Goal: Task Accomplishment & Management: Use online tool/utility

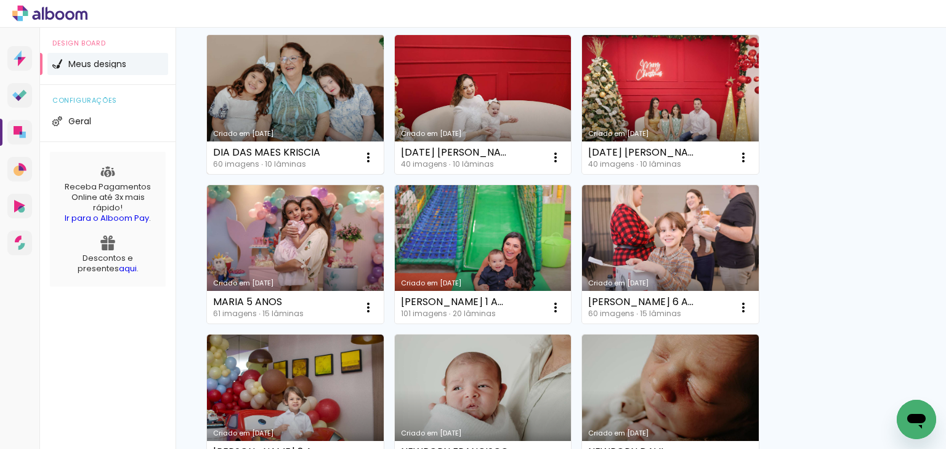
scroll to position [123, 0]
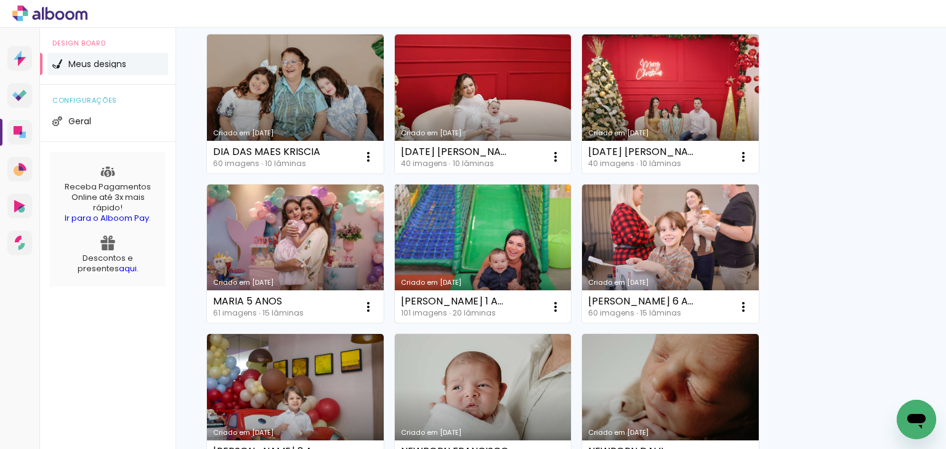
click at [431, 209] on link "Criado em [DATE]" at bounding box center [483, 254] width 177 height 139
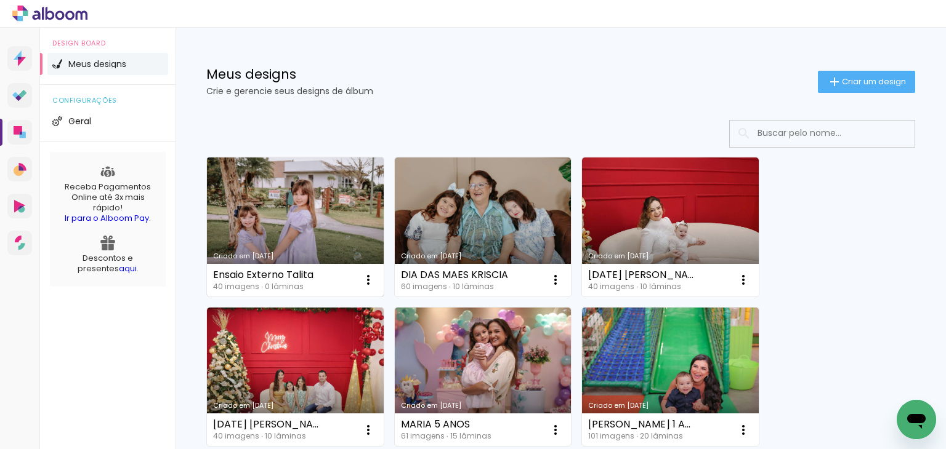
click at [268, 210] on link "Criado em [DATE]" at bounding box center [295, 227] width 177 height 139
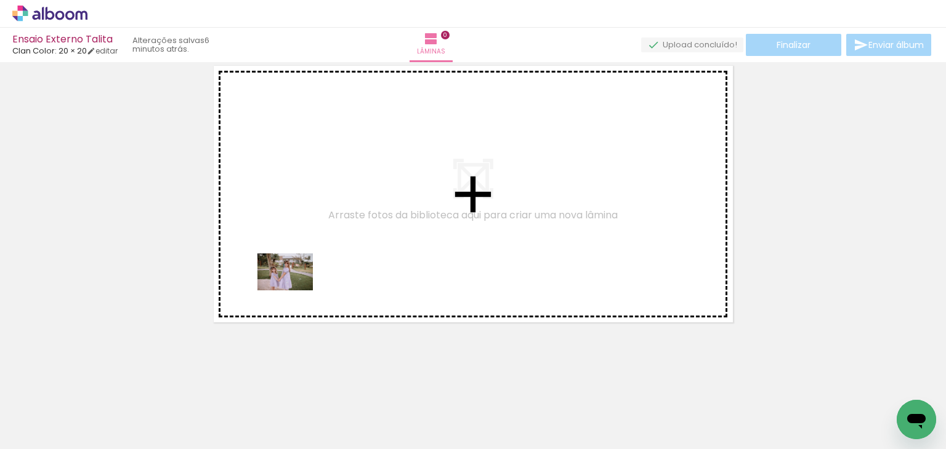
drag, startPoint x: 132, startPoint y: 414, endPoint x: 302, endPoint y: 283, distance: 214.5
click at [302, 283] on quentale-workspace at bounding box center [473, 224] width 946 height 449
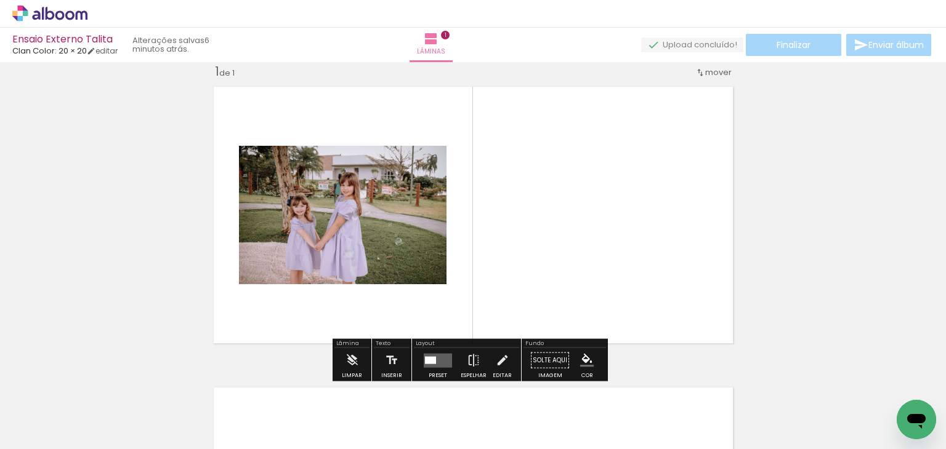
scroll to position [15, 0]
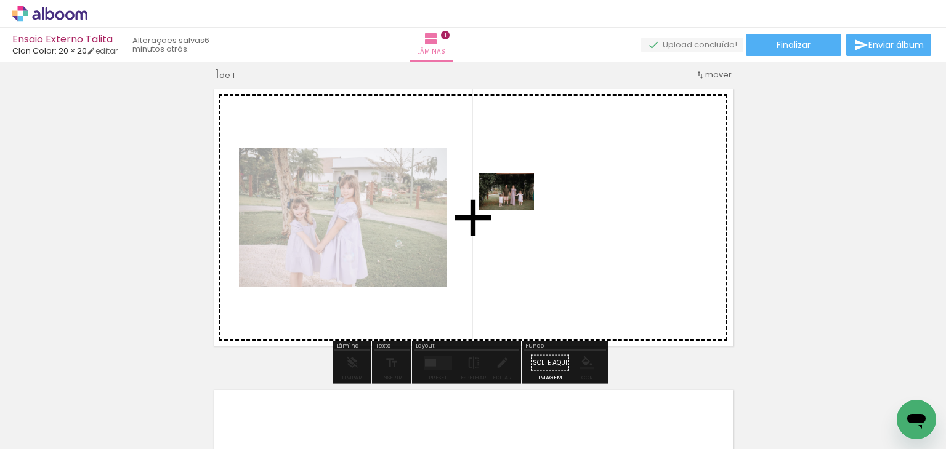
drag, startPoint x: 262, startPoint y: 418, endPoint x: 517, endPoint y: 211, distance: 327.8
click at [517, 211] on quentale-workspace at bounding box center [473, 224] width 946 height 449
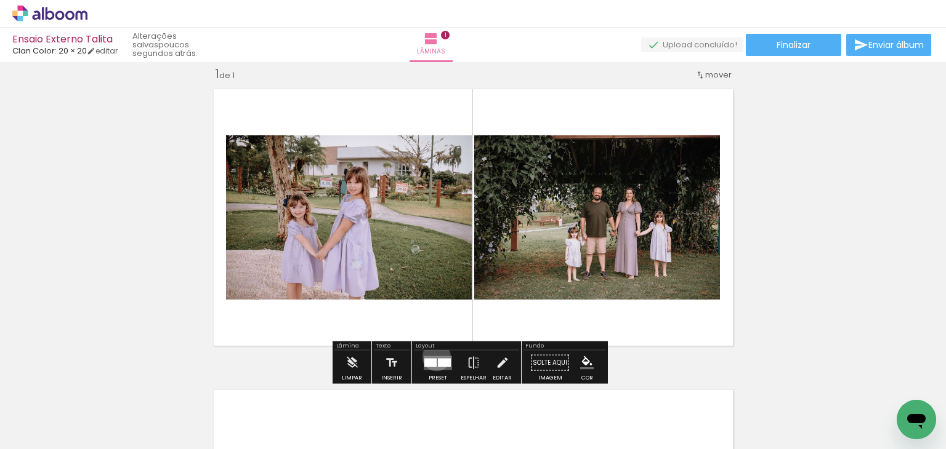
click at [433, 356] on quentale-layouter at bounding box center [438, 363] width 28 height 14
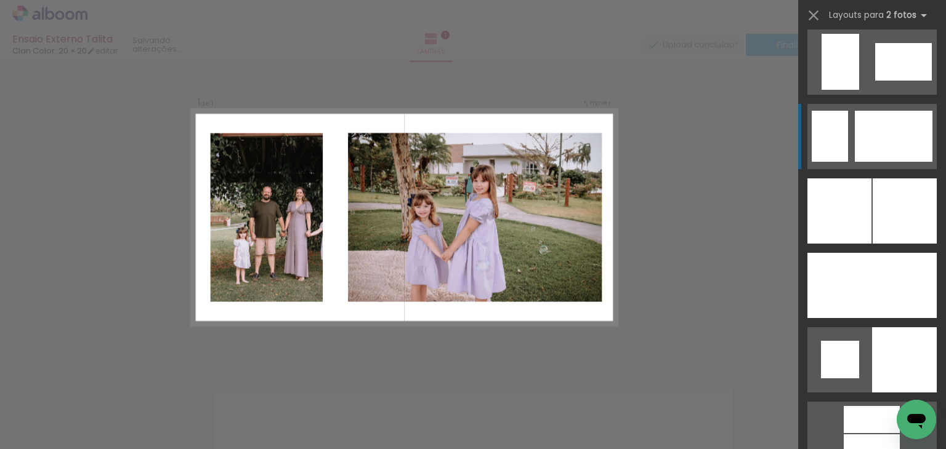
scroll to position [2955, 0]
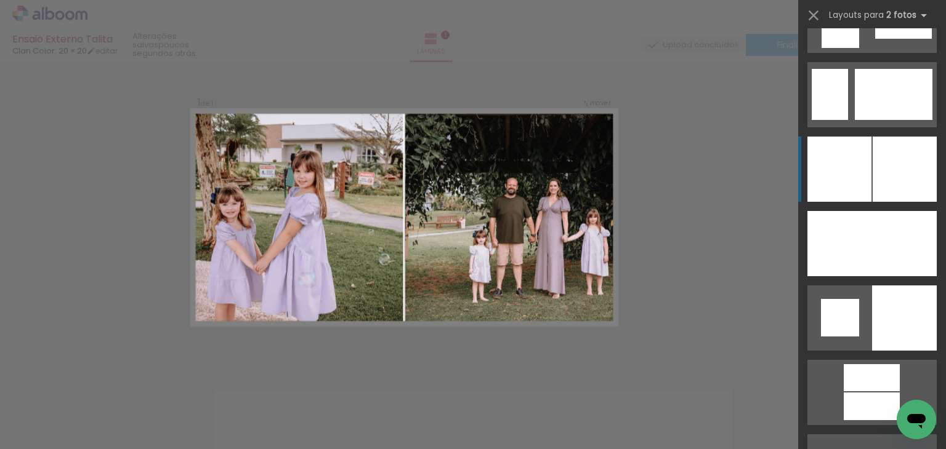
click at [873, 177] on div at bounding box center [904, 169] width 64 height 65
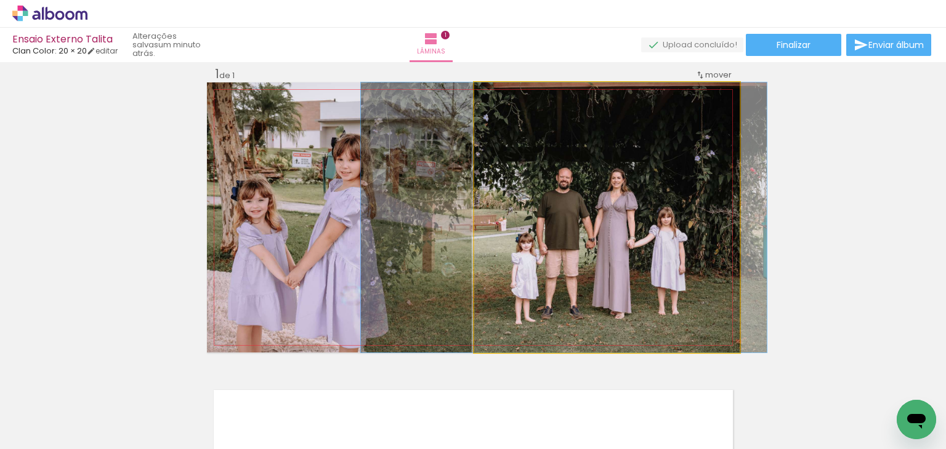
drag, startPoint x: 681, startPoint y: 238, endPoint x: 638, endPoint y: 233, distance: 43.3
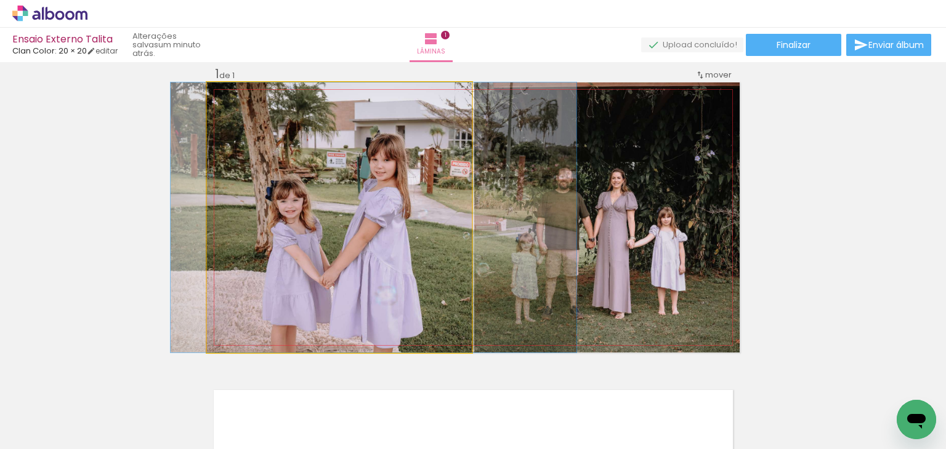
drag, startPoint x: 310, startPoint y: 216, endPoint x: 345, endPoint y: 196, distance: 39.7
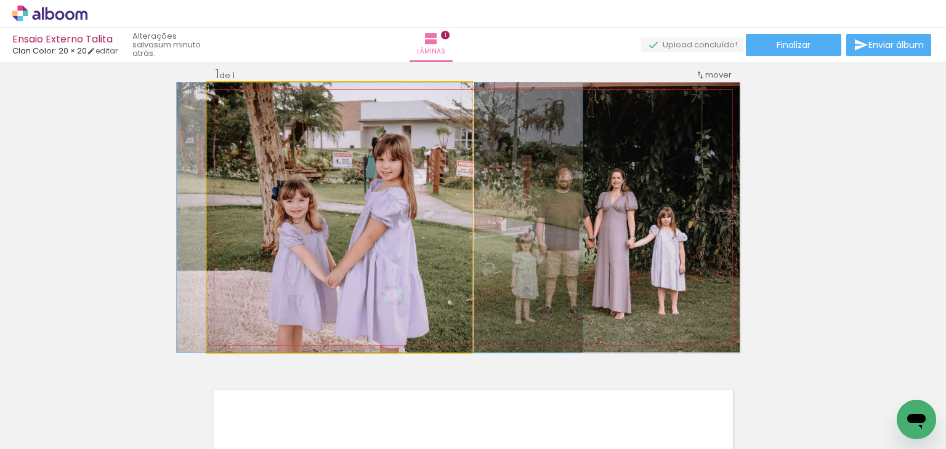
drag, startPoint x: 381, startPoint y: 232, endPoint x: 387, endPoint y: 227, distance: 7.5
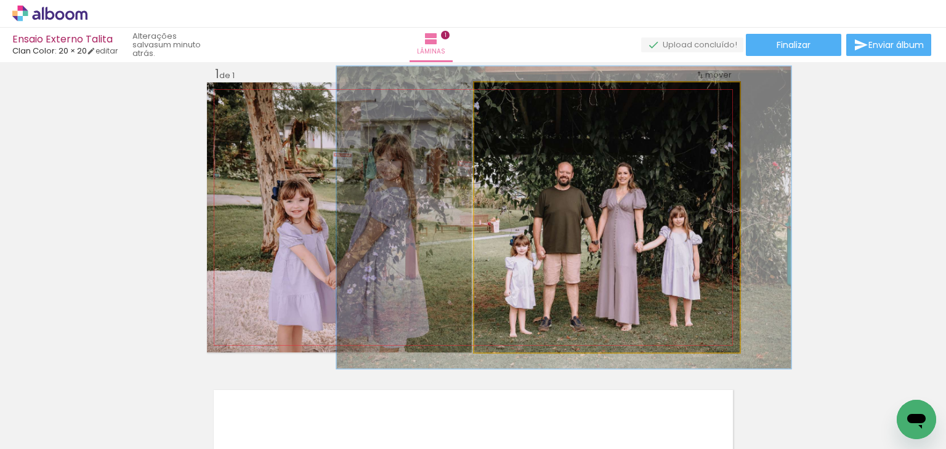
click at [505, 94] on div at bounding box center [507, 95] width 11 height 11
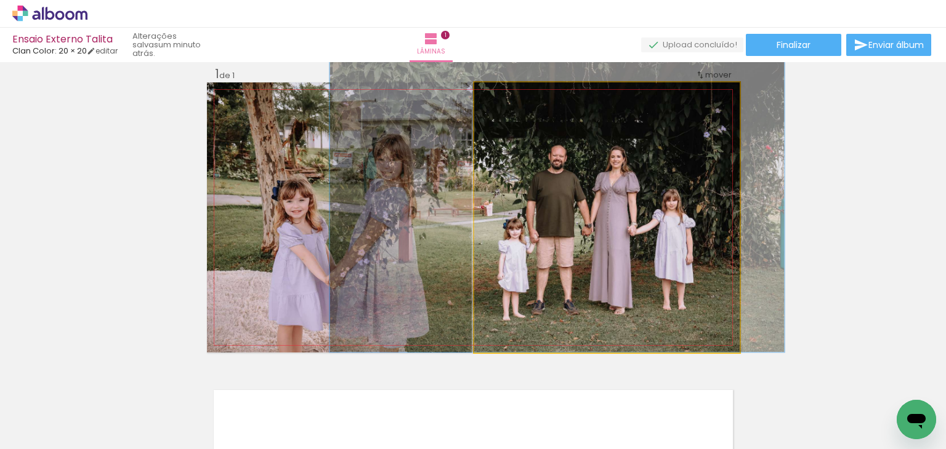
drag, startPoint x: 646, startPoint y: 269, endPoint x: 638, endPoint y: 247, distance: 23.6
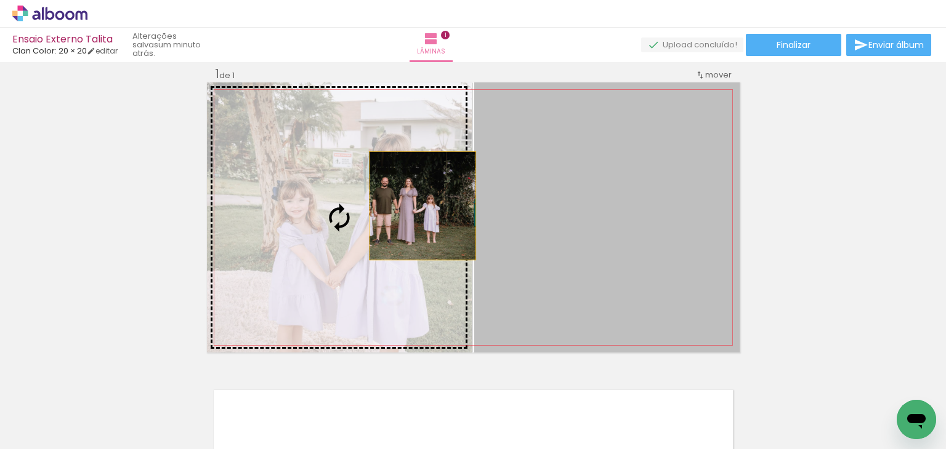
drag, startPoint x: 586, startPoint y: 204, endPoint x: 417, endPoint y: 206, distance: 168.7
click at [0, 0] on slot at bounding box center [0, 0] width 0 height 0
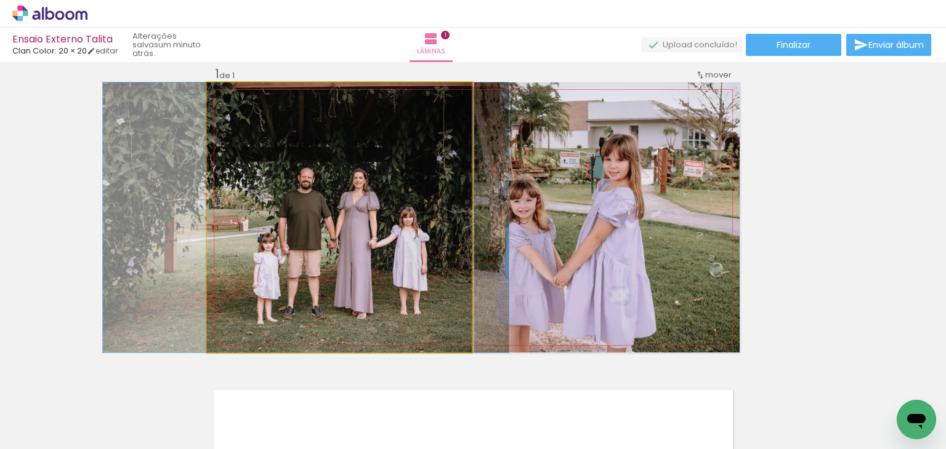
drag, startPoint x: 293, startPoint y: 152, endPoint x: 257, endPoint y: 142, distance: 37.6
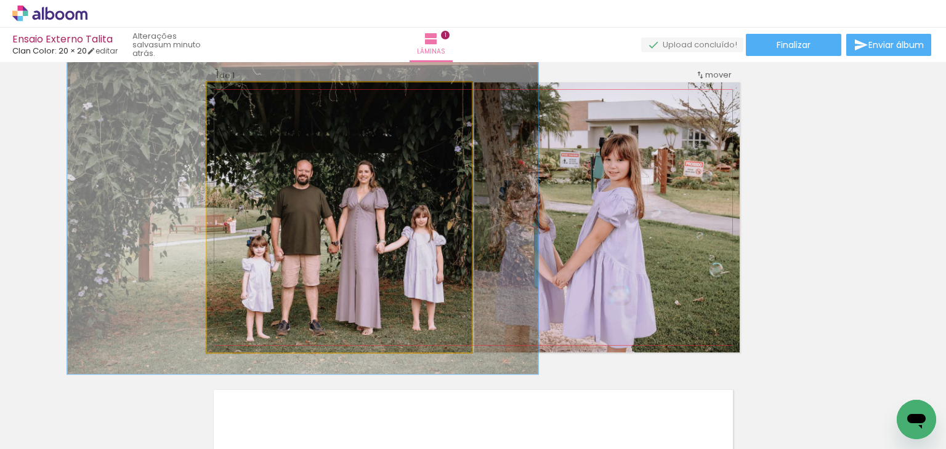
drag, startPoint x: 233, startPoint y: 94, endPoint x: 240, endPoint y: 94, distance: 6.8
click at [240, 94] on div at bounding box center [242, 95] width 11 height 11
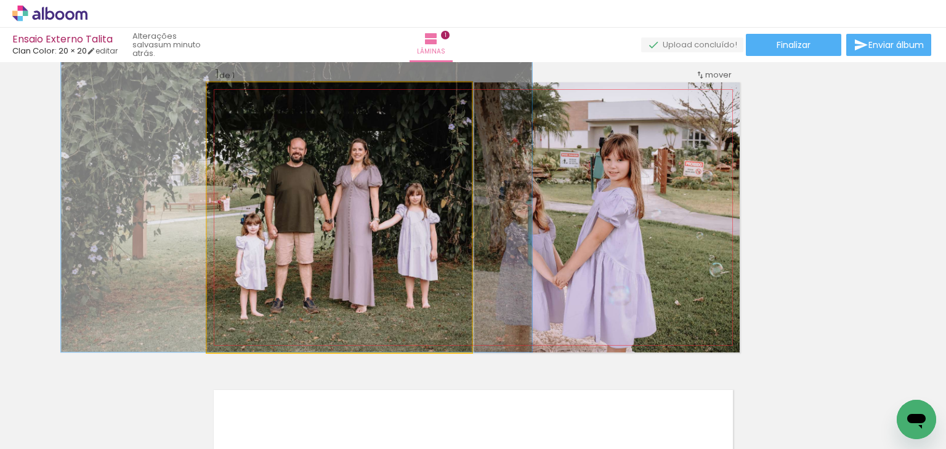
drag, startPoint x: 329, startPoint y: 227, endPoint x: 323, endPoint y: 188, distance: 39.9
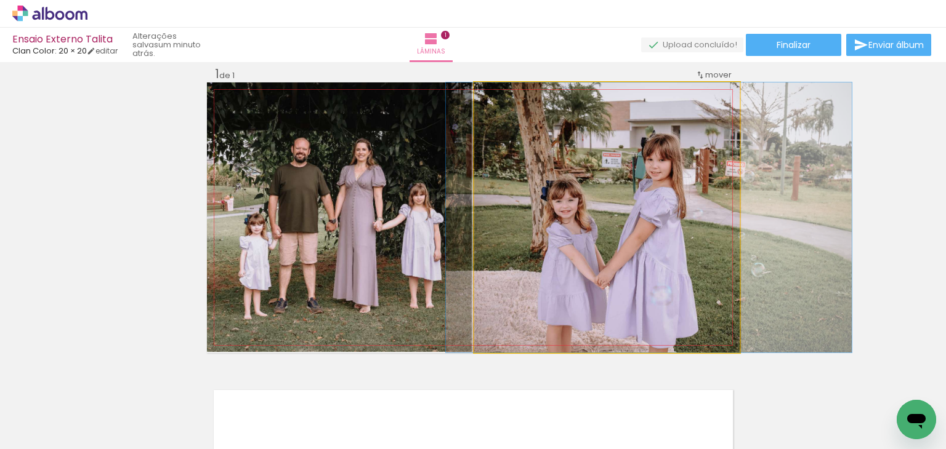
drag, startPoint x: 536, startPoint y: 214, endPoint x: 574, endPoint y: 203, distance: 40.5
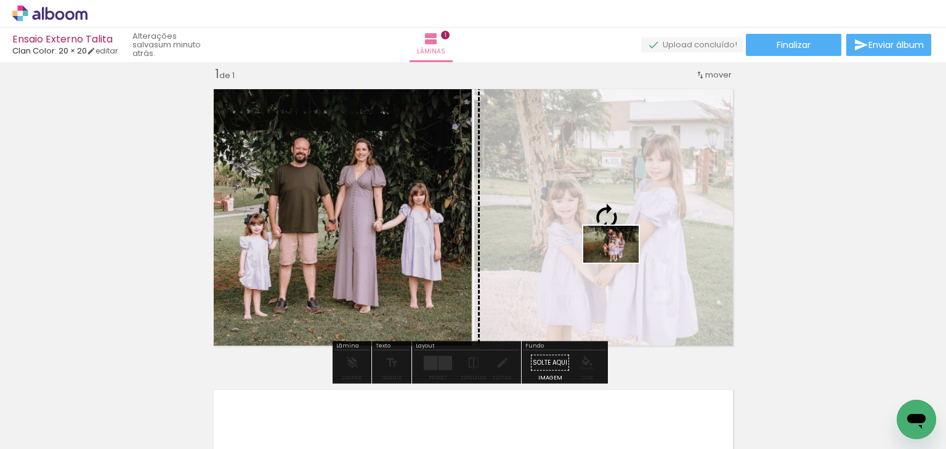
drag, startPoint x: 340, startPoint y: 405, endPoint x: 620, endPoint y: 263, distance: 313.6
click at [620, 263] on quentale-workspace at bounding box center [473, 224] width 946 height 449
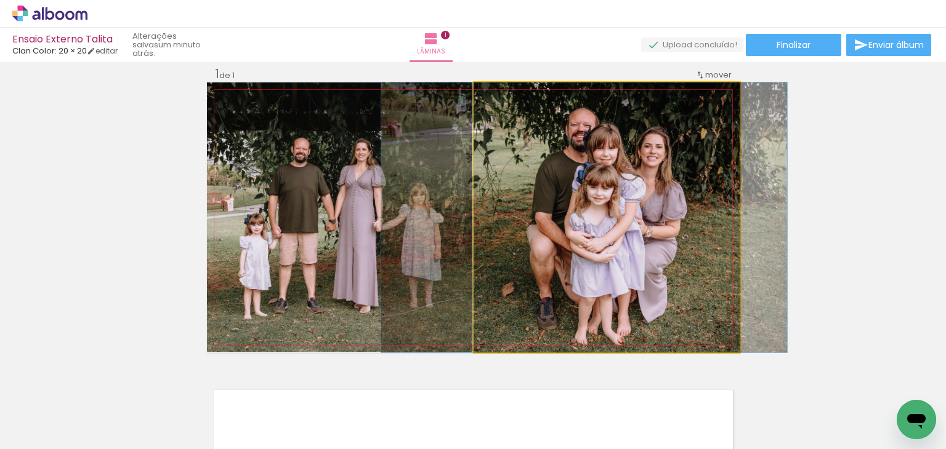
drag, startPoint x: 643, startPoint y: 249, endPoint x: 620, endPoint y: 235, distance: 26.8
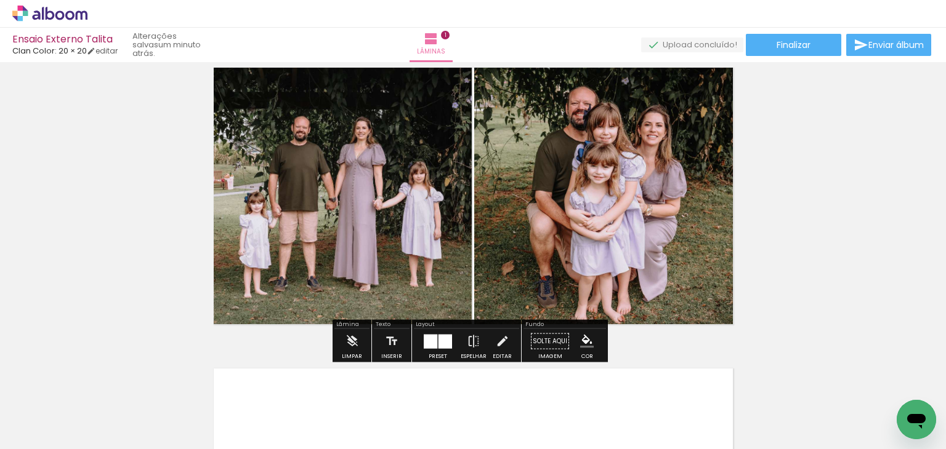
scroll to position [15, 0]
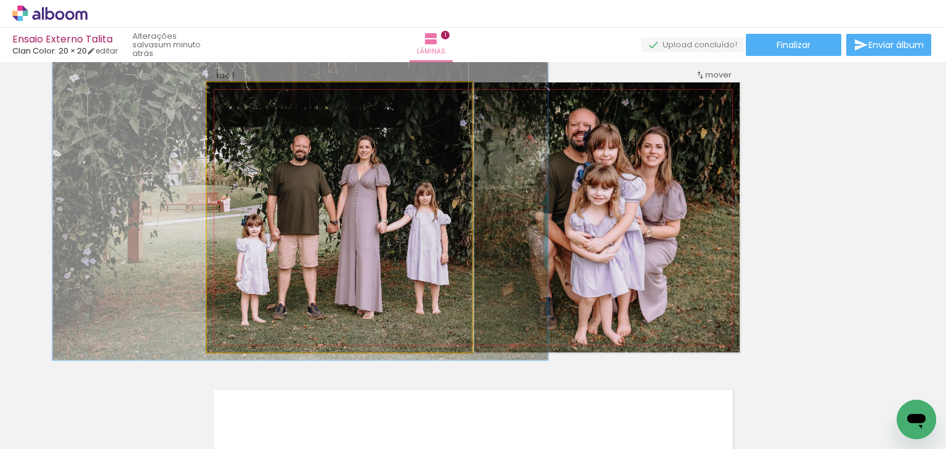
type paper-slider "122"
click at [242, 92] on div at bounding box center [246, 95] width 11 height 11
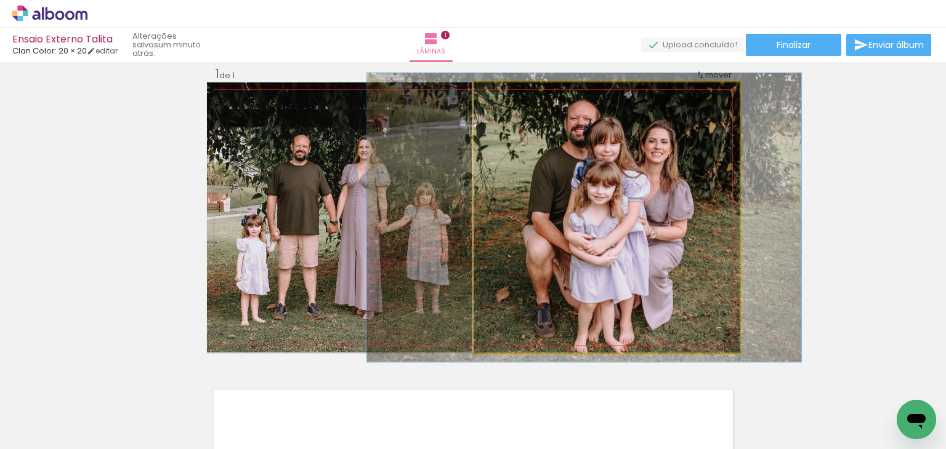
click at [502, 95] on div at bounding box center [505, 95] width 11 height 11
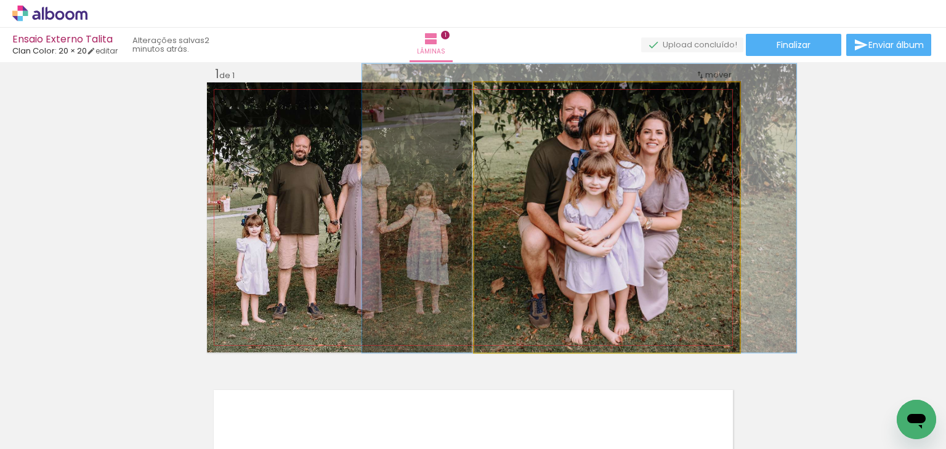
drag, startPoint x: 562, startPoint y: 188, endPoint x: 557, endPoint y: 180, distance: 9.2
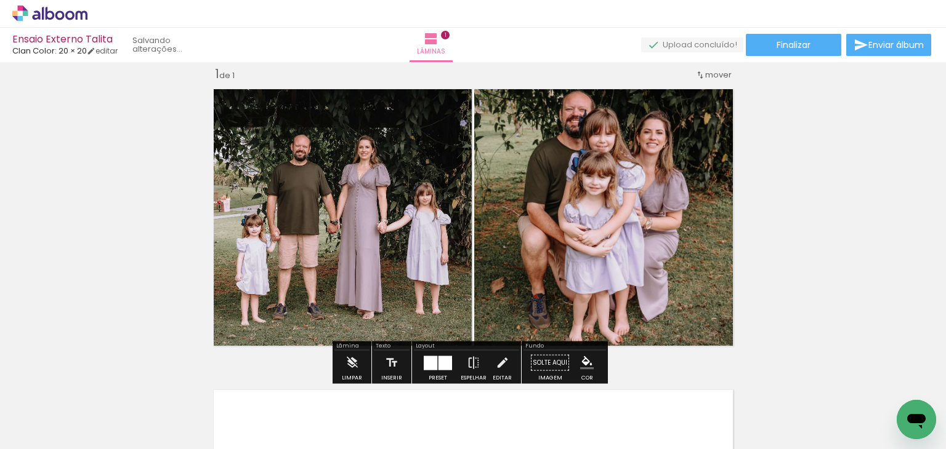
click at [557, 180] on quentale-photo at bounding box center [606, 218] width 265 height 270
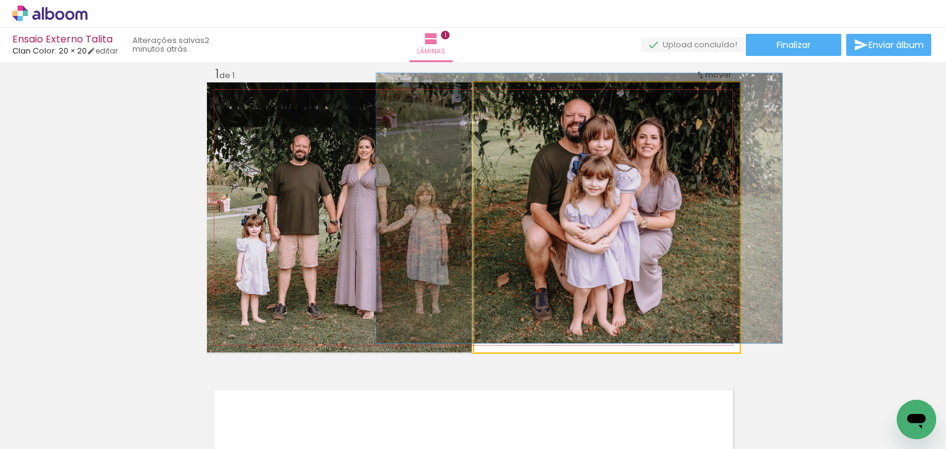
drag, startPoint x: 507, startPoint y: 102, endPoint x: 487, endPoint y: 109, distance: 21.6
type paper-slider "100"
click at [487, 109] on quentale-photo at bounding box center [606, 218] width 265 height 270
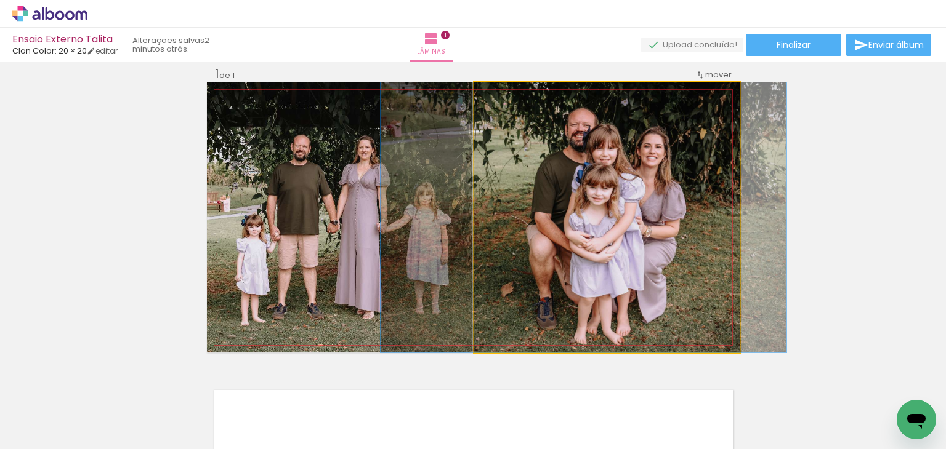
drag, startPoint x: 569, startPoint y: 148, endPoint x: 572, endPoint y: 156, distance: 8.0
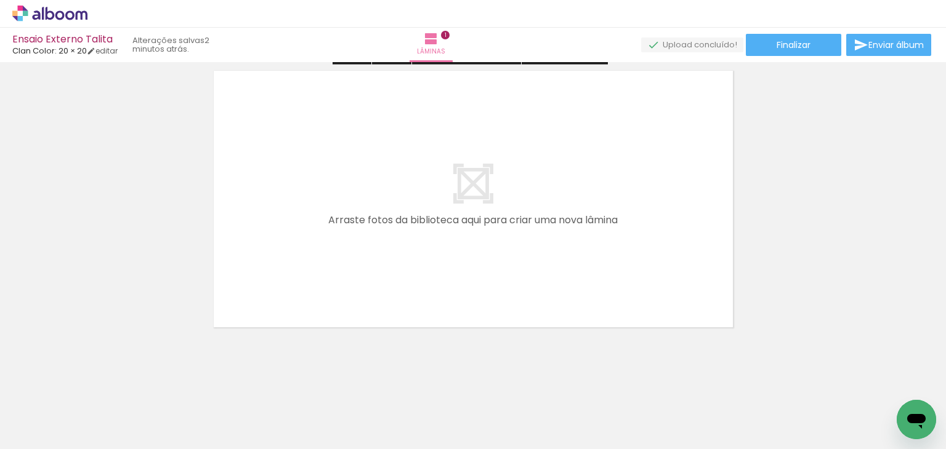
scroll to position [340, 0]
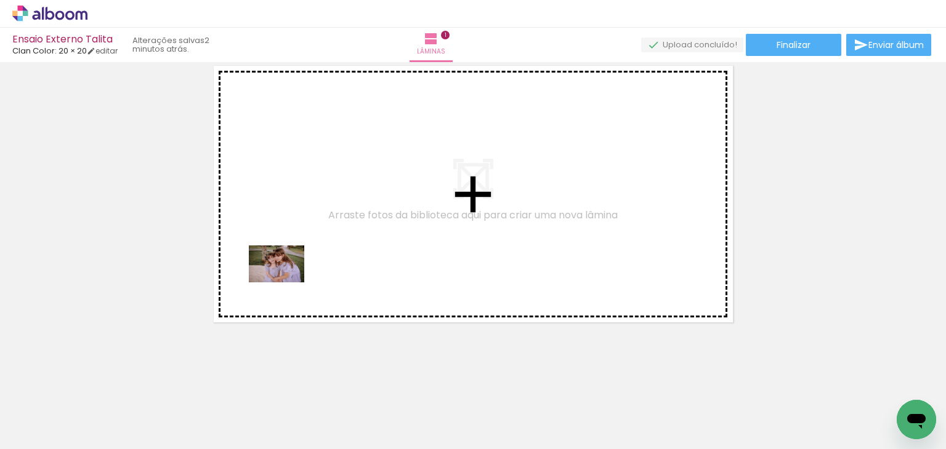
drag, startPoint x: 201, startPoint y: 392, endPoint x: 211, endPoint y: 393, distance: 9.9
click at [290, 280] on quentale-workspace at bounding box center [473, 224] width 946 height 449
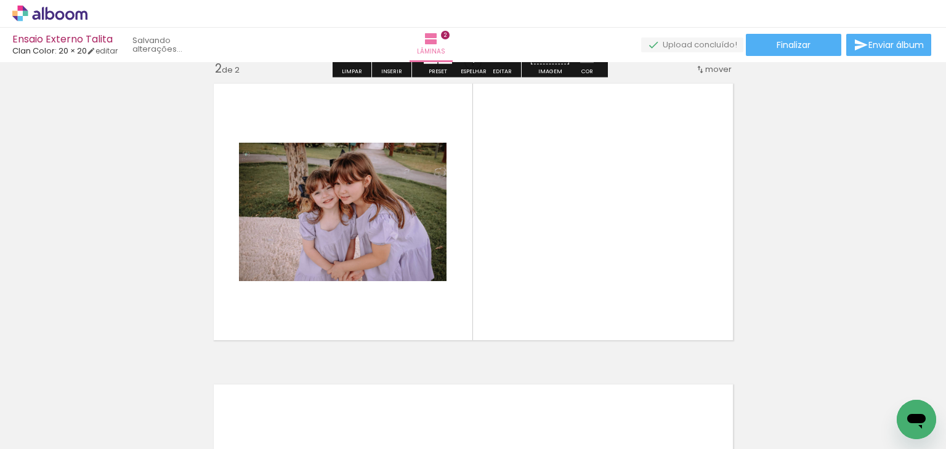
scroll to position [316, 0]
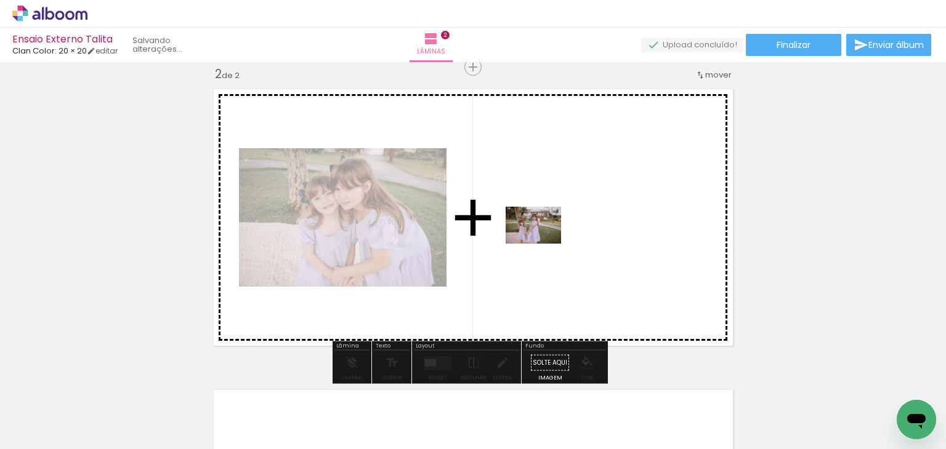
drag, startPoint x: 125, startPoint y: 419, endPoint x: 542, endPoint y: 244, distance: 452.8
click at [542, 244] on quentale-workspace at bounding box center [473, 224] width 946 height 449
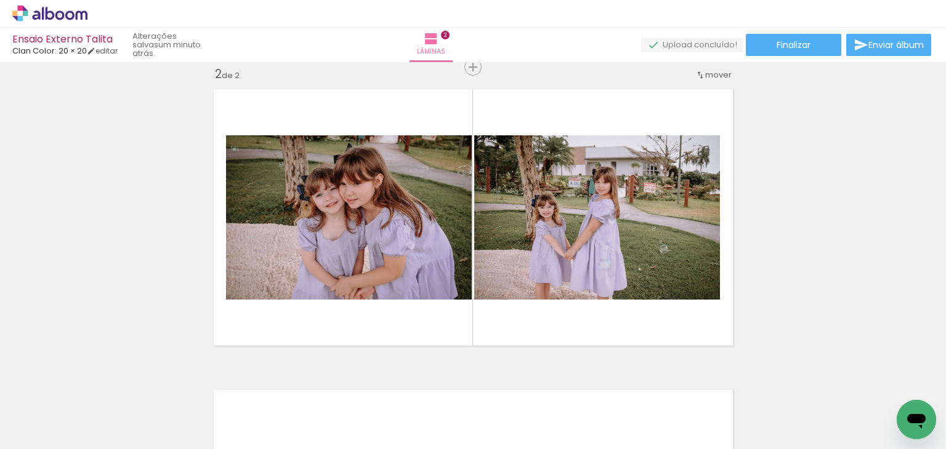
scroll to position [0, 222]
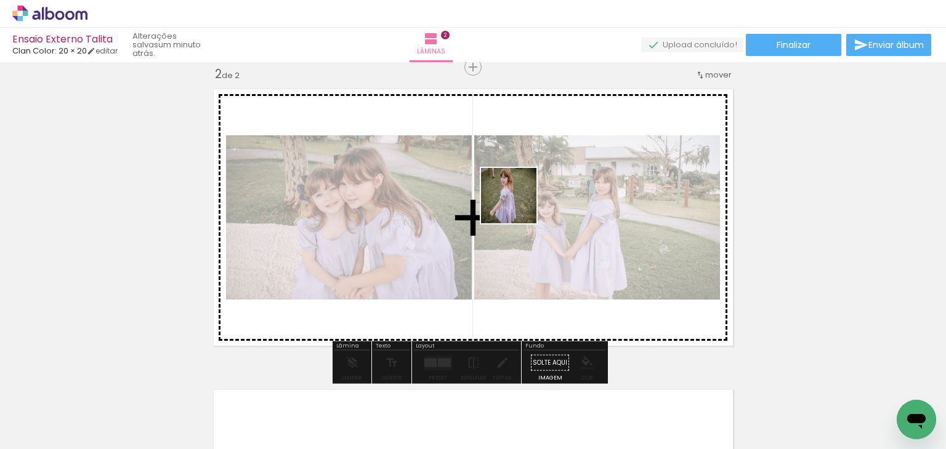
drag, startPoint x: 324, startPoint y: 408, endPoint x: 518, endPoint y: 205, distance: 280.4
click at [518, 205] on quentale-workspace at bounding box center [473, 224] width 946 height 449
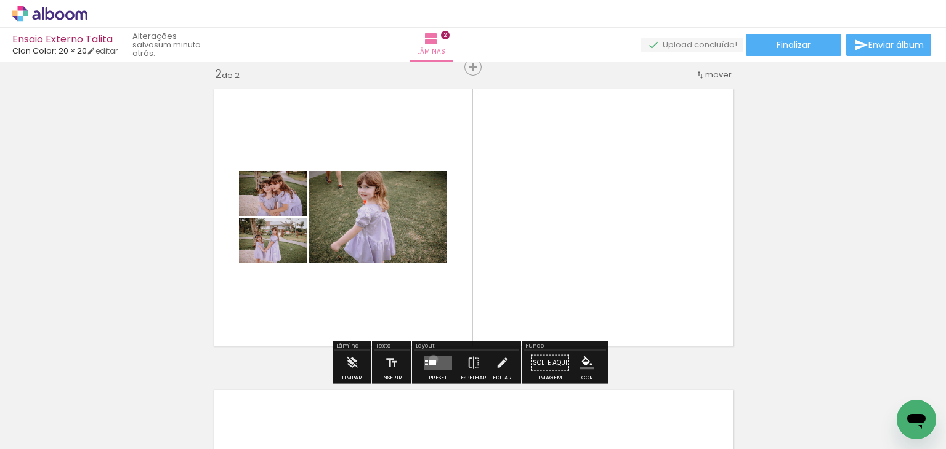
click at [430, 359] on quentale-layouter at bounding box center [438, 363] width 28 height 14
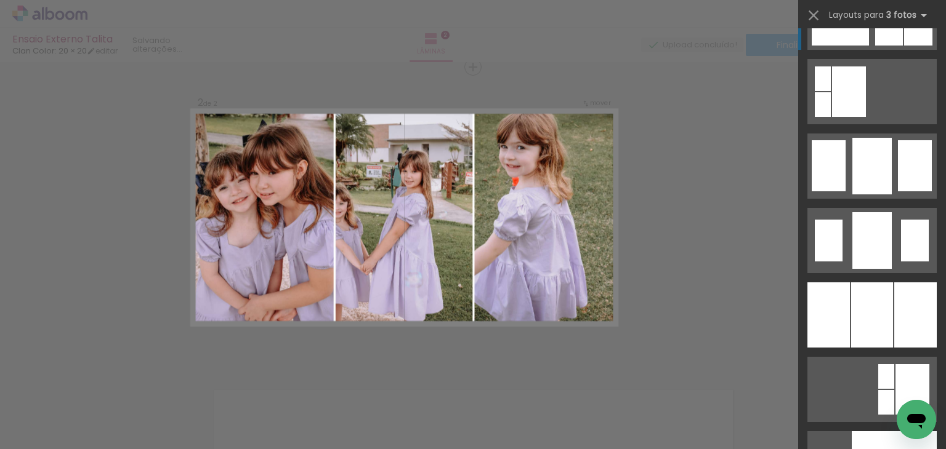
scroll to position [14469, 0]
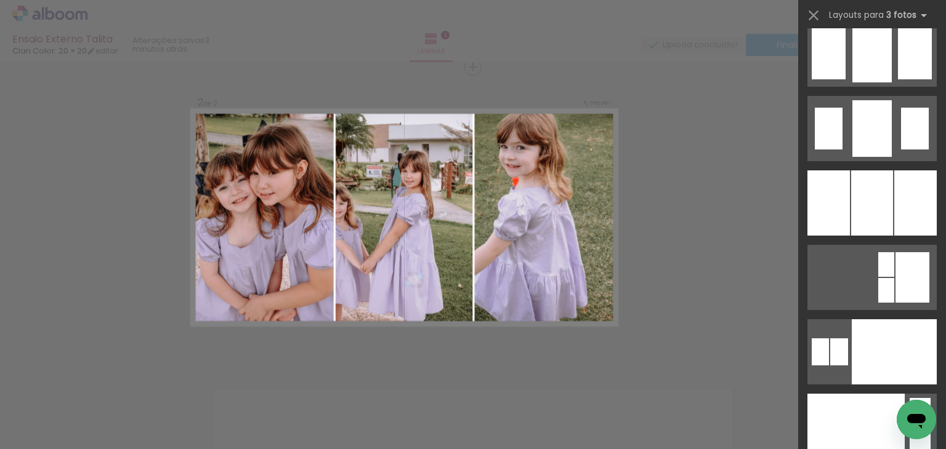
click at [878, 176] on div at bounding box center [872, 203] width 42 height 65
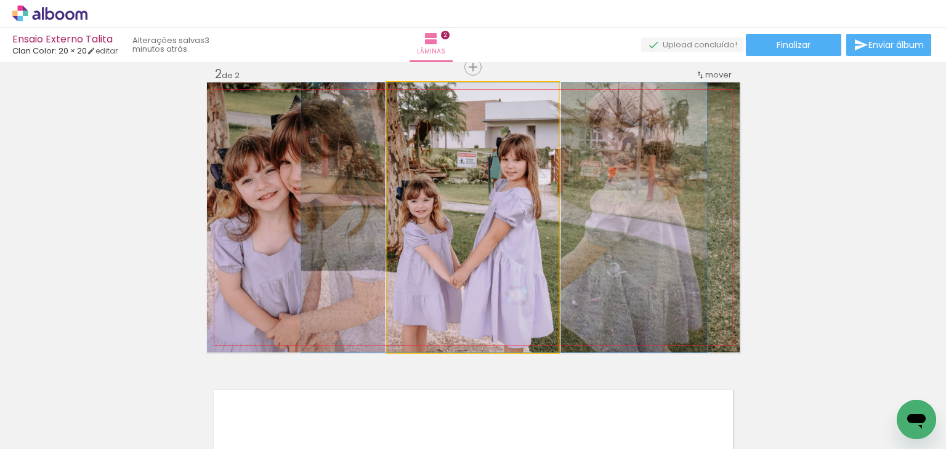
drag, startPoint x: 423, startPoint y: 244, endPoint x: 454, endPoint y: 249, distance: 31.9
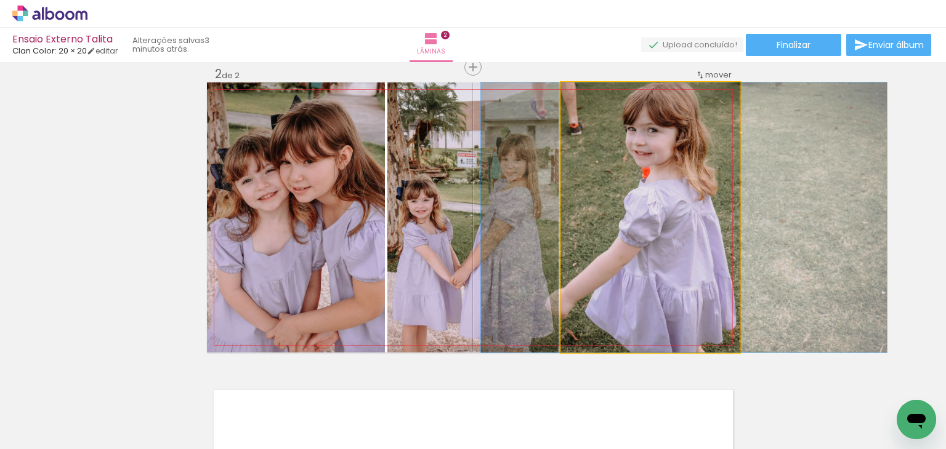
drag, startPoint x: 636, startPoint y: 244, endPoint x: 670, endPoint y: 261, distance: 37.7
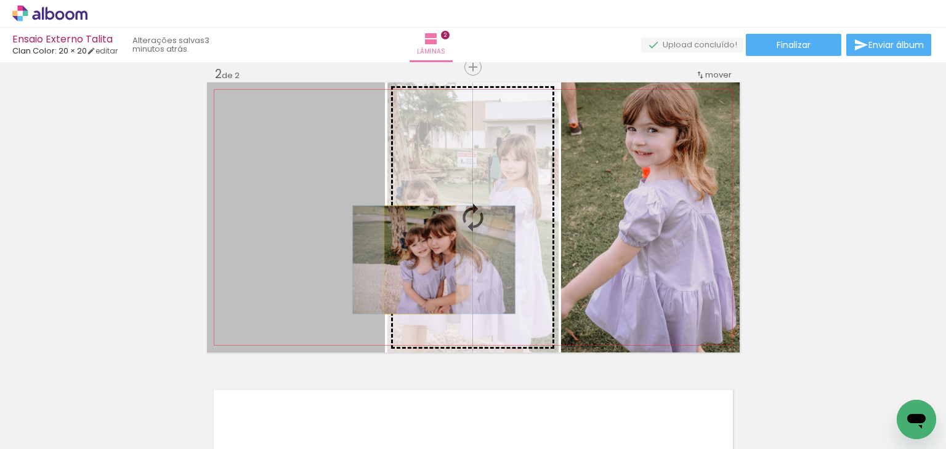
drag, startPoint x: 345, startPoint y: 276, endPoint x: 415, endPoint y: 260, distance: 71.4
click at [0, 0] on slot at bounding box center [0, 0] width 0 height 0
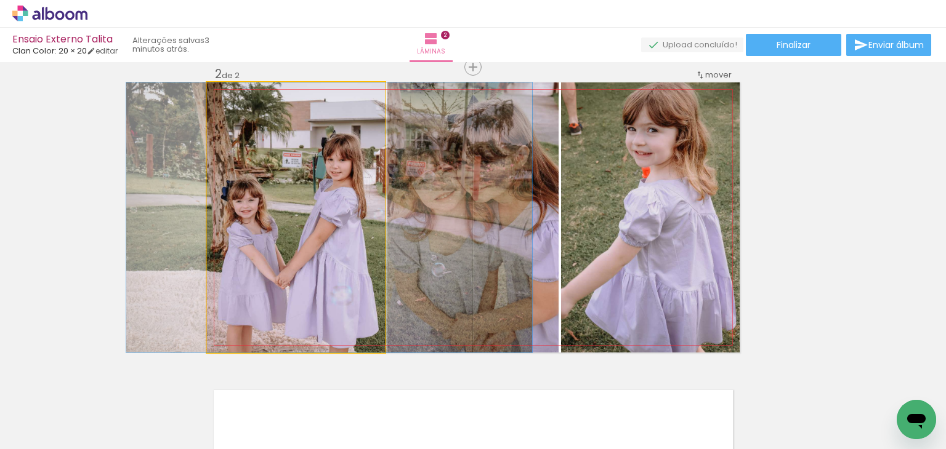
drag, startPoint x: 309, startPoint y: 286, endPoint x: 342, endPoint y: 269, distance: 37.2
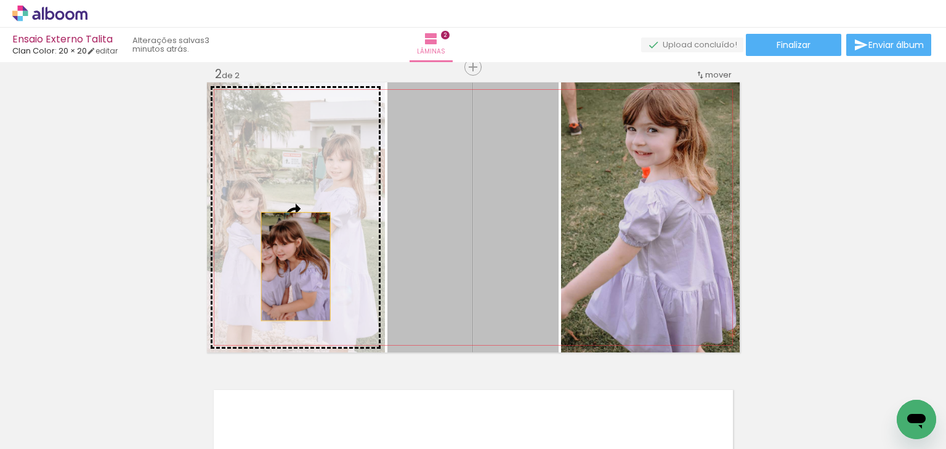
drag, startPoint x: 419, startPoint y: 267, endPoint x: 291, endPoint y: 267, distance: 128.1
click at [0, 0] on slot at bounding box center [0, 0] width 0 height 0
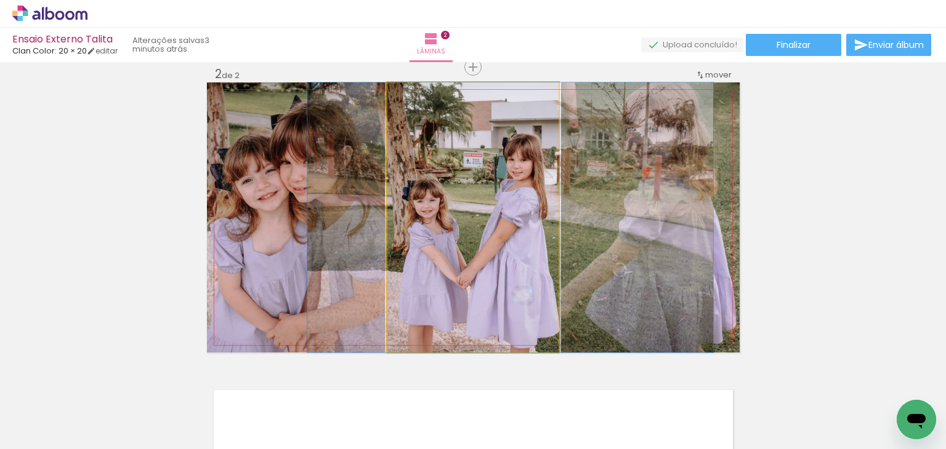
drag, startPoint x: 434, startPoint y: 244, endPoint x: 472, endPoint y: 226, distance: 41.6
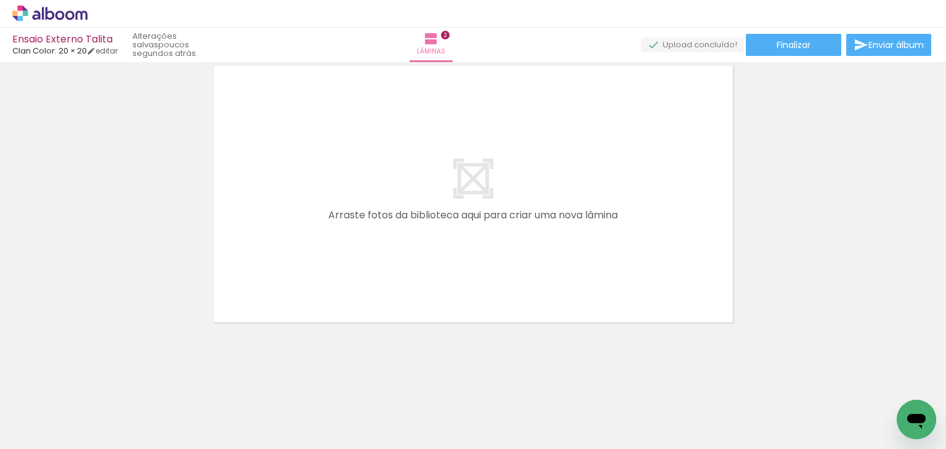
scroll to position [650, 0]
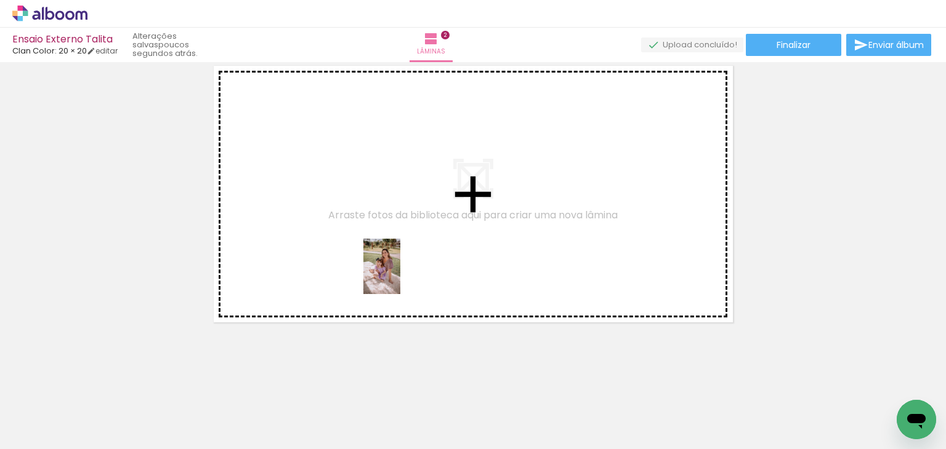
drag, startPoint x: 404, startPoint y: 418, endPoint x: 414, endPoint y: 302, distance: 116.8
click at [400, 275] on quentale-workspace at bounding box center [473, 224] width 946 height 449
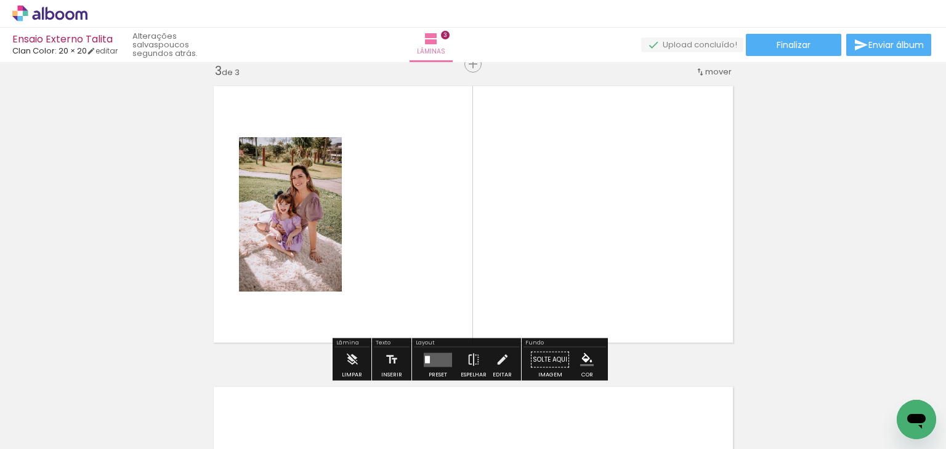
scroll to position [618, 0]
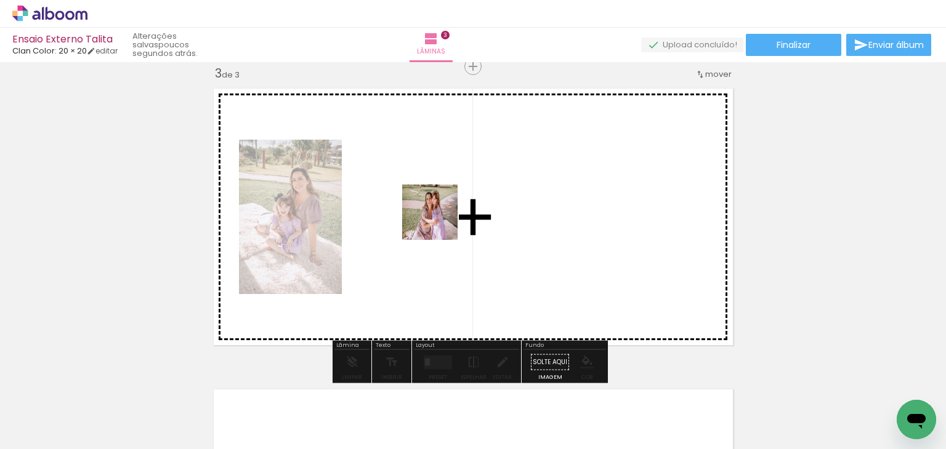
drag, startPoint x: 449, startPoint y: 311, endPoint x: 438, endPoint y: 217, distance: 94.2
click at [438, 217] on quentale-workspace at bounding box center [473, 224] width 946 height 449
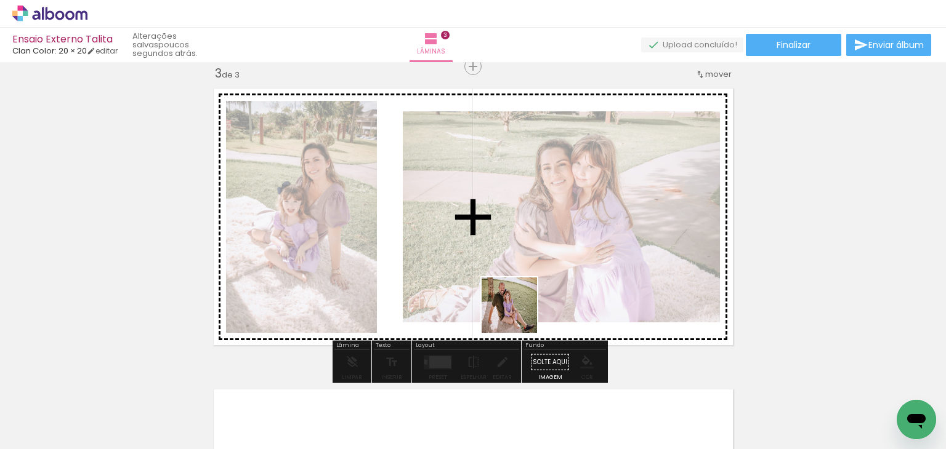
drag, startPoint x: 552, startPoint y: 414, endPoint x: 515, endPoint y: 307, distance: 113.5
click at [515, 307] on quentale-workspace at bounding box center [473, 224] width 946 height 449
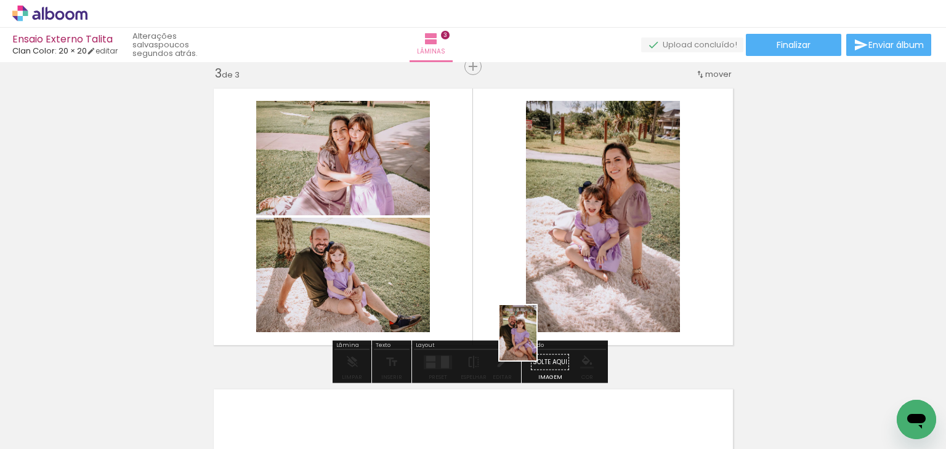
drag, startPoint x: 590, startPoint y: 419, endPoint x: 506, endPoint y: 284, distance: 158.7
click at [506, 284] on quentale-workspace at bounding box center [473, 224] width 946 height 449
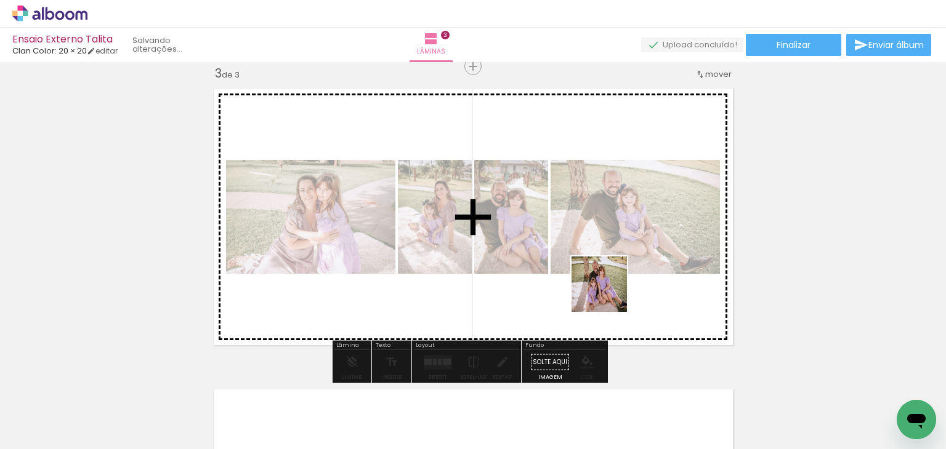
drag, startPoint x: 675, startPoint y: 422, endPoint x: 584, endPoint y: 252, distance: 192.5
click at [584, 252] on quentale-workspace at bounding box center [473, 224] width 946 height 449
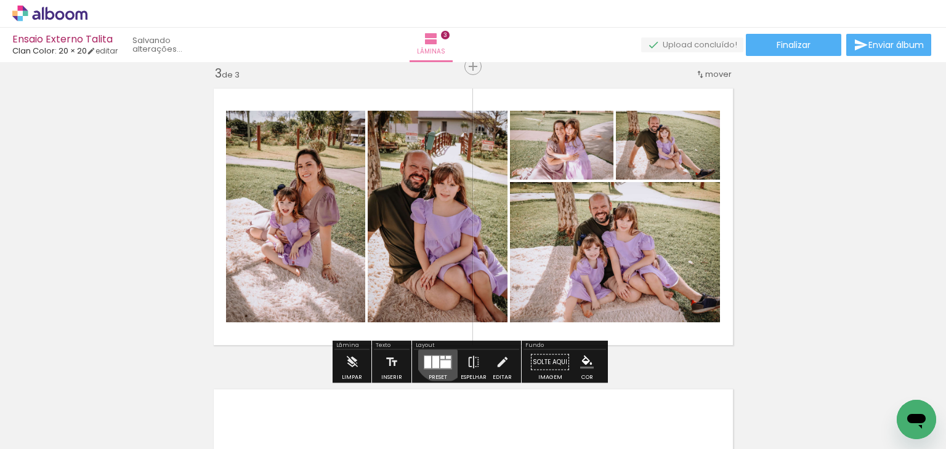
click at [440, 356] on div at bounding box center [442, 357] width 4 height 3
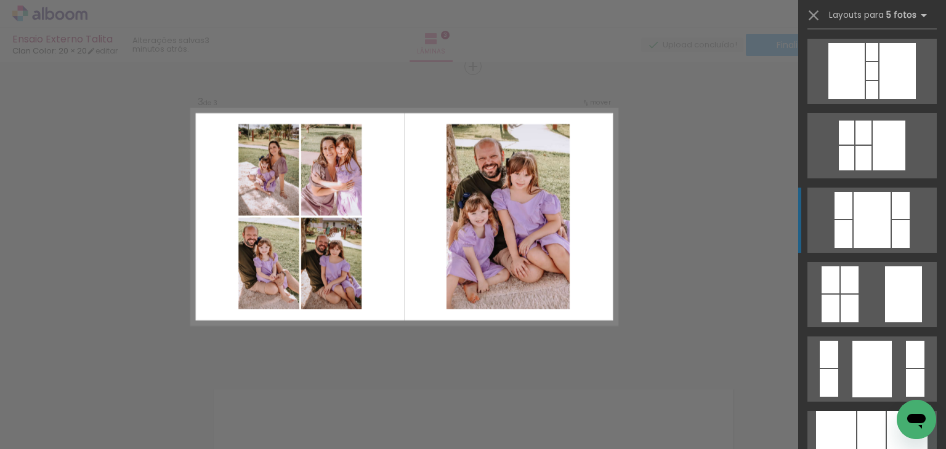
scroll to position [28519, 0]
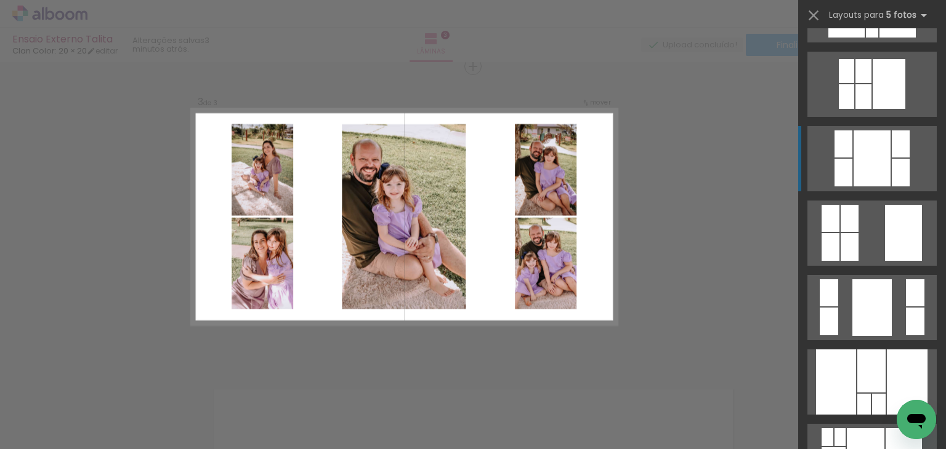
click at [765, 284] on div "Confirmar Cancelar" at bounding box center [473, 61] width 946 height 1234
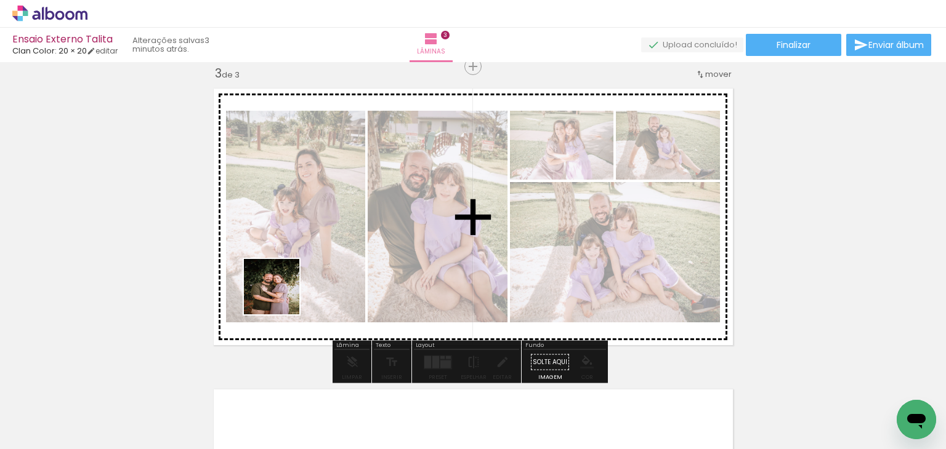
drag, startPoint x: 237, startPoint y: 340, endPoint x: 284, endPoint y: 291, distance: 67.9
click at [284, 291] on quentale-workspace at bounding box center [473, 224] width 946 height 449
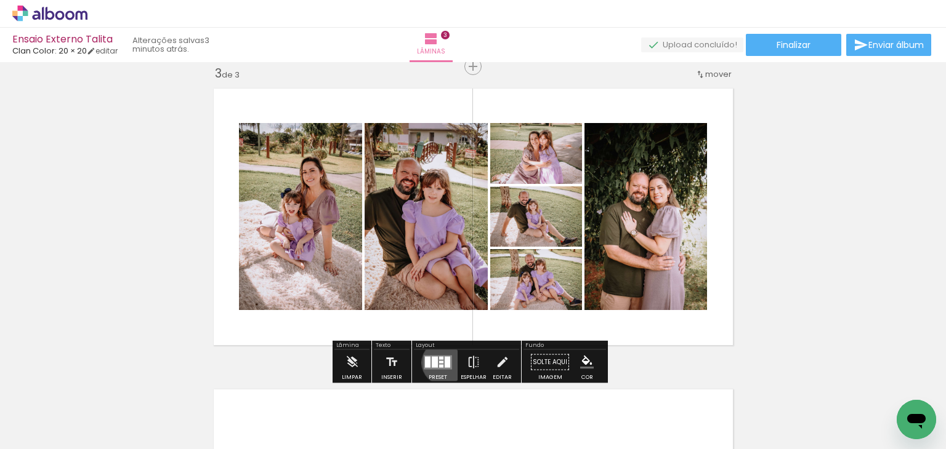
click at [441, 363] on quentale-layouter at bounding box center [438, 362] width 28 height 14
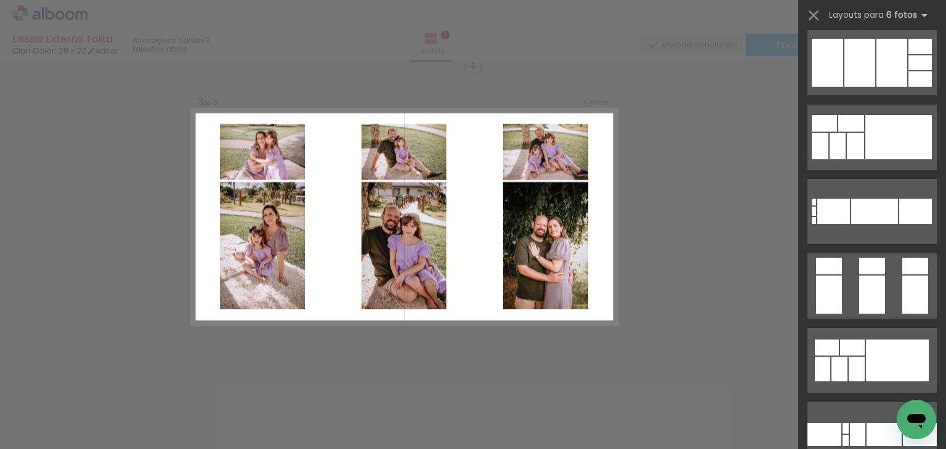
scroll to position [2278, 0]
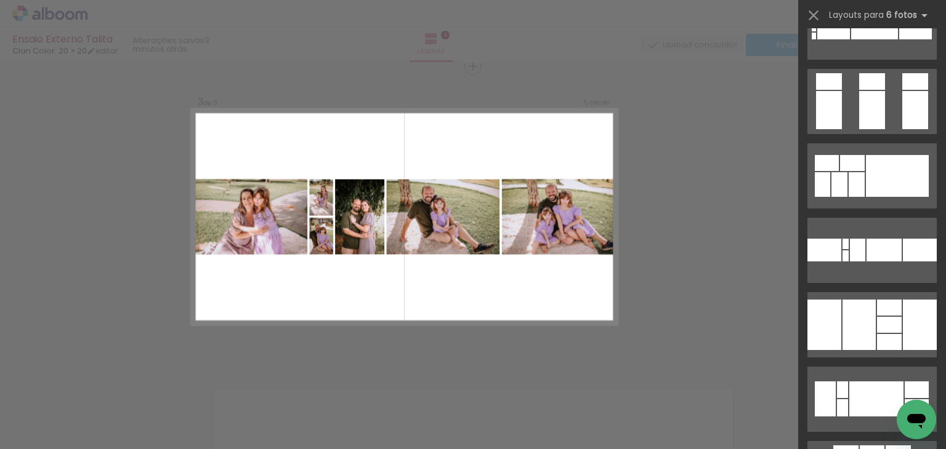
drag, startPoint x: 753, startPoint y: 248, endPoint x: 691, endPoint y: 259, distance: 63.2
click at [750, 250] on div "Confirmar Cancelar" at bounding box center [473, 61] width 946 height 1234
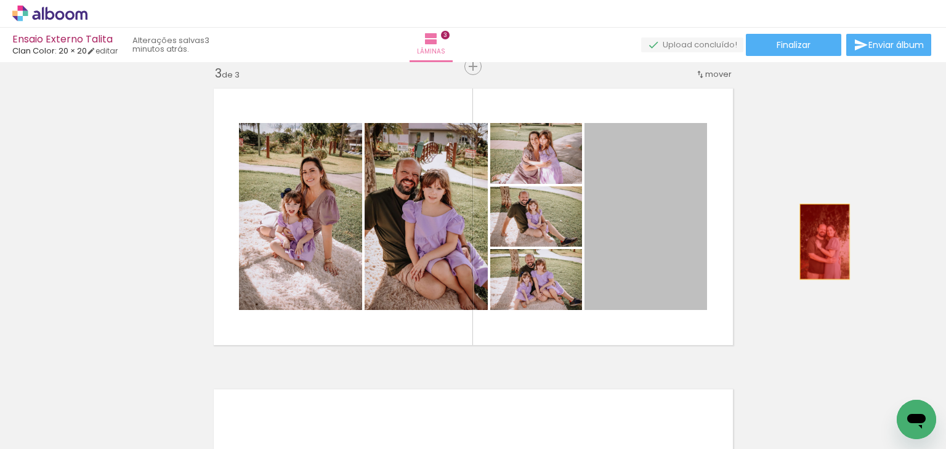
drag, startPoint x: 643, startPoint y: 235, endPoint x: 819, endPoint y: 242, distance: 176.9
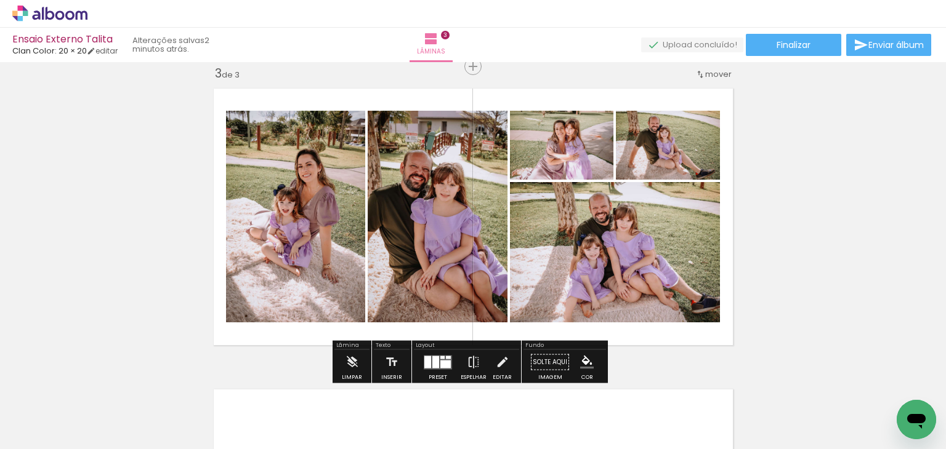
click at [432, 363] on div at bounding box center [435, 362] width 7 height 12
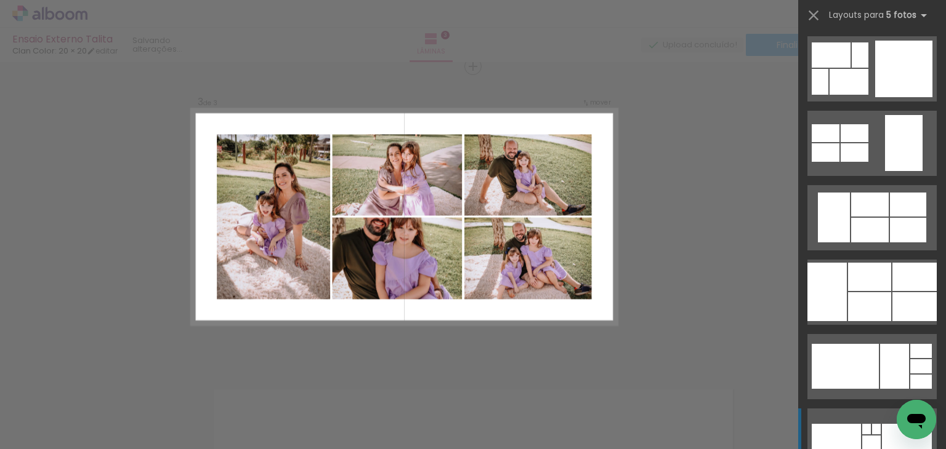
scroll to position [4248, 0]
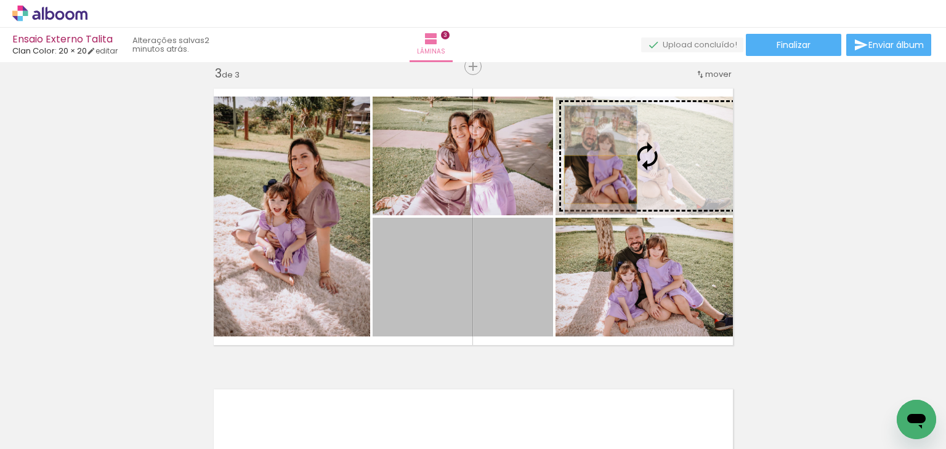
drag, startPoint x: 554, startPoint y: 230, endPoint x: 595, endPoint y: 180, distance: 65.6
click at [0, 0] on slot at bounding box center [0, 0] width 0 height 0
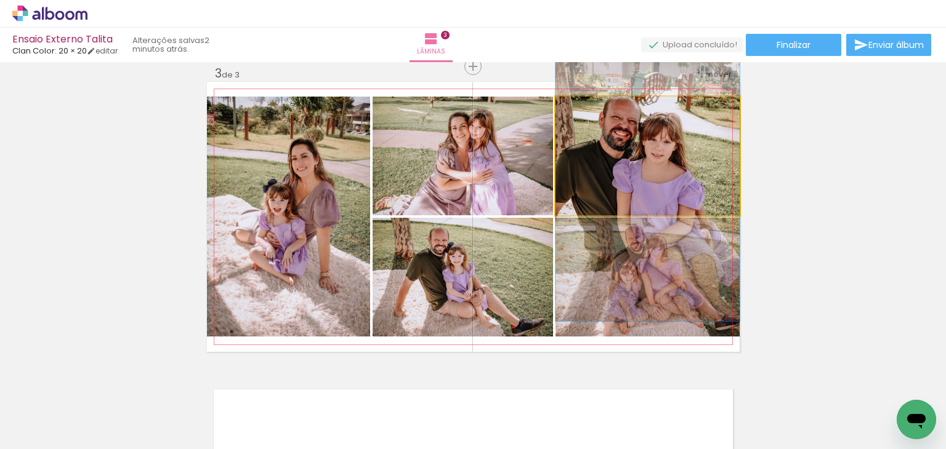
drag, startPoint x: 635, startPoint y: 161, endPoint x: 640, endPoint y: 188, distance: 27.5
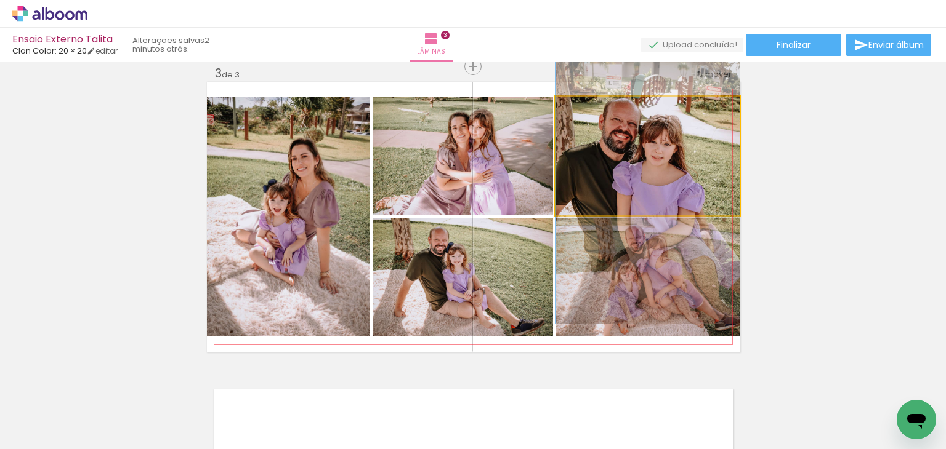
drag, startPoint x: 640, startPoint y: 188, endPoint x: 653, endPoint y: 190, distance: 13.2
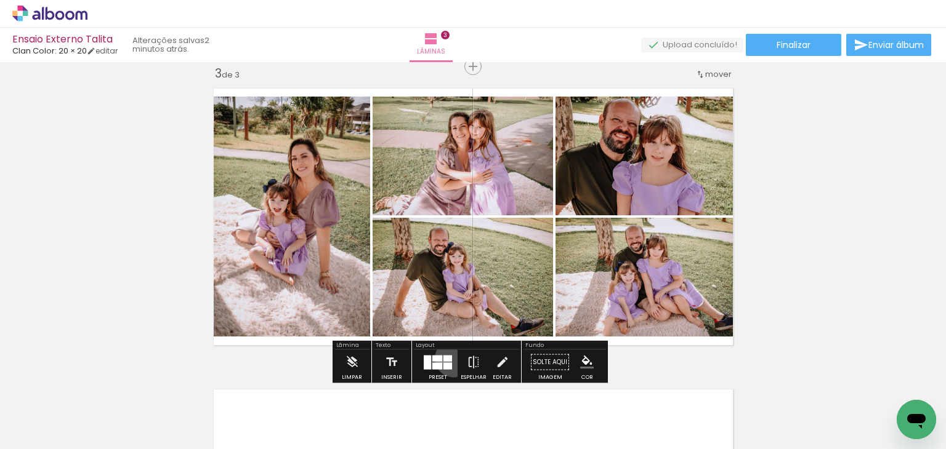
click at [451, 358] on div at bounding box center [437, 362] width 33 height 25
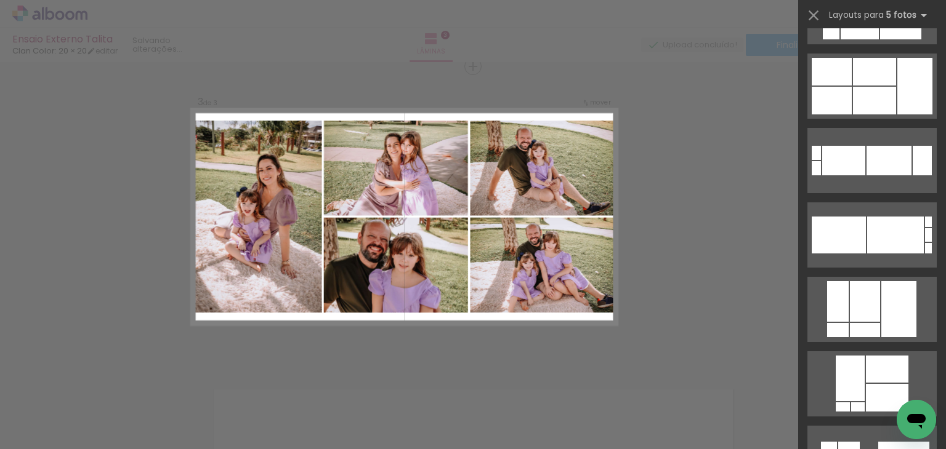
scroll to position [4470, 0]
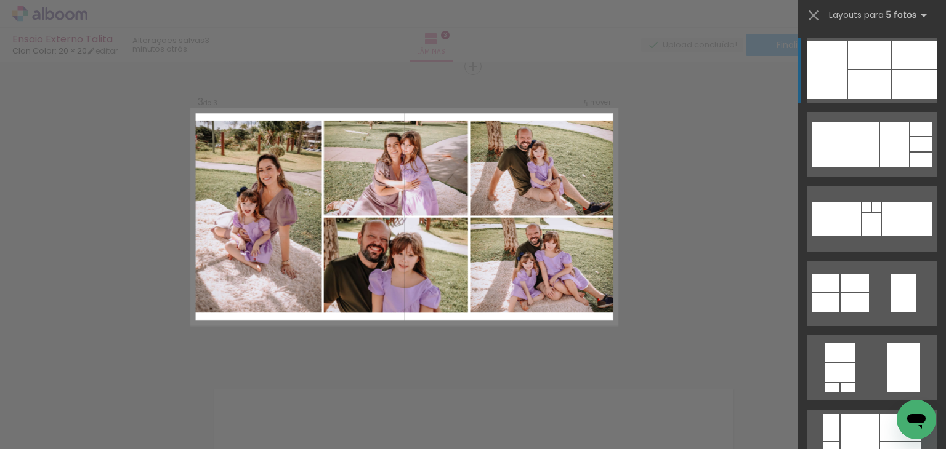
click at [682, 248] on div "Confirmar Cancelar" at bounding box center [473, 61] width 946 height 1234
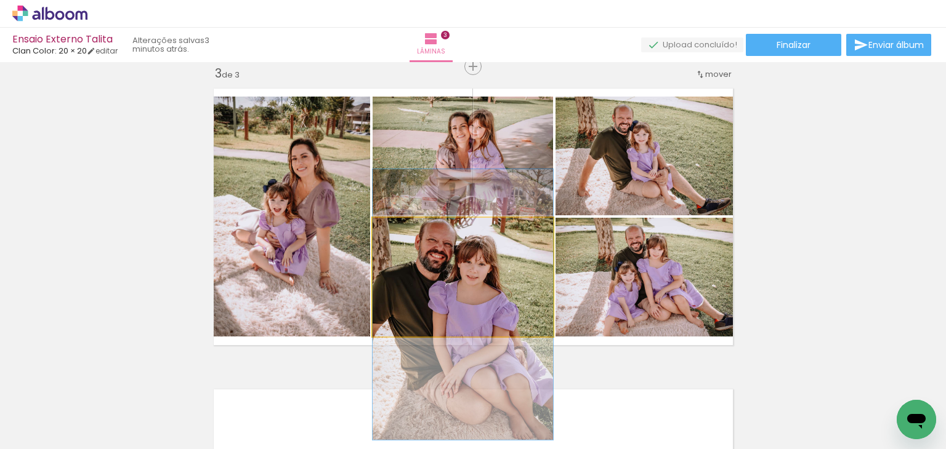
drag, startPoint x: 501, startPoint y: 299, endPoint x: 517, endPoint y: 297, distance: 16.7
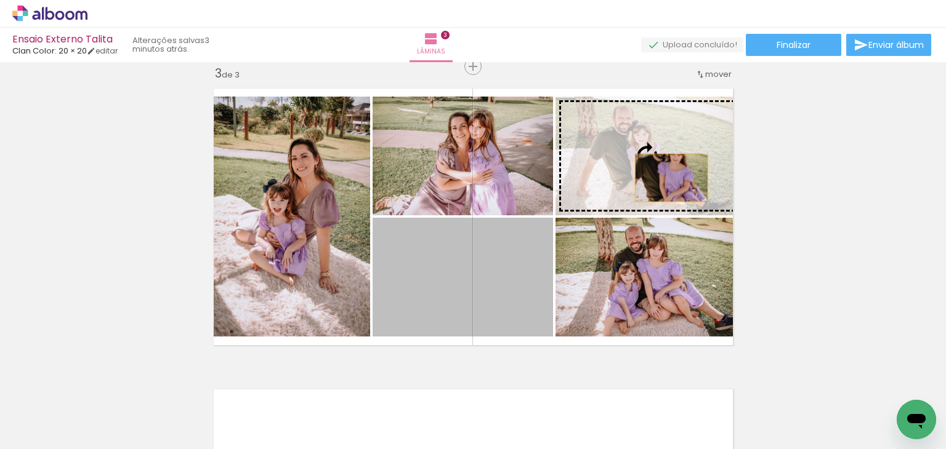
drag, startPoint x: 512, startPoint y: 300, endPoint x: 666, endPoint y: 178, distance: 196.7
click at [0, 0] on slot at bounding box center [0, 0] width 0 height 0
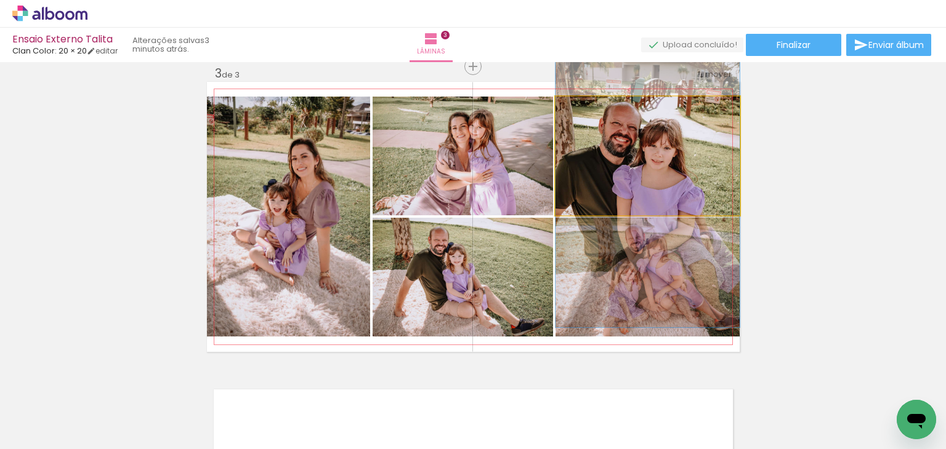
drag, startPoint x: 643, startPoint y: 171, endPoint x: 671, endPoint y: 204, distance: 43.7
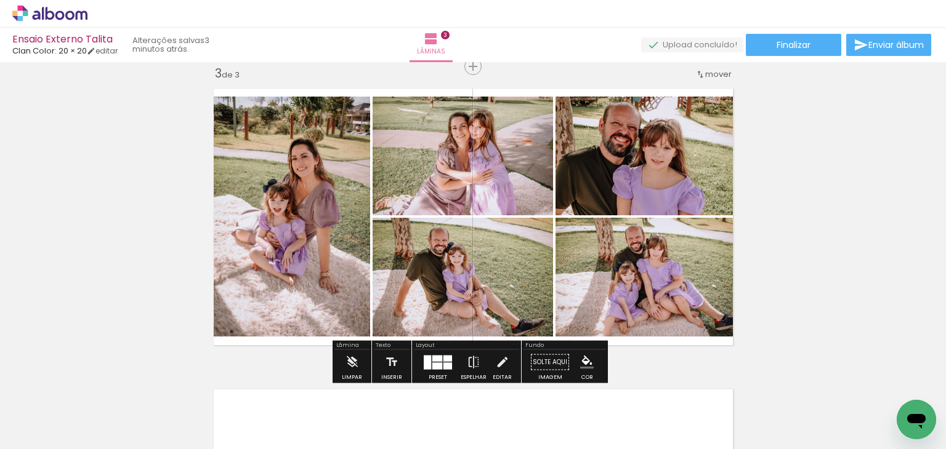
click at [443, 356] on div at bounding box center [447, 358] width 9 height 6
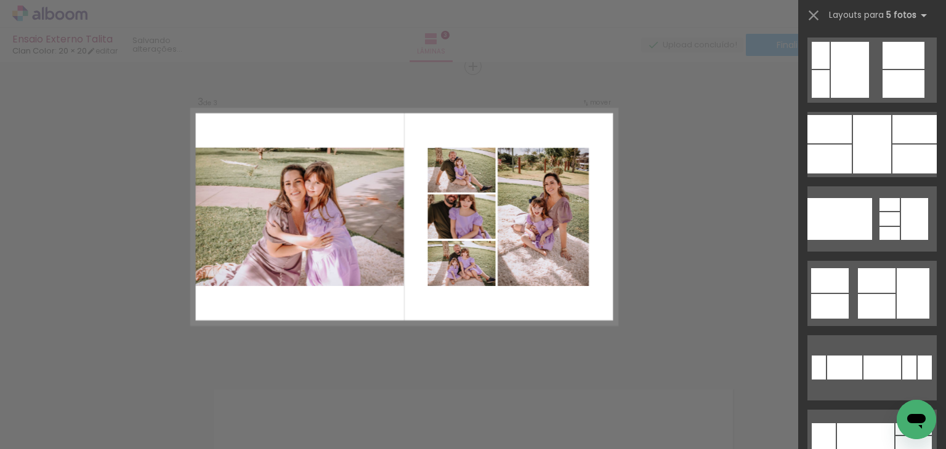
scroll to position [6194, 0]
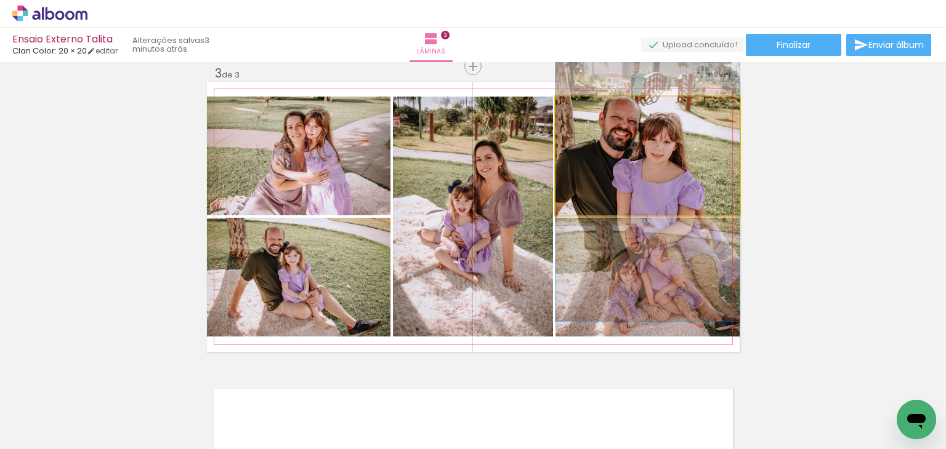
drag, startPoint x: 710, startPoint y: 166, endPoint x: 713, endPoint y: 193, distance: 27.3
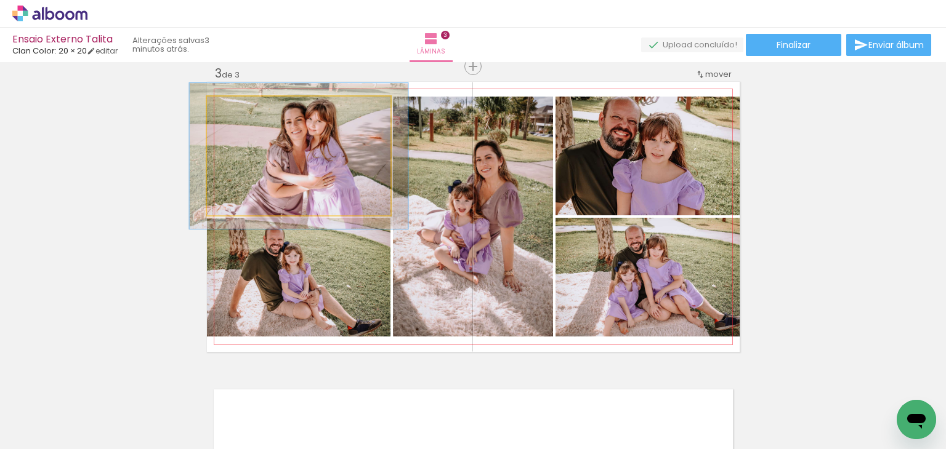
drag, startPoint x: 229, startPoint y: 109, endPoint x: 238, endPoint y: 110, distance: 8.7
type paper-slider "120"
click at [238, 110] on div at bounding box center [243, 109] width 11 height 11
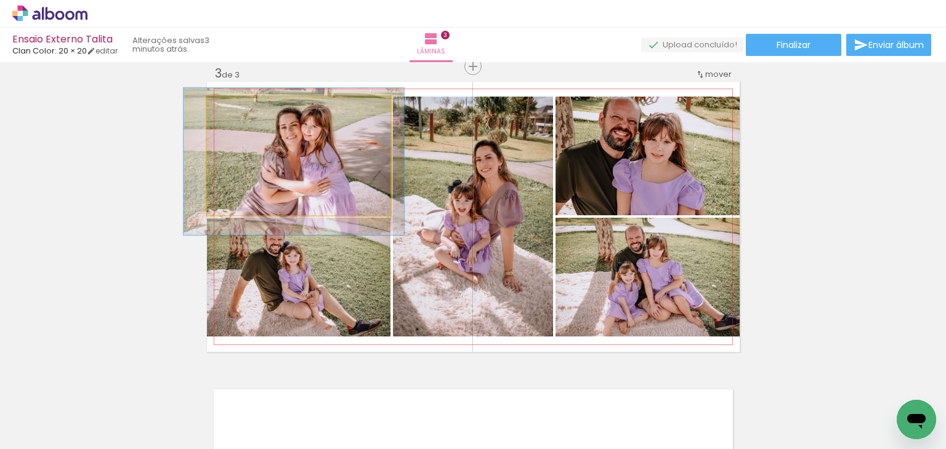
drag, startPoint x: 342, startPoint y: 175, endPoint x: 337, endPoint y: 181, distance: 7.4
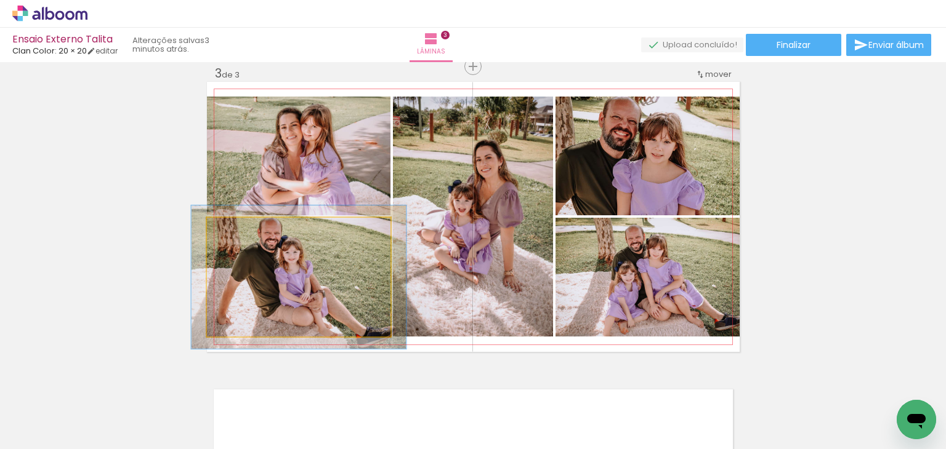
drag, startPoint x: 241, startPoint y: 239, endPoint x: 260, endPoint y: 264, distance: 31.2
type paper-slider "119"
click at [248, 239] on div at bounding box center [243, 231] width 20 height 20
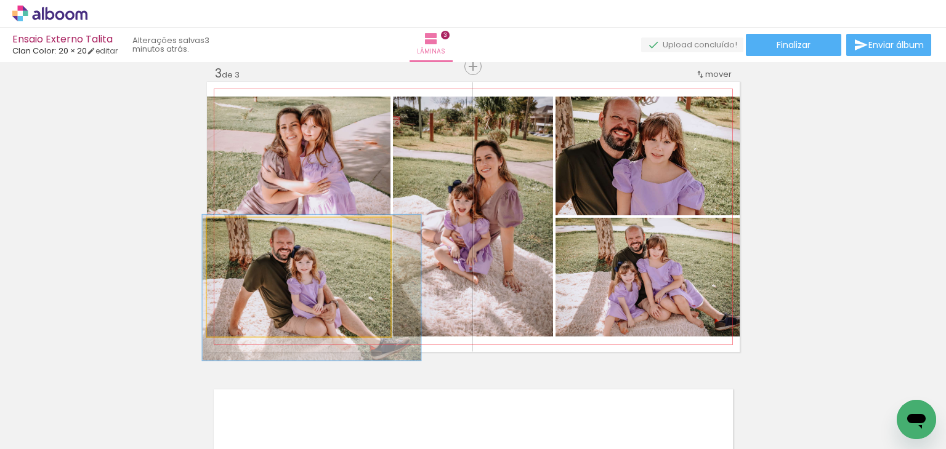
drag, startPoint x: 309, startPoint y: 283, endPoint x: 322, endPoint y: 294, distance: 16.6
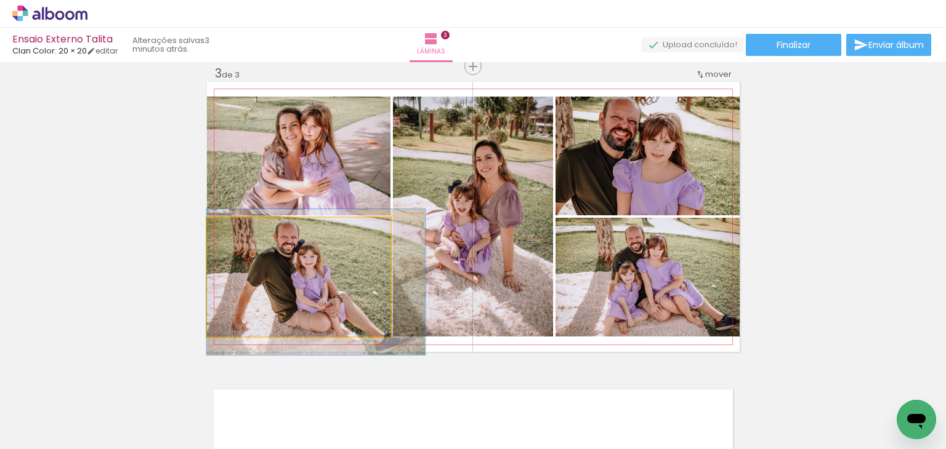
drag, startPoint x: 320, startPoint y: 285, endPoint x: 313, endPoint y: 284, distance: 6.9
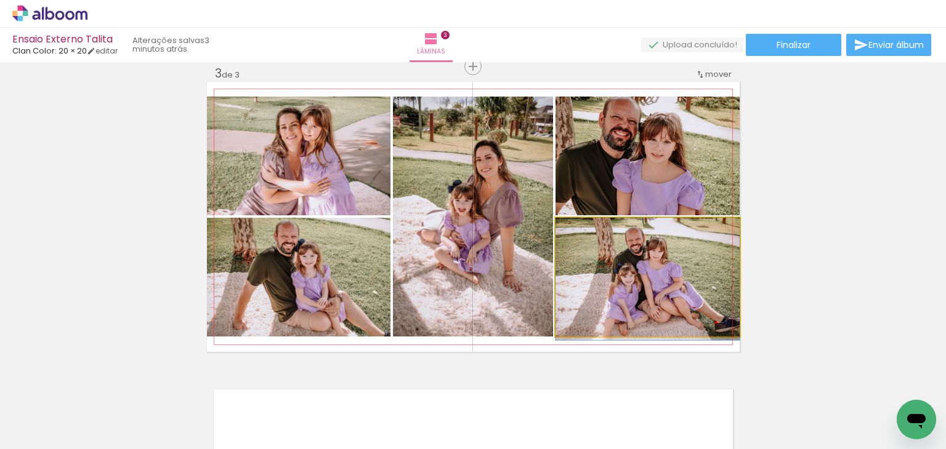
drag, startPoint x: 654, startPoint y: 286, endPoint x: 643, endPoint y: 298, distance: 16.1
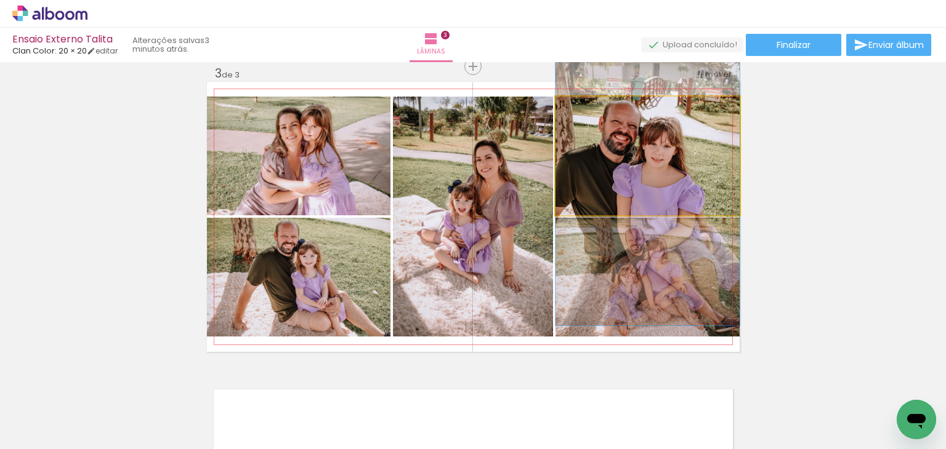
drag, startPoint x: 618, startPoint y: 162, endPoint x: 631, endPoint y: 166, distance: 14.0
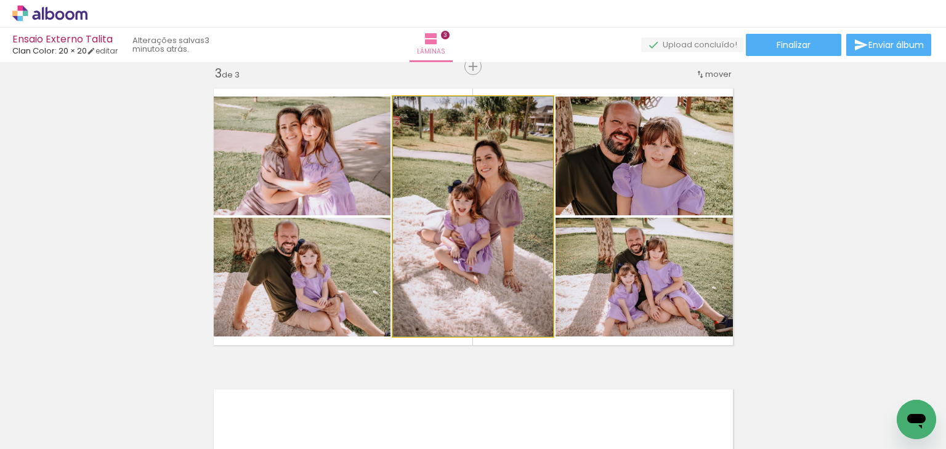
click at [491, 197] on quentale-photo at bounding box center [473, 217] width 160 height 240
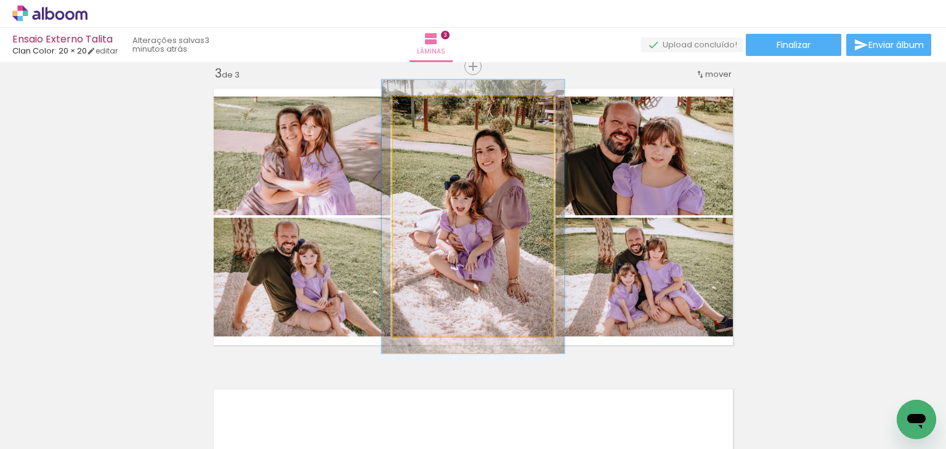
click at [427, 111] on div at bounding box center [427, 110] width 20 height 20
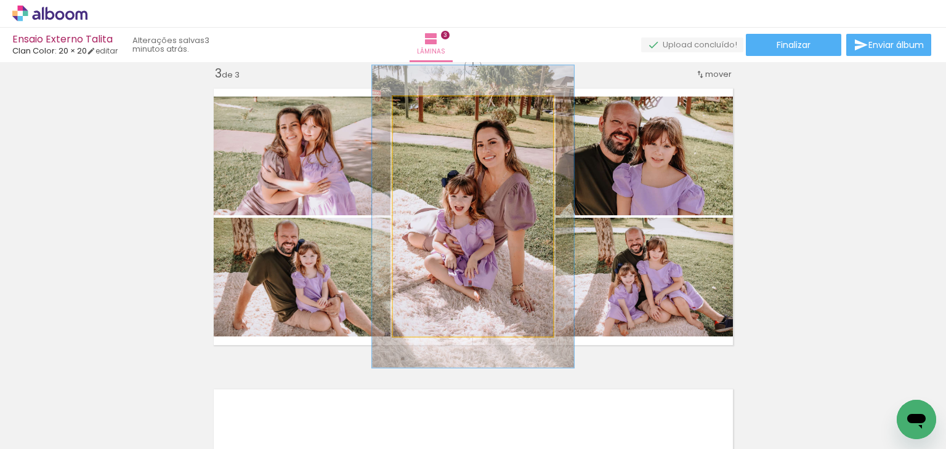
type paper-slider "126"
click at [433, 111] on div at bounding box center [434, 110] width 20 height 20
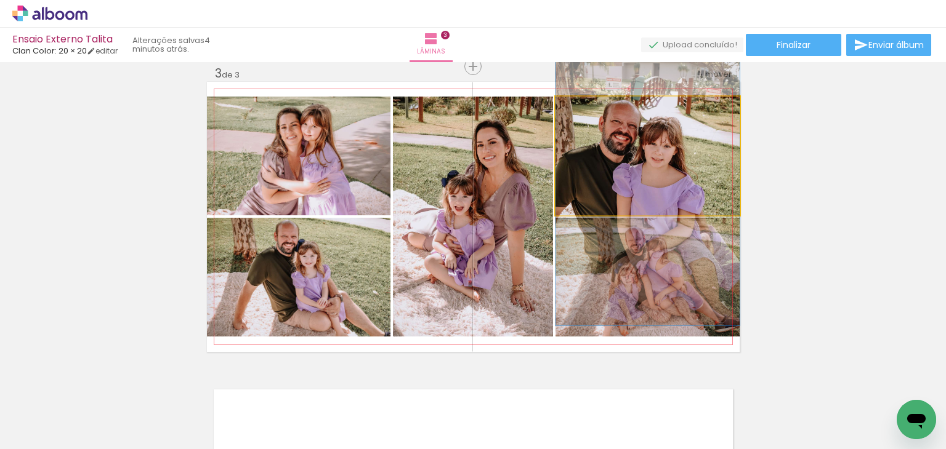
drag, startPoint x: 689, startPoint y: 164, endPoint x: 697, endPoint y: 164, distance: 8.0
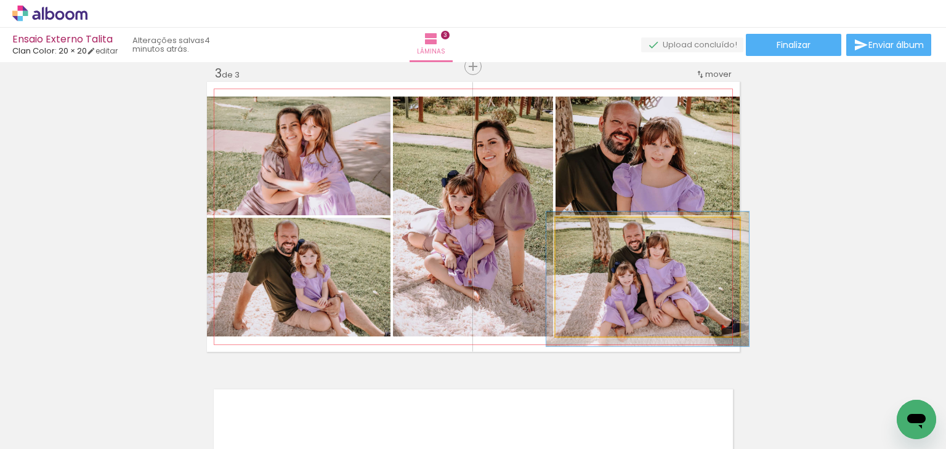
type paper-slider "110"
click at [584, 231] on div at bounding box center [587, 230] width 11 height 11
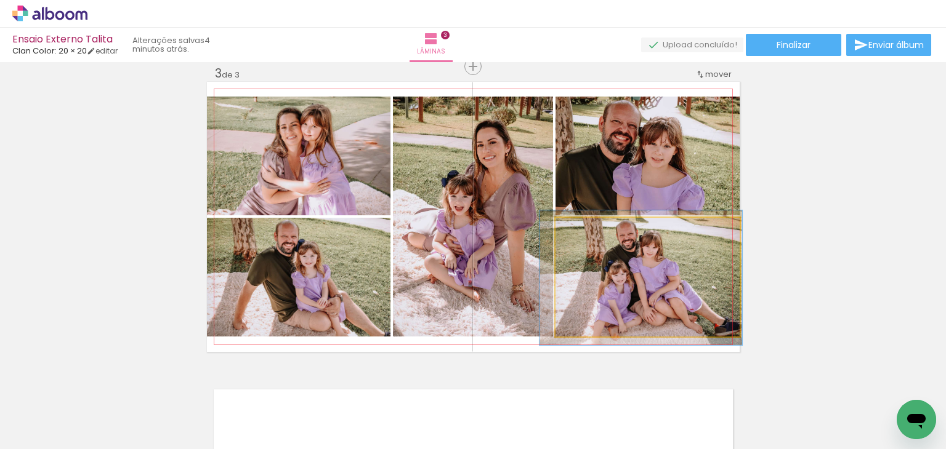
drag, startPoint x: 684, startPoint y: 294, endPoint x: 677, endPoint y: 294, distance: 6.8
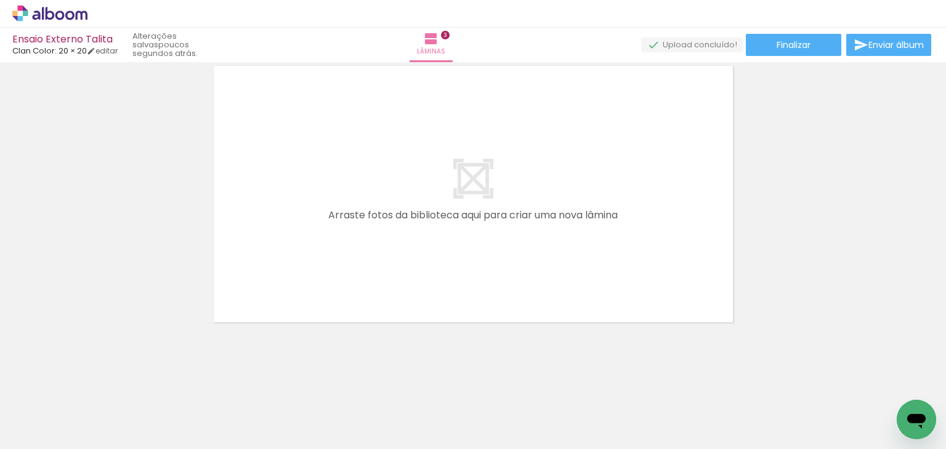
scroll to position [0, 818]
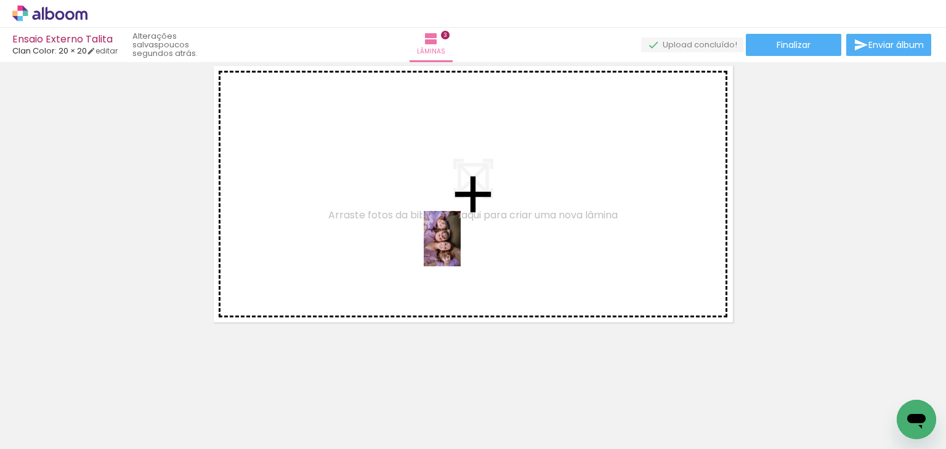
drag, startPoint x: 497, startPoint y: 414, endPoint x: 461, endPoint y: 248, distance: 170.2
click at [461, 248] on quentale-workspace at bounding box center [473, 224] width 946 height 449
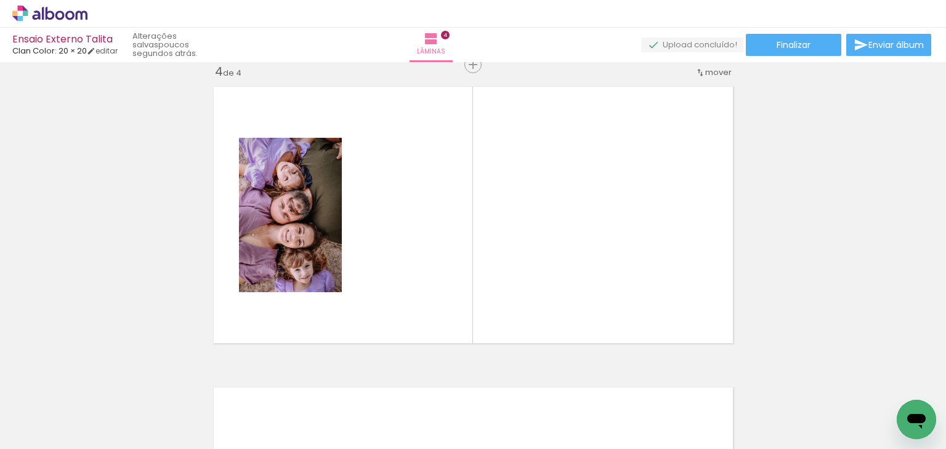
scroll to position [919, 0]
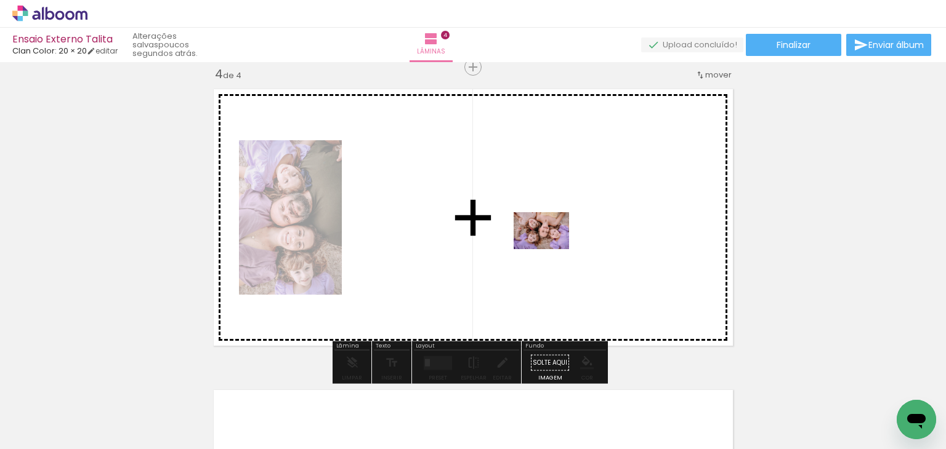
drag, startPoint x: 562, startPoint y: 413, endPoint x: 550, endPoint y: 249, distance: 164.1
click at [550, 249] on quentale-workspace at bounding box center [473, 224] width 946 height 449
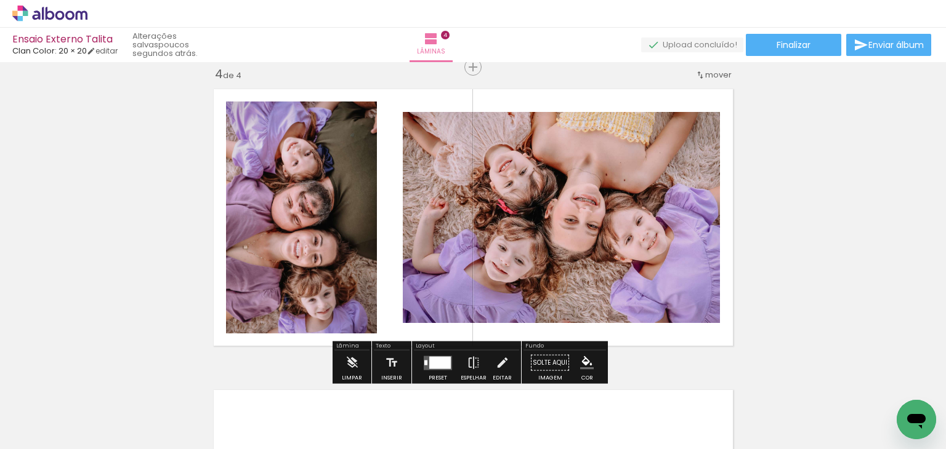
click at [436, 364] on div at bounding box center [440, 362] width 22 height 12
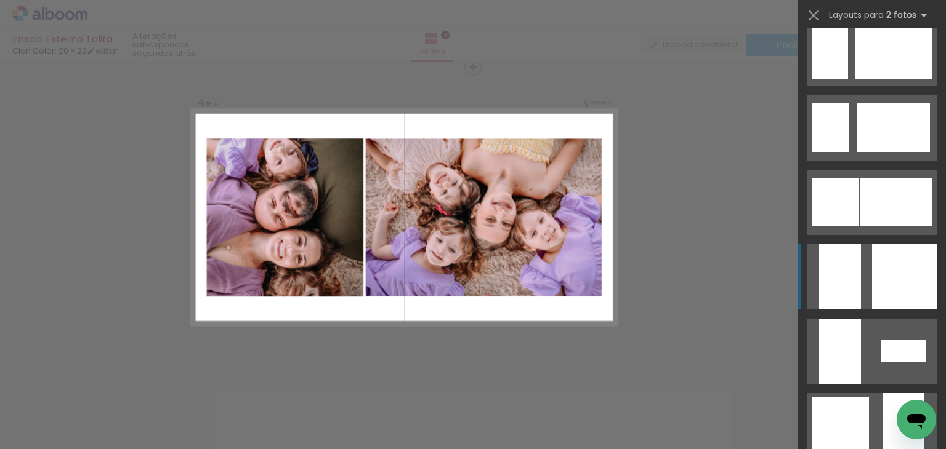
scroll to position [1047, 0]
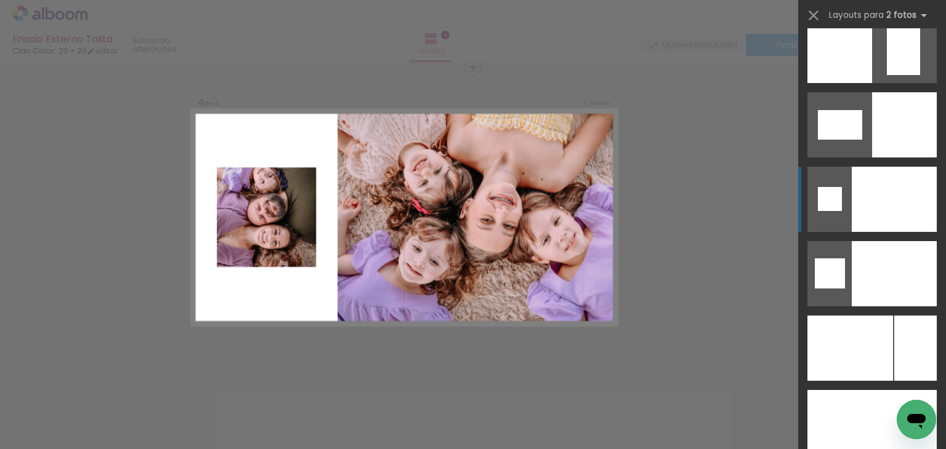
scroll to position [5233, 0]
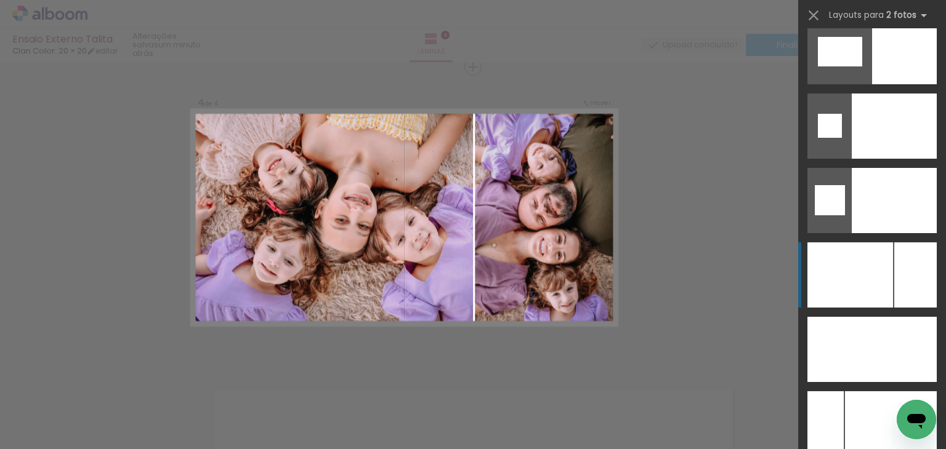
click at [823, 269] on div at bounding box center [850, 275] width 86 height 65
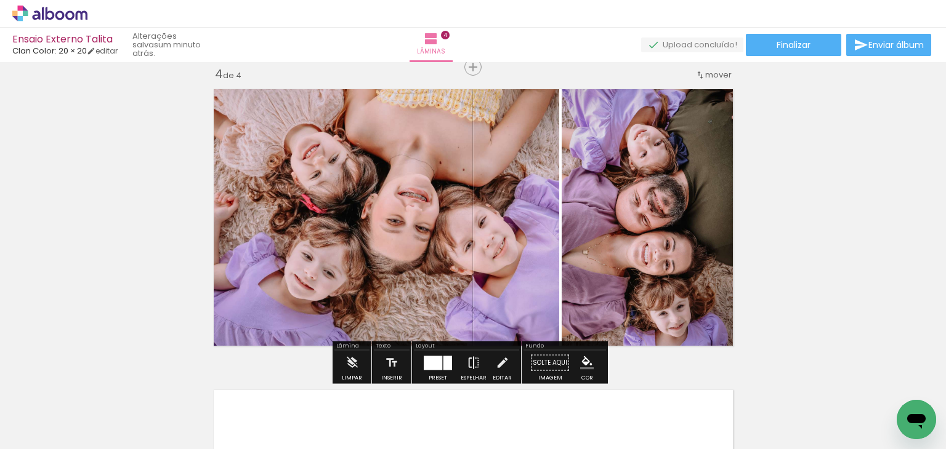
click at [471, 361] on iron-icon at bounding box center [474, 363] width 14 height 25
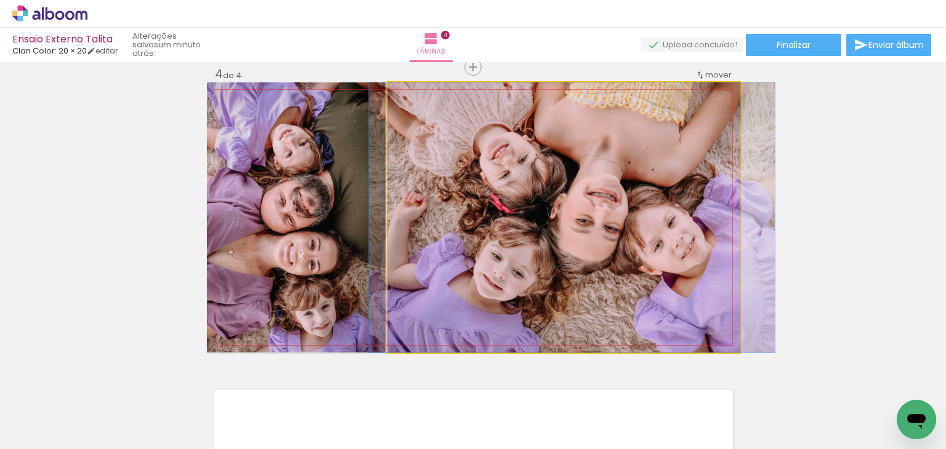
drag, startPoint x: 431, startPoint y: 274, endPoint x: 439, endPoint y: 272, distance: 8.2
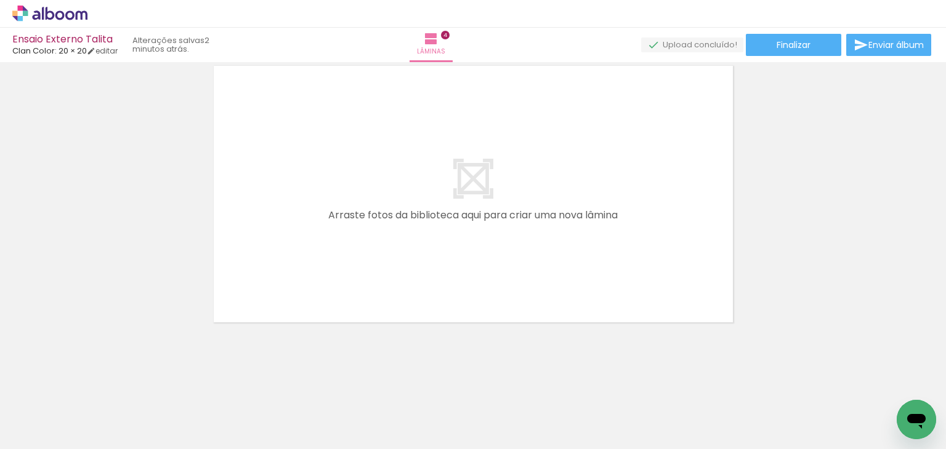
scroll to position [0, 510]
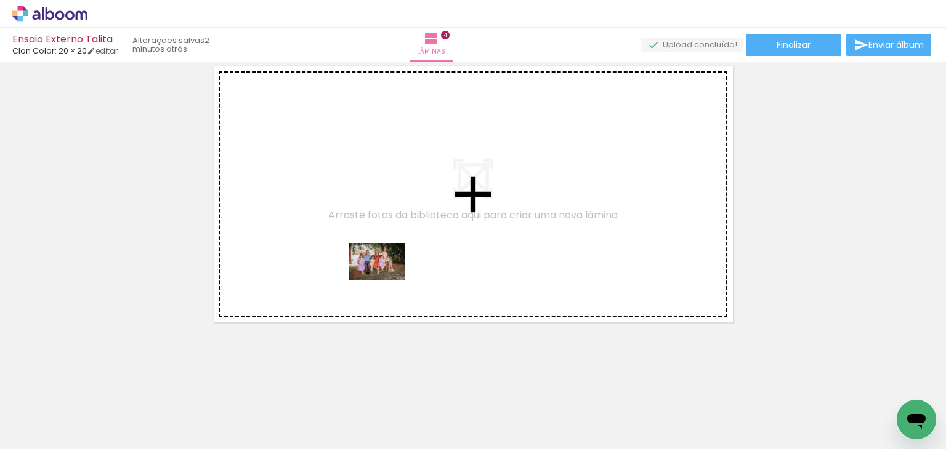
drag, startPoint x: 429, startPoint y: 376, endPoint x: 385, endPoint y: 278, distance: 107.2
click at [385, 278] on quentale-workspace at bounding box center [473, 224] width 946 height 449
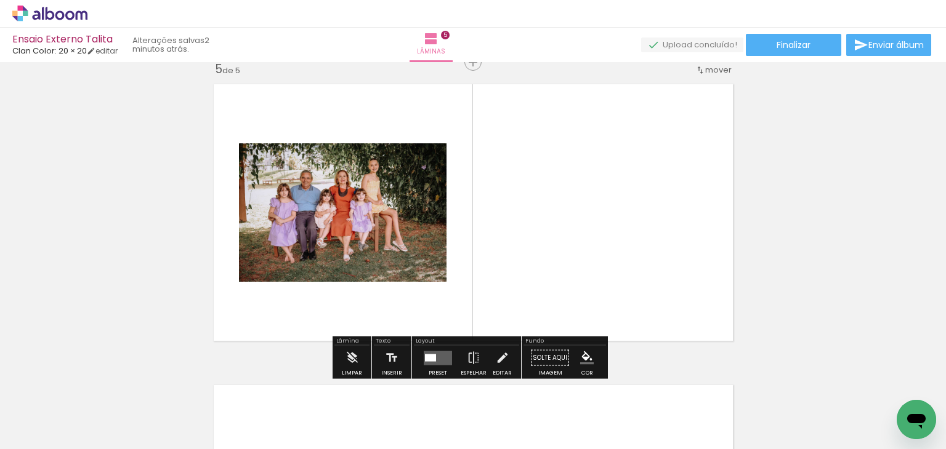
scroll to position [1220, 0]
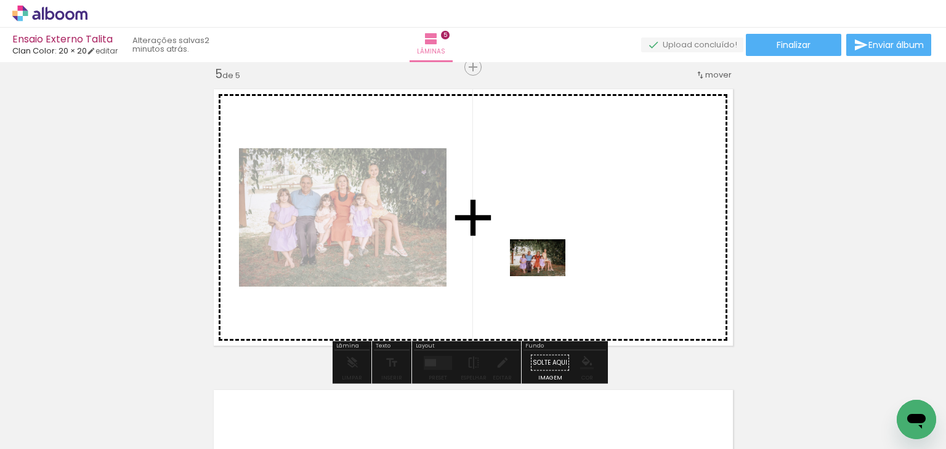
drag, startPoint x: 527, startPoint y: 417, endPoint x: 547, endPoint y: 276, distance: 141.8
click at [547, 276] on quentale-workspace at bounding box center [473, 224] width 946 height 449
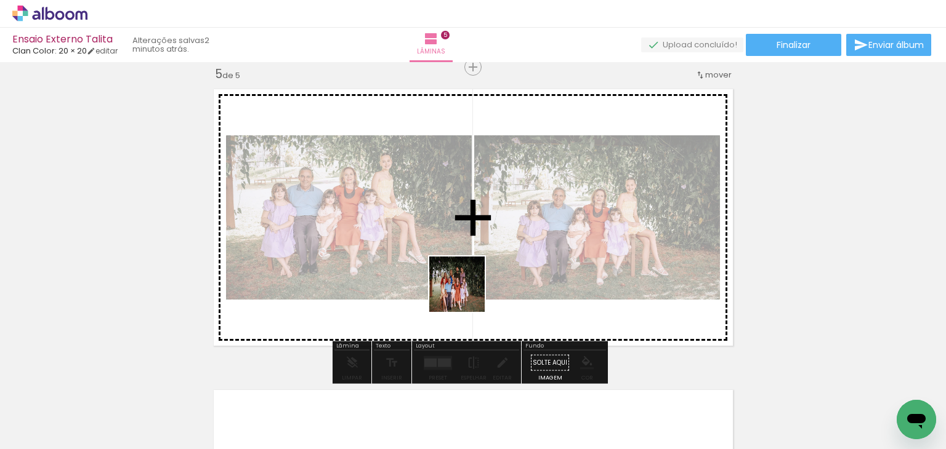
drag, startPoint x: 574, startPoint y: 409, endPoint x: 448, endPoint y: 272, distance: 186.5
click at [448, 272] on quentale-workspace at bounding box center [473, 224] width 946 height 449
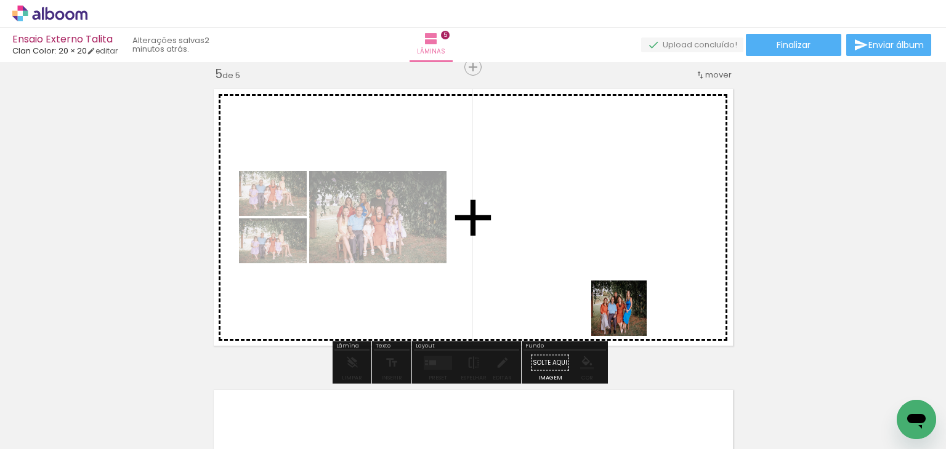
drag, startPoint x: 725, startPoint y: 421, endPoint x: 627, endPoint y: 316, distance: 143.3
click at [627, 316] on quentale-workspace at bounding box center [473, 224] width 946 height 449
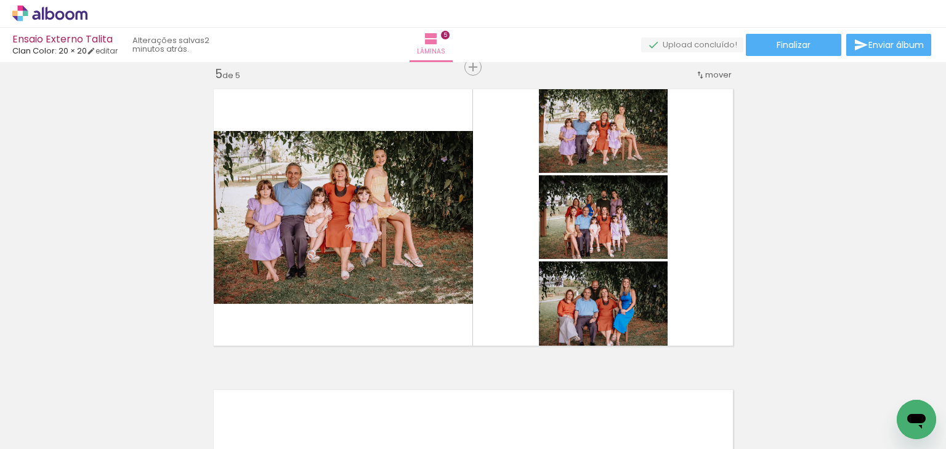
scroll to position [0, 870]
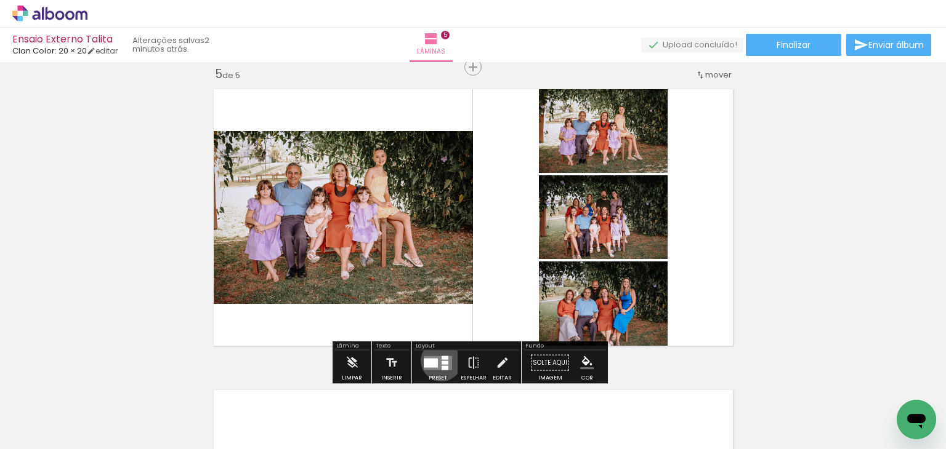
click at [441, 361] on div at bounding box center [444, 363] width 7 height 4
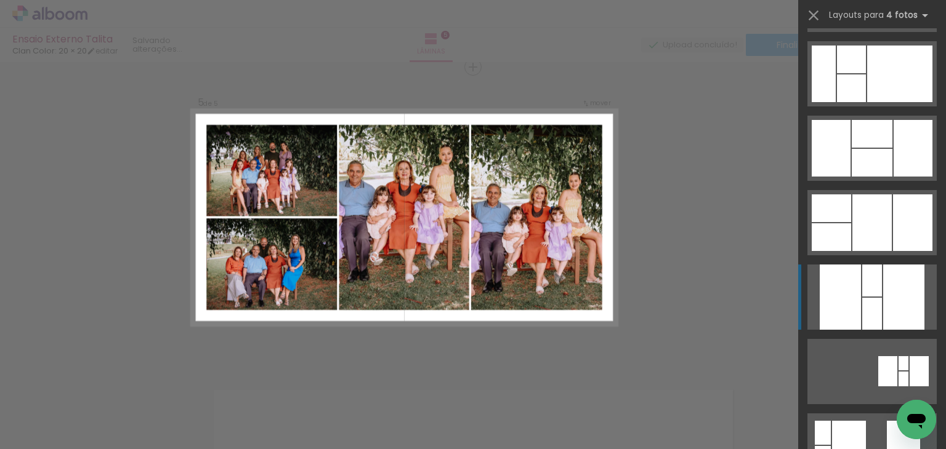
scroll to position [22318, 0]
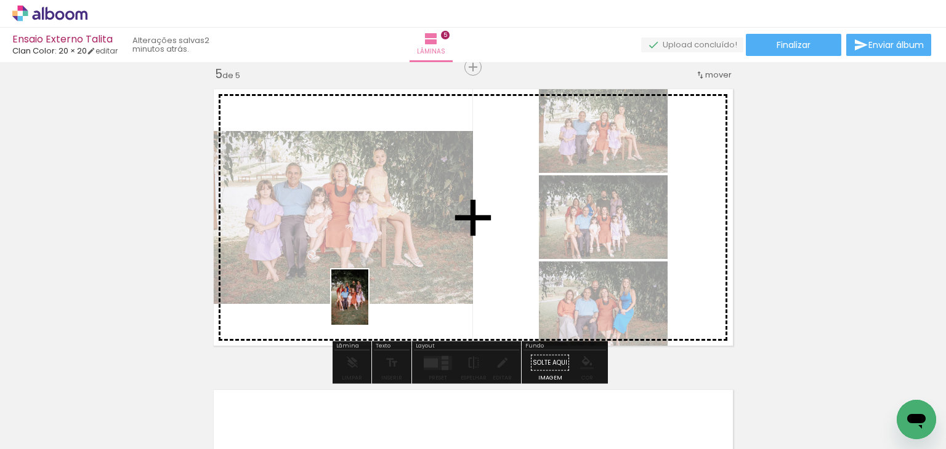
drag, startPoint x: 283, startPoint y: 411, endPoint x: 368, endPoint y: 307, distance: 135.2
click at [368, 307] on quentale-workspace at bounding box center [473, 224] width 946 height 449
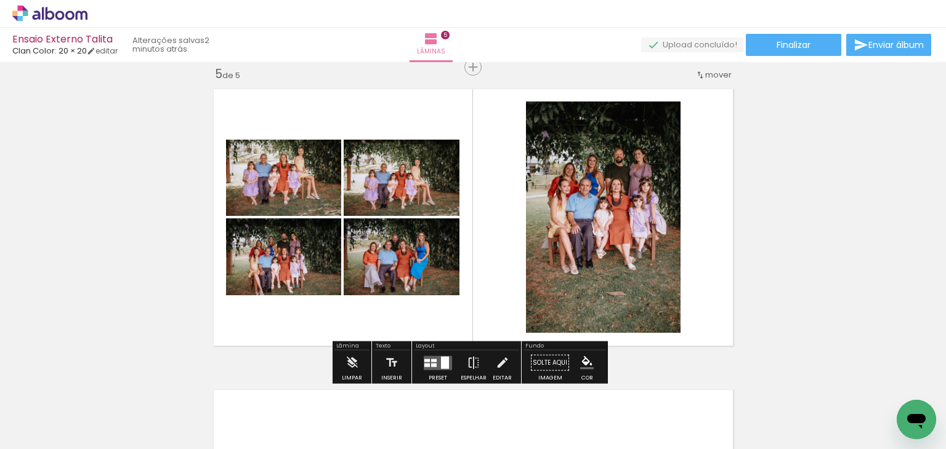
click at [431, 365] on div at bounding box center [434, 365] width 6 height 4
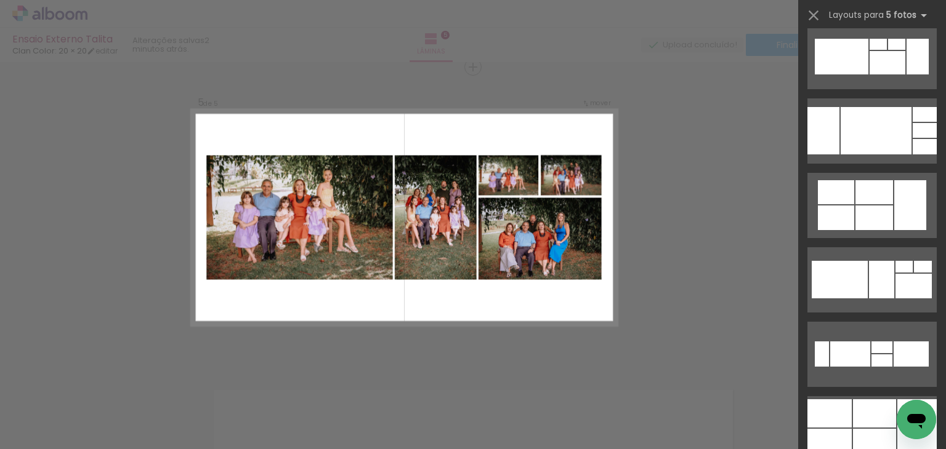
scroll to position [1478, 0]
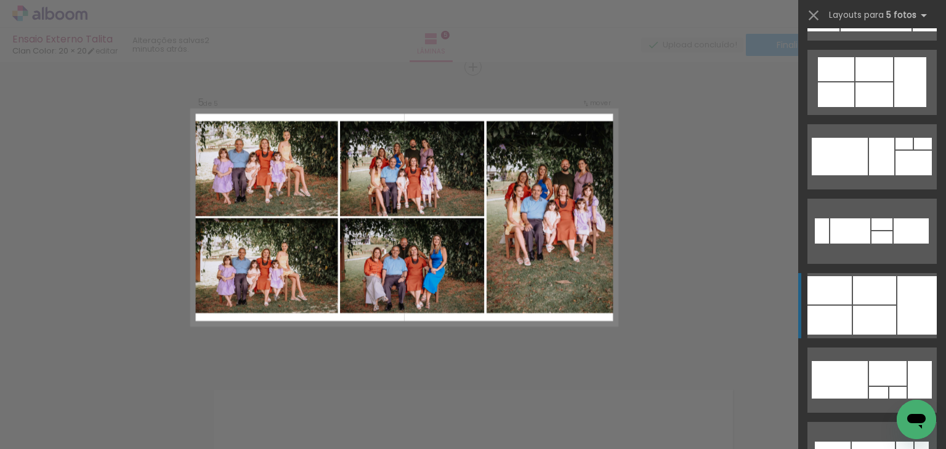
click at [868, 115] on quentale-layouter at bounding box center [871, 82] width 129 height 65
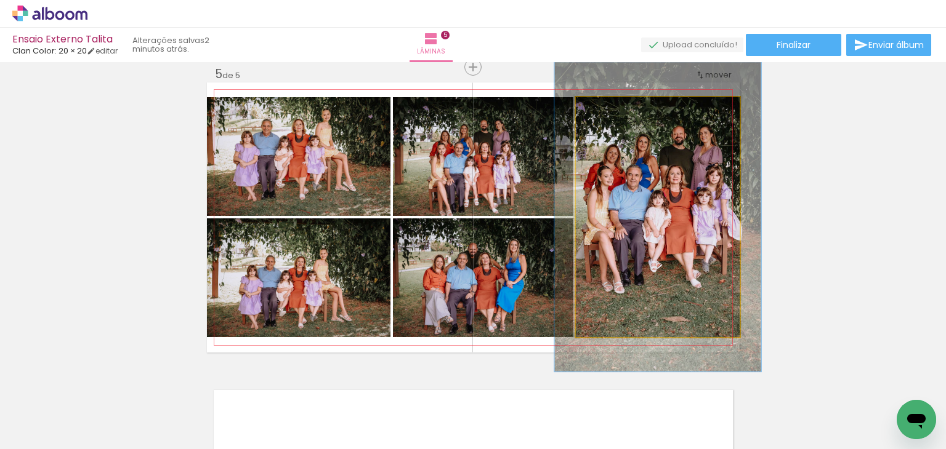
drag, startPoint x: 606, startPoint y: 113, endPoint x: 618, endPoint y: 111, distance: 11.2
click at [618, 111] on div at bounding box center [615, 110] width 20 height 20
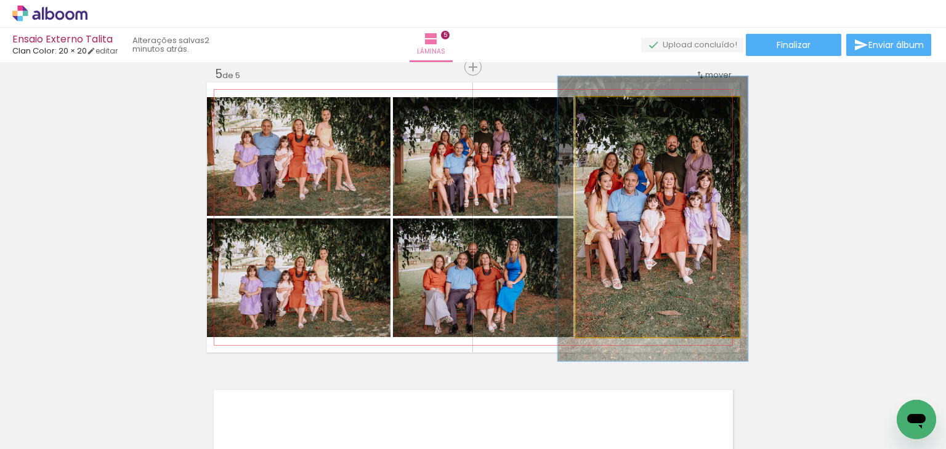
drag, startPoint x: 611, startPoint y: 111, endPoint x: 606, endPoint y: 117, distance: 7.4
type paper-slider "116"
click at [606, 117] on div at bounding box center [612, 110] width 20 height 20
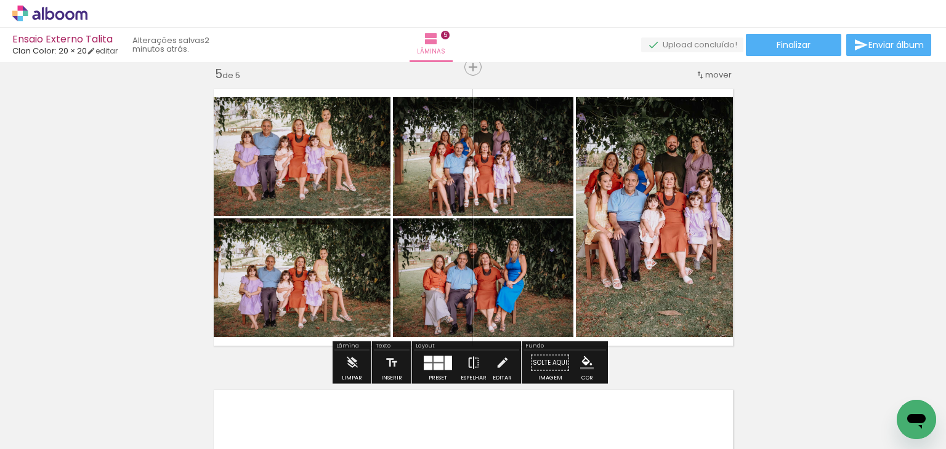
click at [467, 365] on iron-icon at bounding box center [474, 363] width 14 height 25
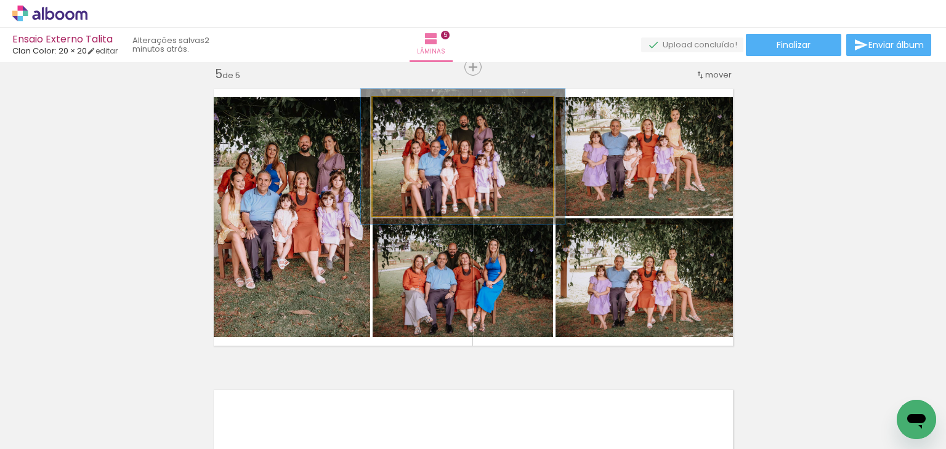
type paper-slider "113"
click at [406, 110] on div at bounding box center [407, 110] width 20 height 20
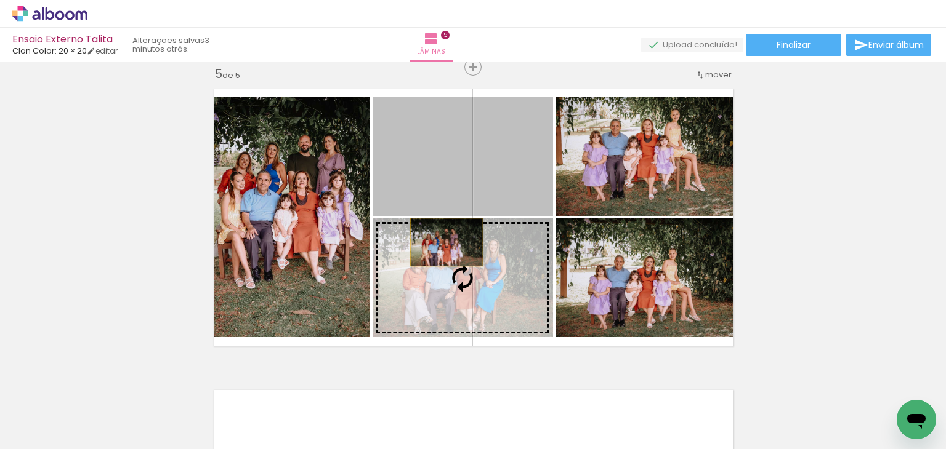
drag, startPoint x: 449, startPoint y: 166, endPoint x: 441, endPoint y: 242, distance: 76.7
click at [0, 0] on slot at bounding box center [0, 0] width 0 height 0
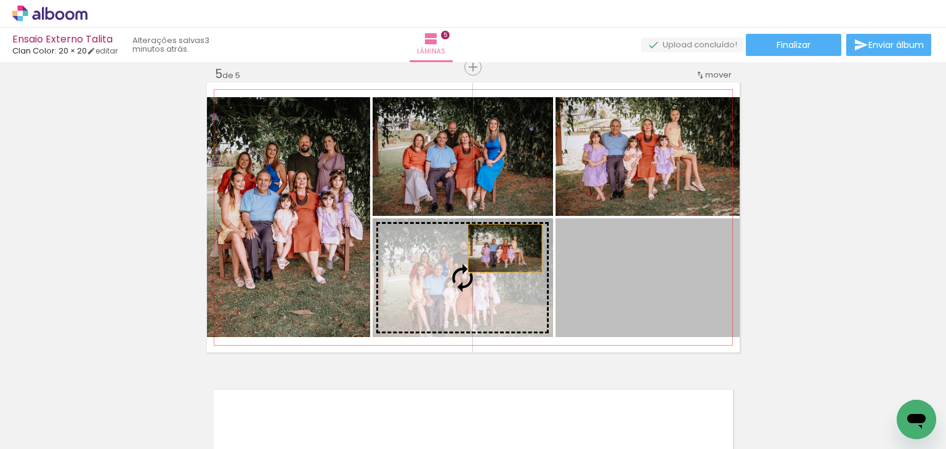
drag, startPoint x: 631, startPoint y: 272, endPoint x: 500, endPoint y: 248, distance: 133.2
click at [0, 0] on slot at bounding box center [0, 0] width 0 height 0
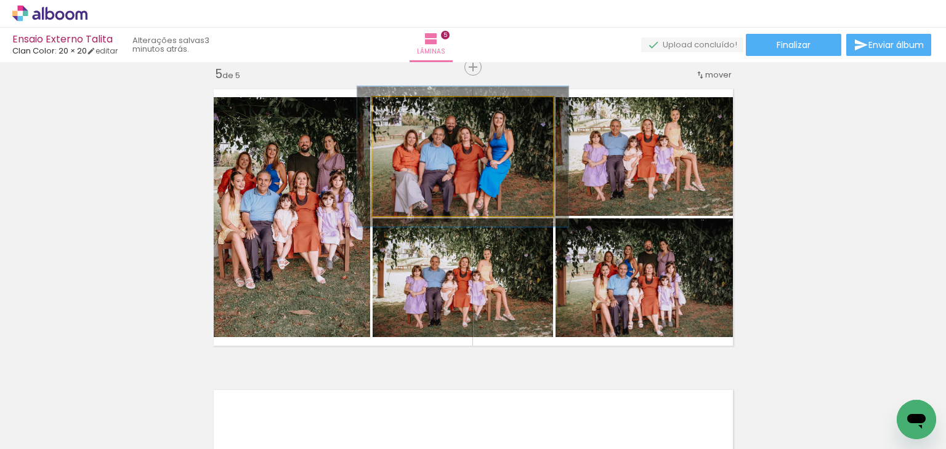
drag, startPoint x: 401, startPoint y: 105, endPoint x: 409, endPoint y: 106, distance: 7.4
type paper-slider "117"
click at [409, 106] on div at bounding box center [408, 110] width 20 height 20
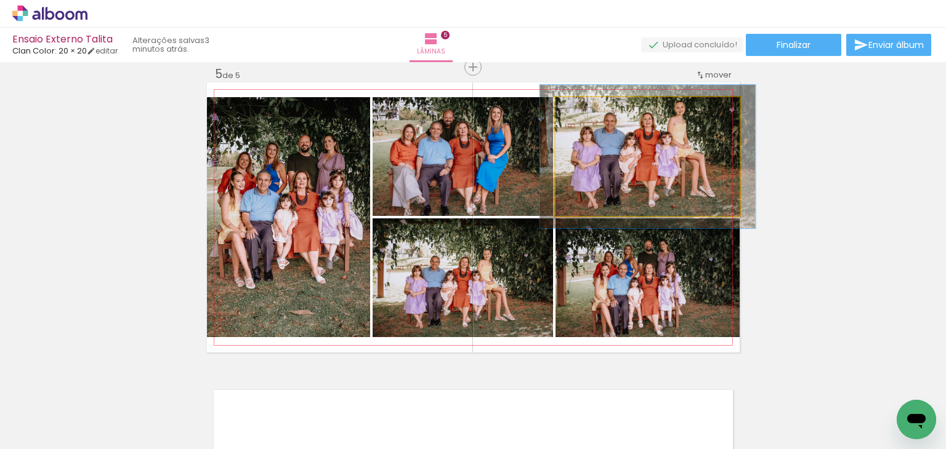
drag, startPoint x: 584, startPoint y: 110, endPoint x: 591, endPoint y: 111, distance: 7.5
type paper-slider "117"
click at [591, 111] on div at bounding box center [591, 110] width 20 height 20
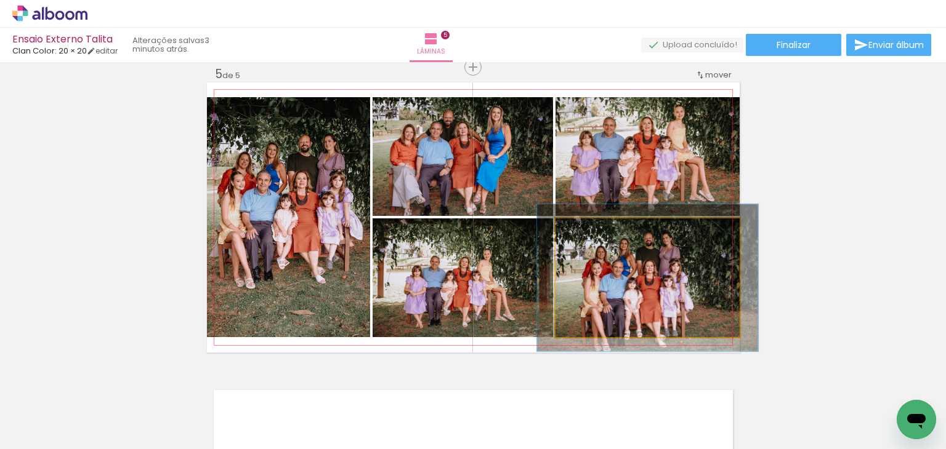
drag, startPoint x: 579, startPoint y: 233, endPoint x: 588, endPoint y: 232, distance: 8.7
click at [588, 232] on div at bounding box center [592, 231] width 11 height 11
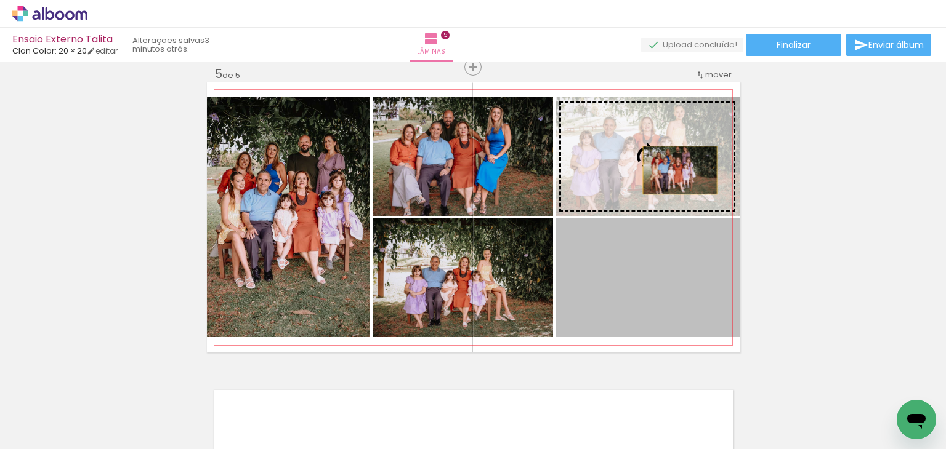
drag, startPoint x: 687, startPoint y: 277, endPoint x: 675, endPoint y: 170, distance: 107.8
click at [0, 0] on slot at bounding box center [0, 0] width 0 height 0
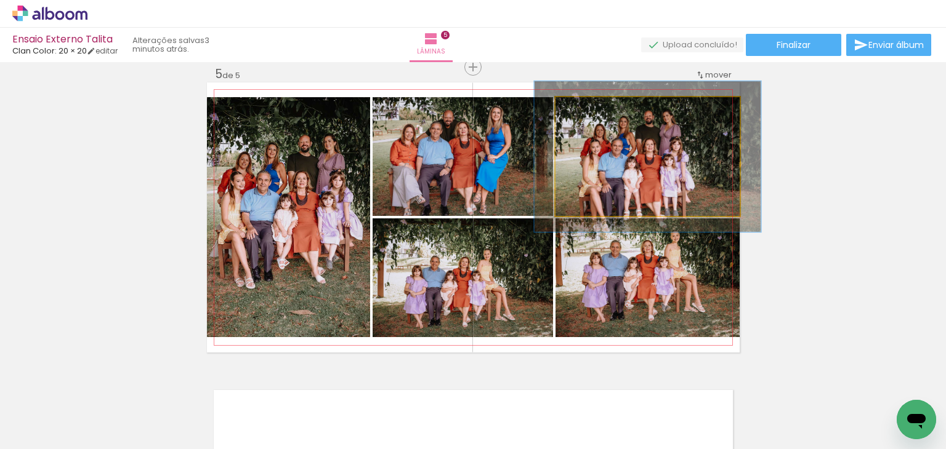
drag, startPoint x: 584, startPoint y: 107, endPoint x: 595, endPoint y: 110, distance: 11.7
type paper-slider "126"
click at [595, 110] on div at bounding box center [594, 110] width 20 height 20
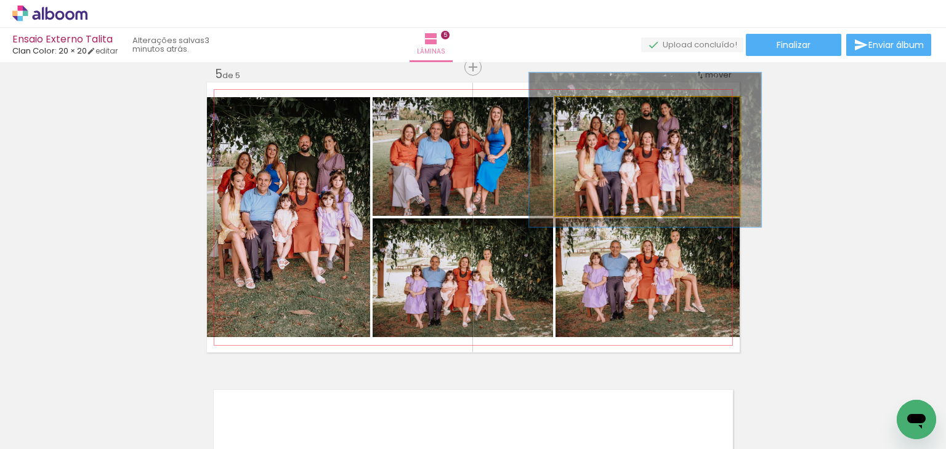
drag, startPoint x: 640, startPoint y: 153, endPoint x: 638, endPoint y: 147, distance: 7.2
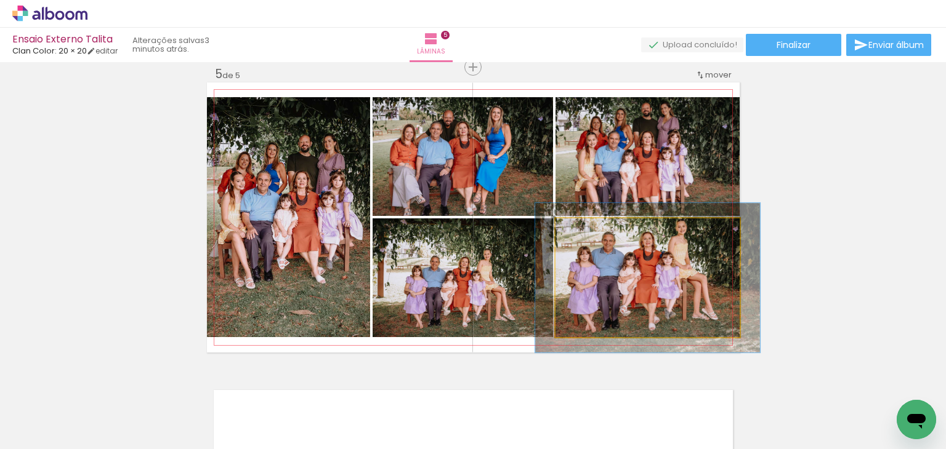
drag, startPoint x: 574, startPoint y: 230, endPoint x: 583, endPoint y: 230, distance: 9.3
type paper-slider "122"
click at [584, 230] on div at bounding box center [594, 232] width 20 height 20
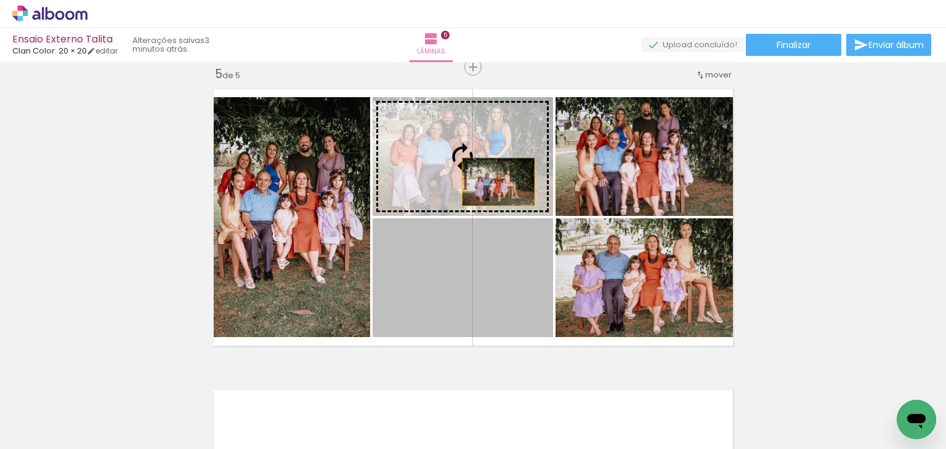
drag, startPoint x: 484, startPoint y: 301, endPoint x: 493, endPoint y: 182, distance: 119.8
click at [0, 0] on slot at bounding box center [0, 0] width 0 height 0
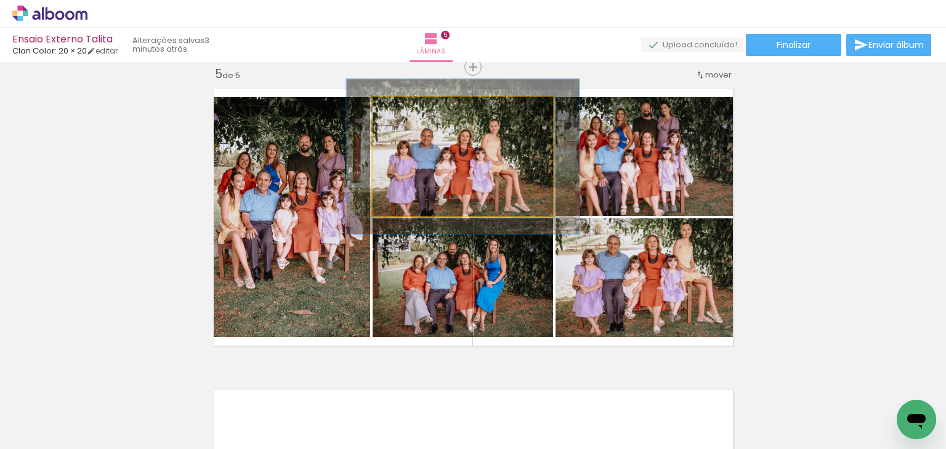
drag, startPoint x: 397, startPoint y: 111, endPoint x: 409, endPoint y: 111, distance: 12.3
type paper-slider "129"
click at [409, 111] on div at bounding box center [413, 110] width 11 height 11
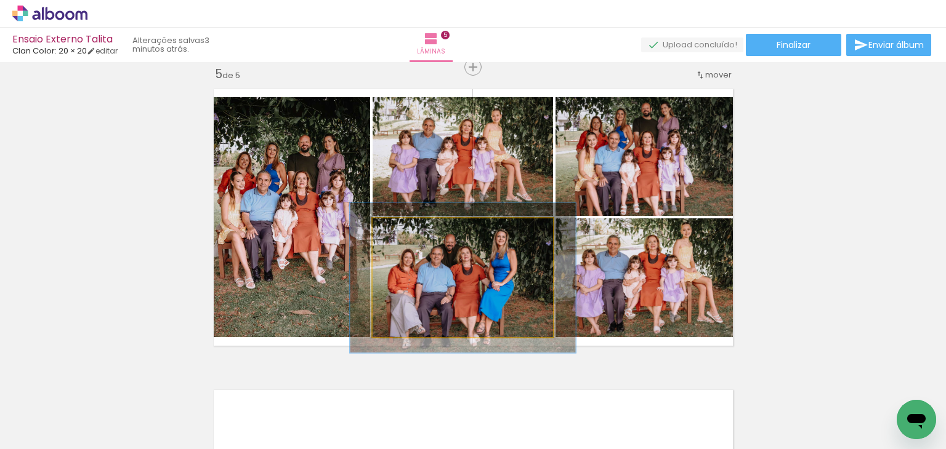
drag, startPoint x: 392, startPoint y: 230, endPoint x: 403, endPoint y: 232, distance: 10.5
type paper-slider "125"
click at [406, 232] on div at bounding box center [411, 231] width 11 height 11
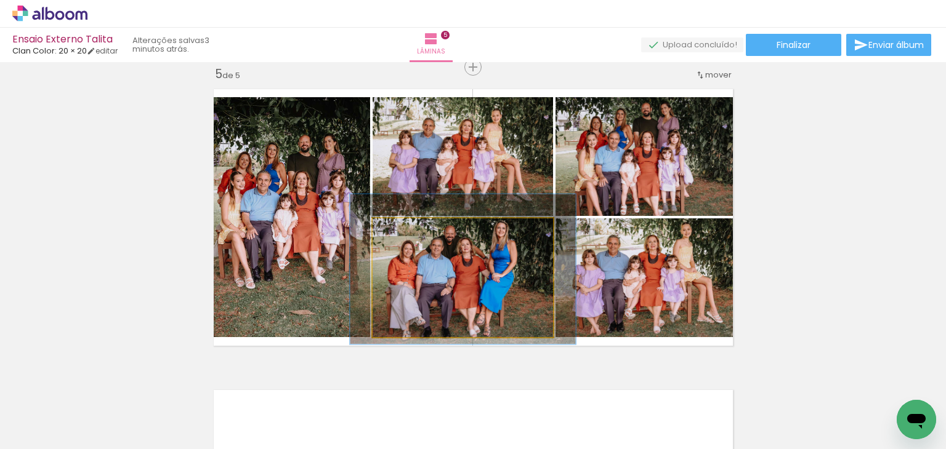
drag, startPoint x: 419, startPoint y: 268, endPoint x: 419, endPoint y: 259, distance: 8.6
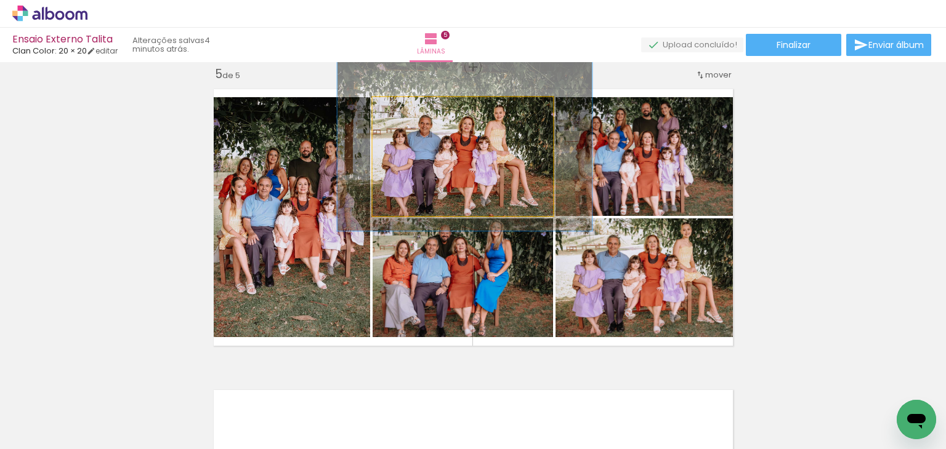
type paper-slider "141"
click at [419, 110] on div at bounding box center [420, 110] width 11 height 11
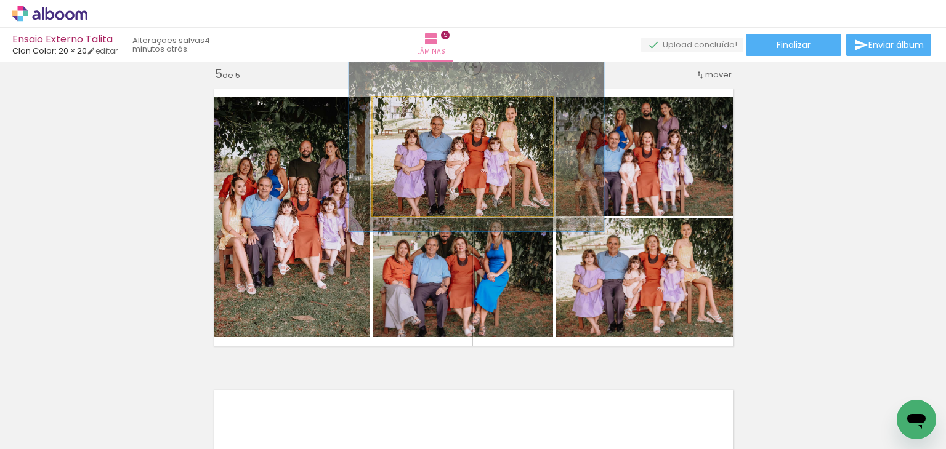
drag, startPoint x: 517, startPoint y: 149, endPoint x: 524, endPoint y: 148, distance: 6.8
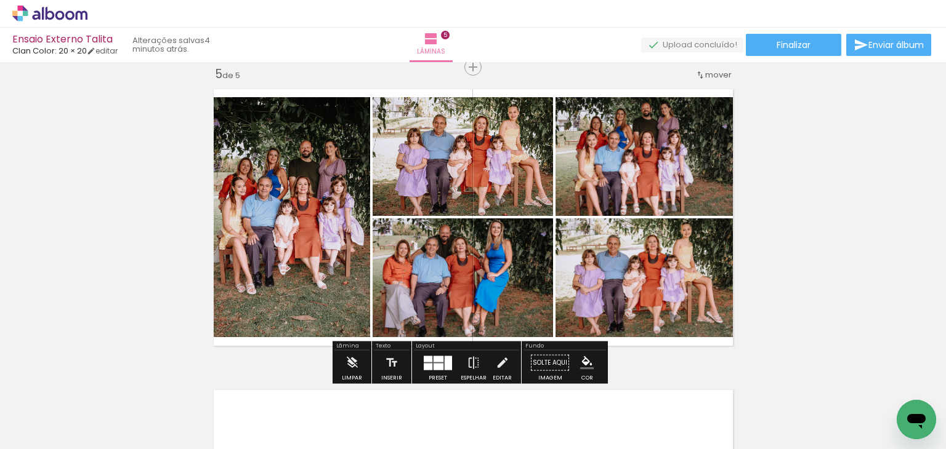
click at [432, 362] on quentale-layouter at bounding box center [438, 363] width 28 height 14
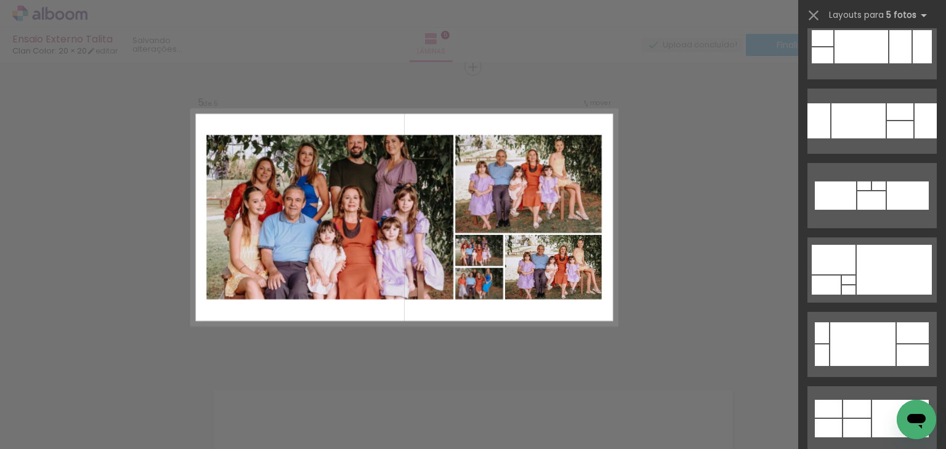
scroll to position [10851, 0]
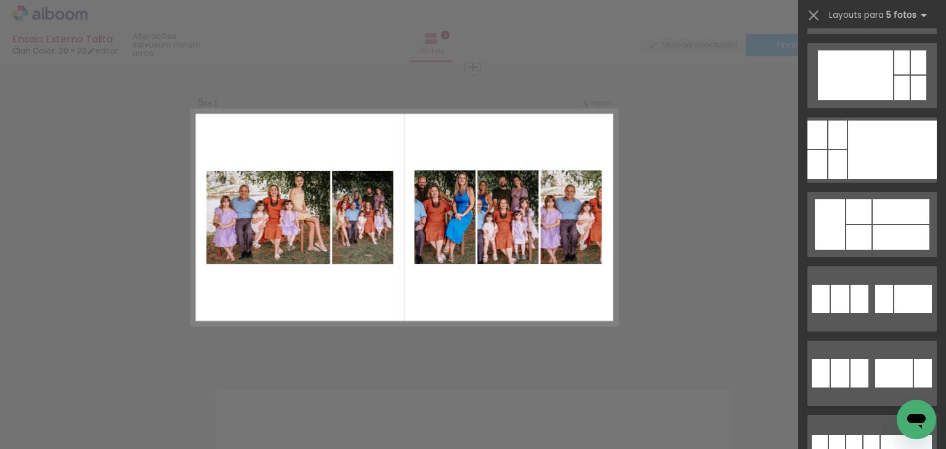
scroll to position [27646, 0]
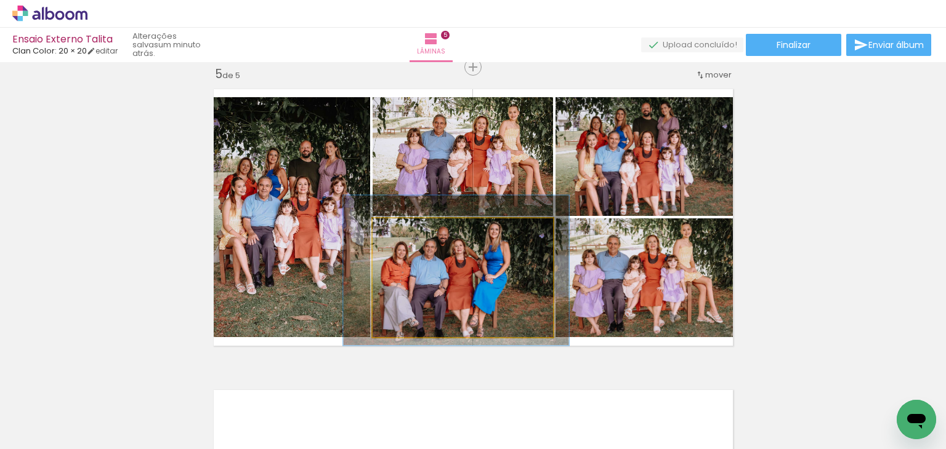
drag, startPoint x: 431, startPoint y: 274, endPoint x: 425, endPoint y: 273, distance: 6.2
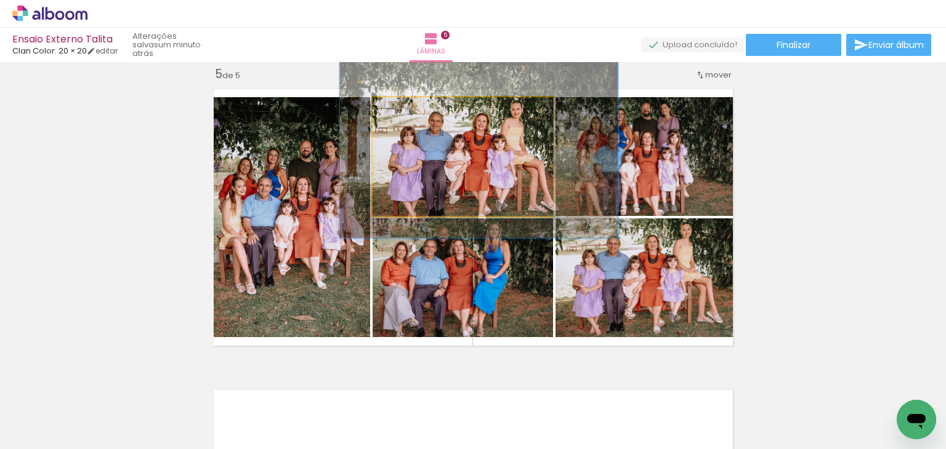
click at [424, 111] on div at bounding box center [427, 110] width 11 height 11
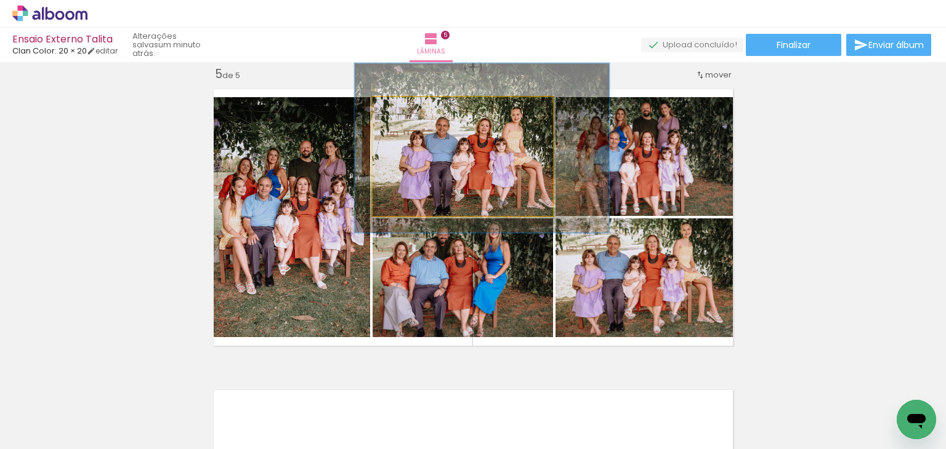
drag, startPoint x: 424, startPoint y: 114, endPoint x: 418, endPoint y: 116, distance: 6.4
click at [418, 116] on div at bounding box center [421, 110] width 20 height 20
click at [494, 170] on quentale-photo at bounding box center [462, 156] width 180 height 119
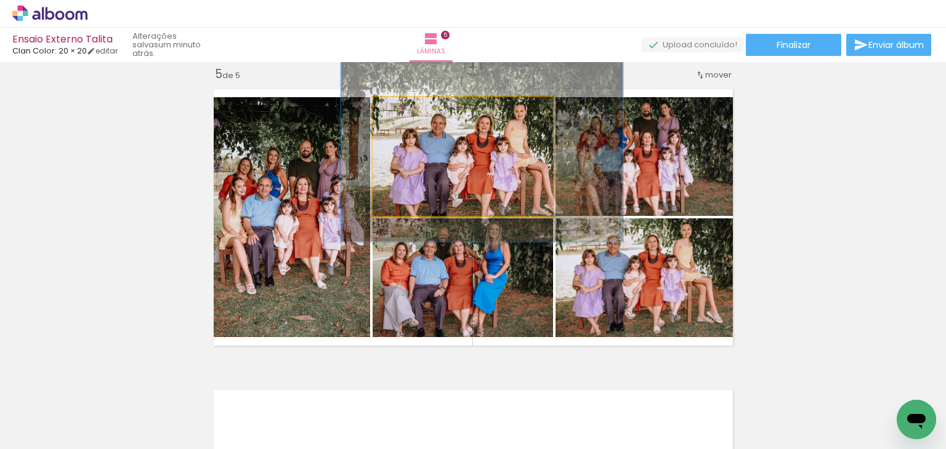
drag, startPoint x: 416, startPoint y: 110, endPoint x: 418, endPoint y: 131, distance: 21.6
type paper-slider "156"
click at [418, 131] on quentale-photo at bounding box center [462, 156] width 180 height 119
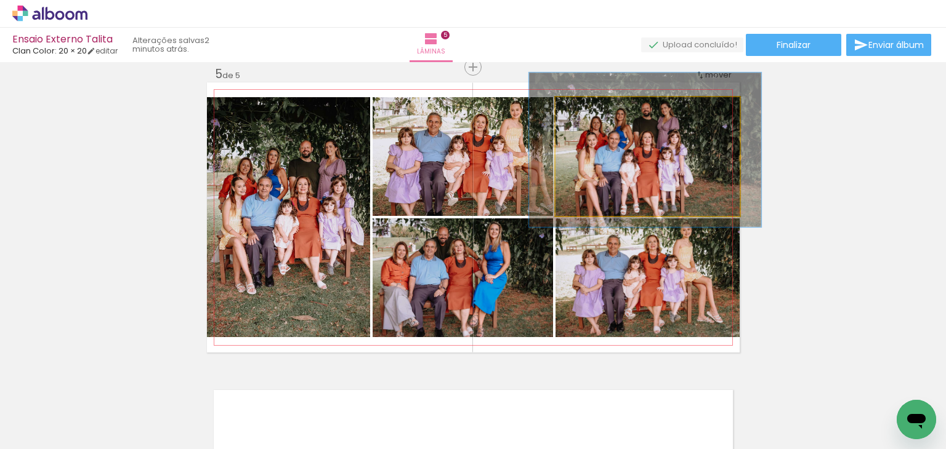
click at [664, 170] on quentale-photo at bounding box center [647, 156] width 184 height 119
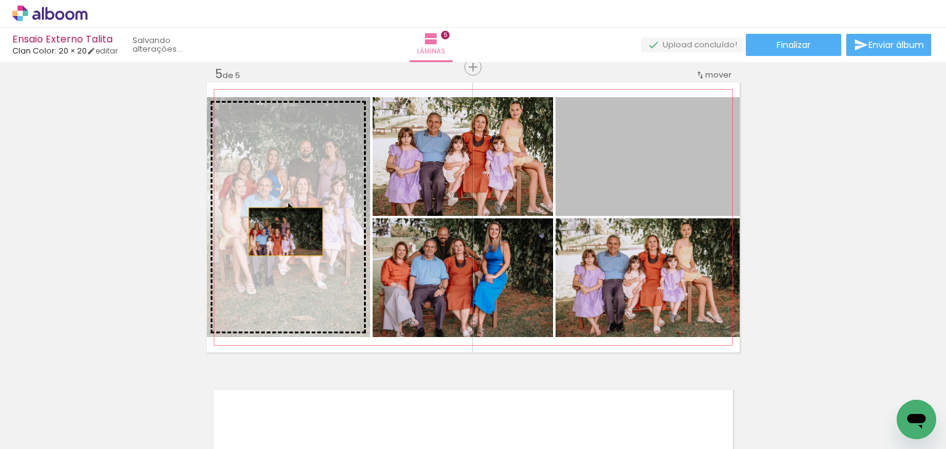
drag, startPoint x: 643, startPoint y: 158, endPoint x: 281, endPoint y: 232, distance: 370.0
click at [0, 0] on slot at bounding box center [0, 0] width 0 height 0
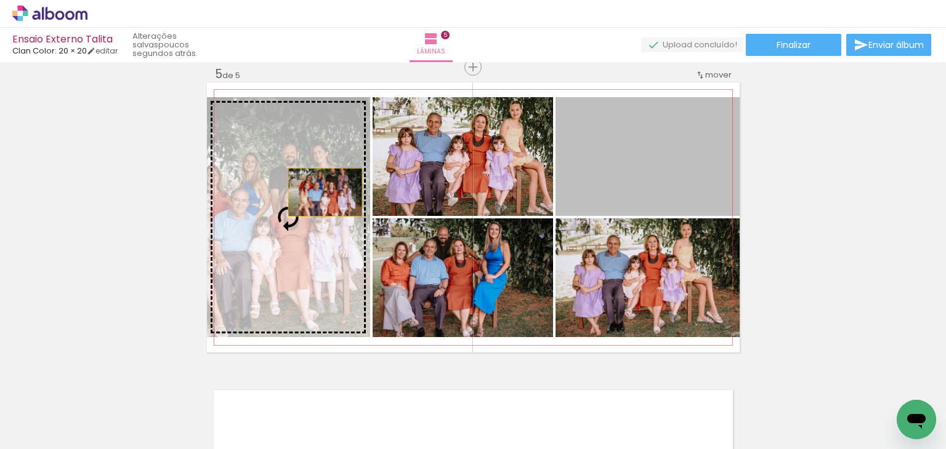
drag, startPoint x: 698, startPoint y: 170, endPoint x: 320, endPoint y: 192, distance: 378.7
click at [0, 0] on slot at bounding box center [0, 0] width 0 height 0
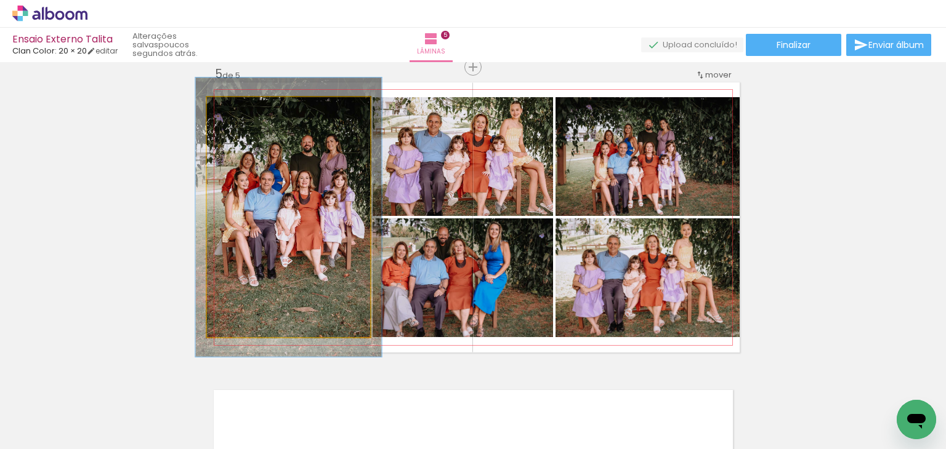
drag, startPoint x: 232, startPoint y: 112, endPoint x: 238, endPoint y: 115, distance: 6.6
type paper-slider "114"
click at [238, 115] on div at bounding box center [241, 110] width 11 height 11
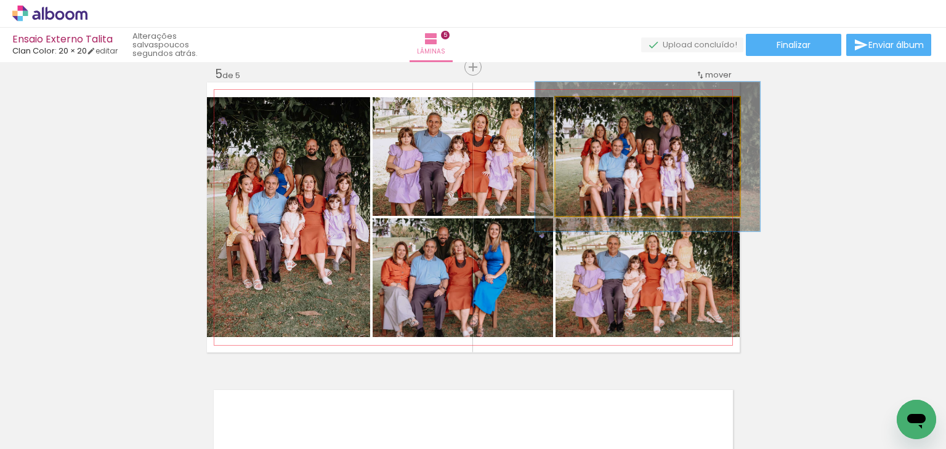
drag, startPoint x: 580, startPoint y: 111, endPoint x: 589, endPoint y: 111, distance: 9.3
type paper-slider "122"
click at [589, 111] on div at bounding box center [593, 110] width 11 height 11
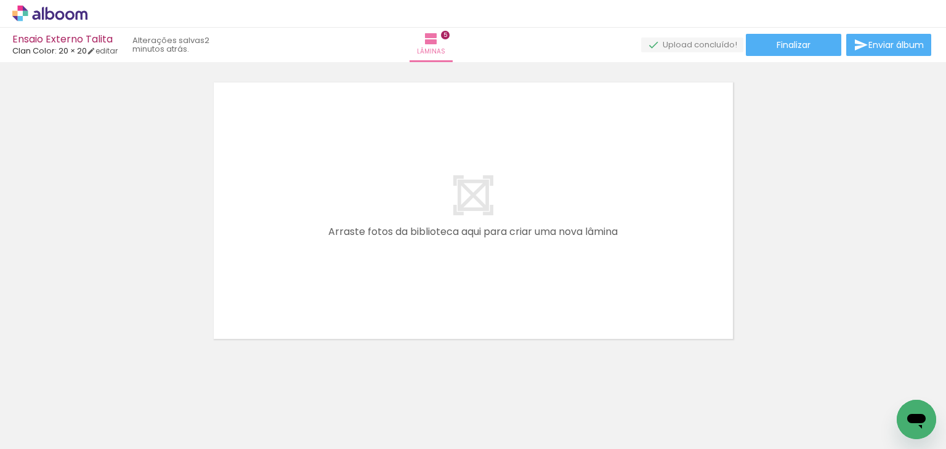
scroll to position [0, 1150]
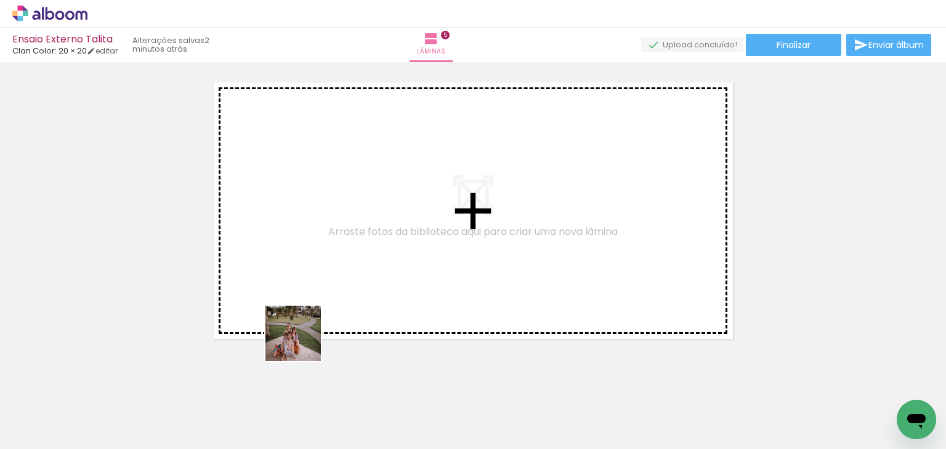
drag, startPoint x: 300, startPoint y: 387, endPoint x: 302, endPoint y: 281, distance: 106.5
click at [302, 281] on quentale-workspace at bounding box center [473, 224] width 946 height 449
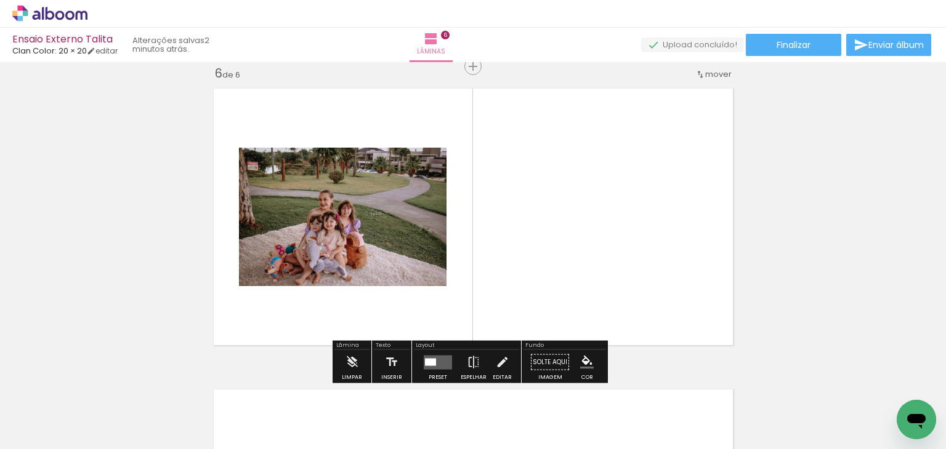
scroll to position [1521, 0]
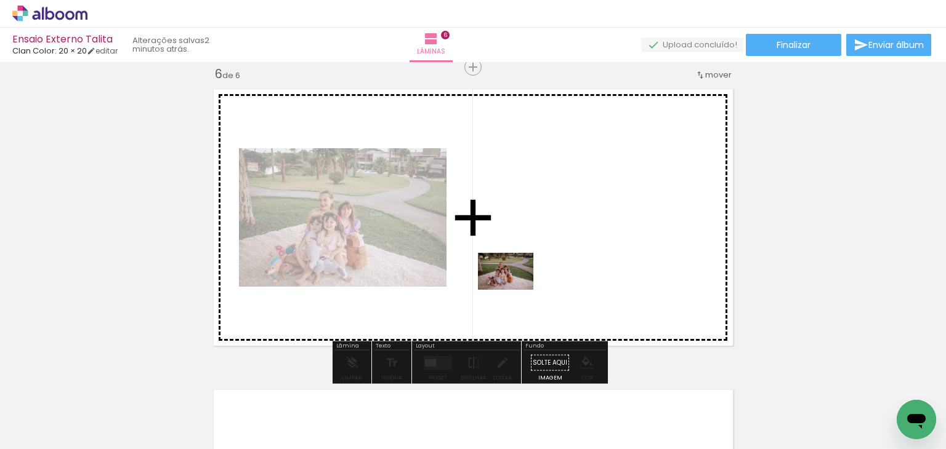
drag, startPoint x: 357, startPoint y: 409, endPoint x: 554, endPoint y: 247, distance: 255.4
click at [554, 247] on quentale-workspace at bounding box center [473, 224] width 946 height 449
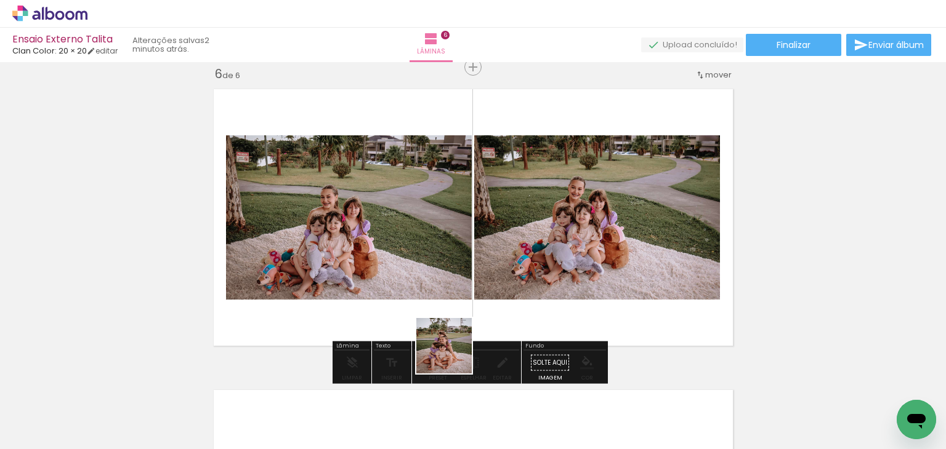
drag, startPoint x: 430, startPoint y: 411, endPoint x: 482, endPoint y: 279, distance: 142.3
click at [482, 279] on quentale-workspace at bounding box center [473, 224] width 946 height 449
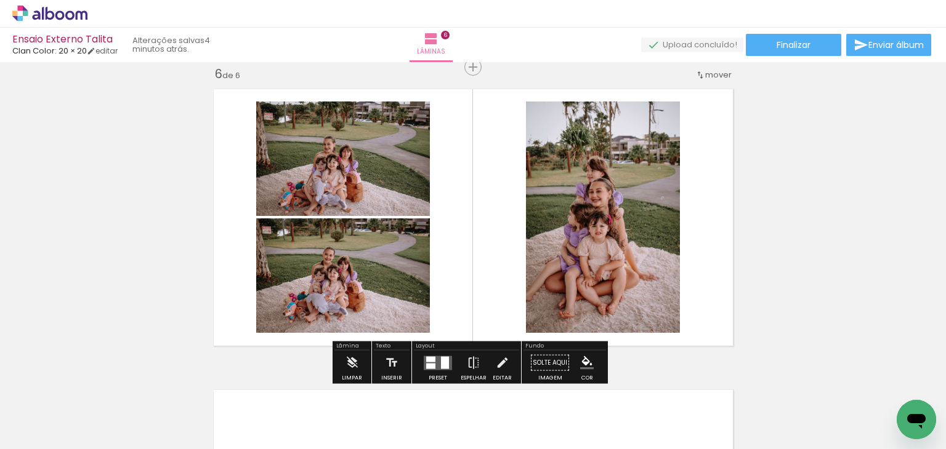
click at [427, 360] on div at bounding box center [430, 359] width 9 height 6
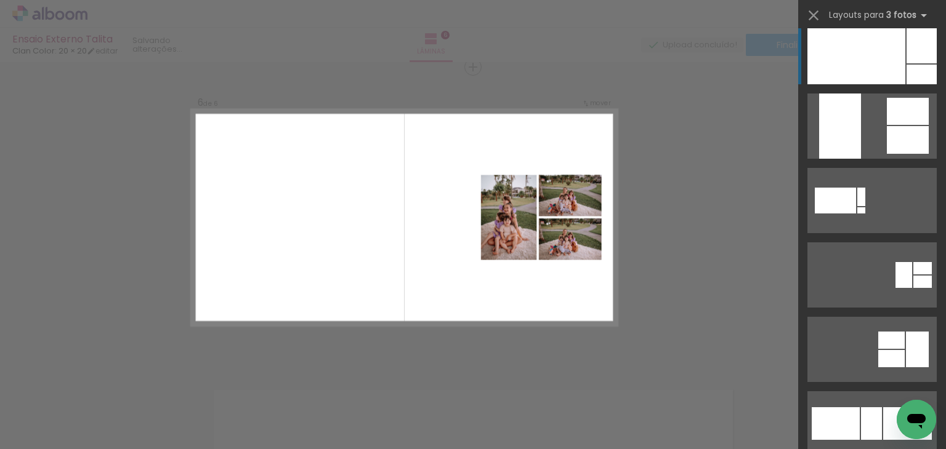
scroll to position [655, 0]
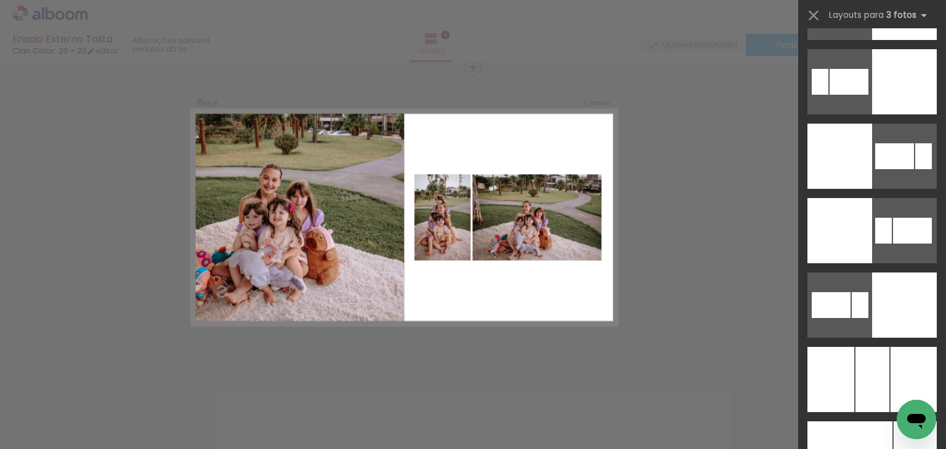
scroll to position [3017, 0]
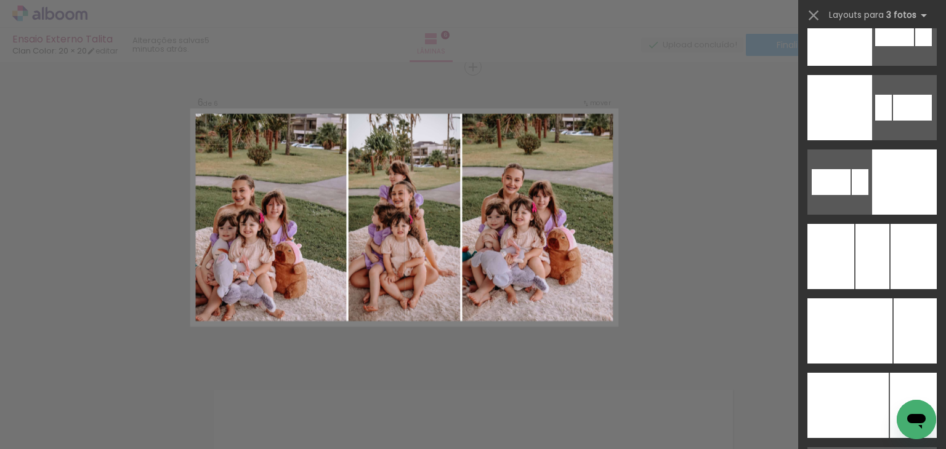
click at [879, 254] on div at bounding box center [872, 256] width 34 height 65
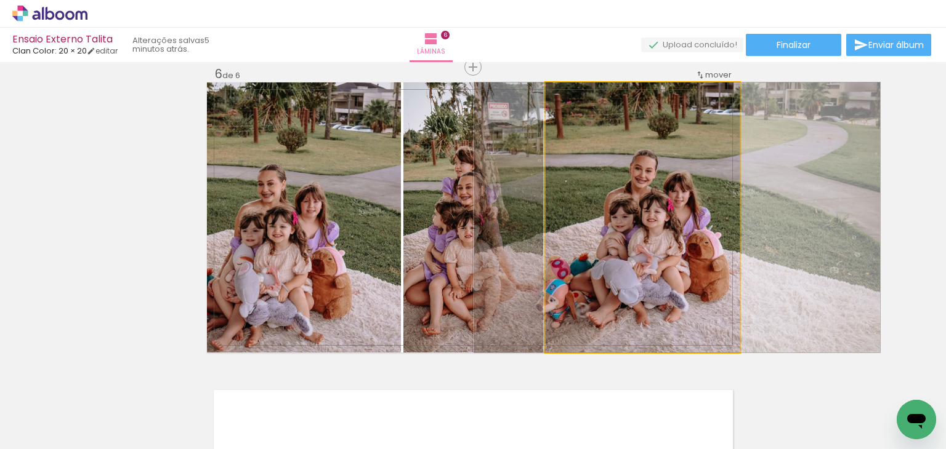
drag, startPoint x: 596, startPoint y: 237, endPoint x: 629, endPoint y: 237, distance: 33.2
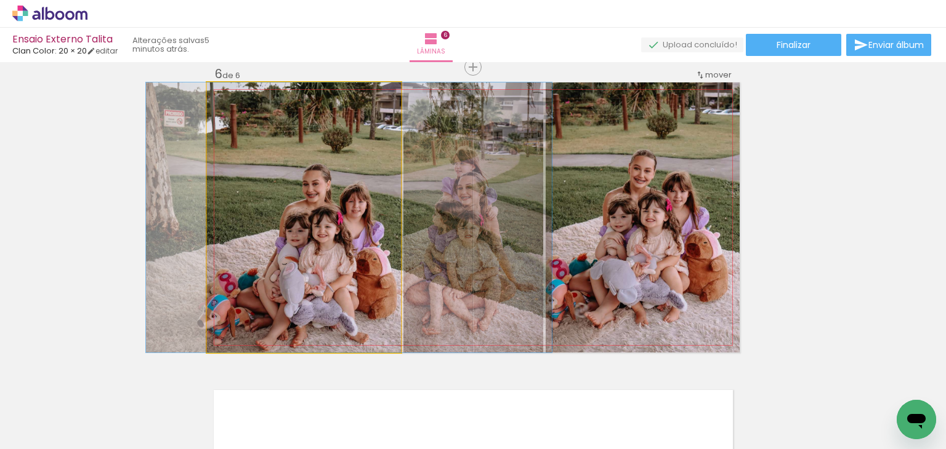
drag, startPoint x: 262, startPoint y: 241, endPoint x: 307, endPoint y: 238, distance: 45.1
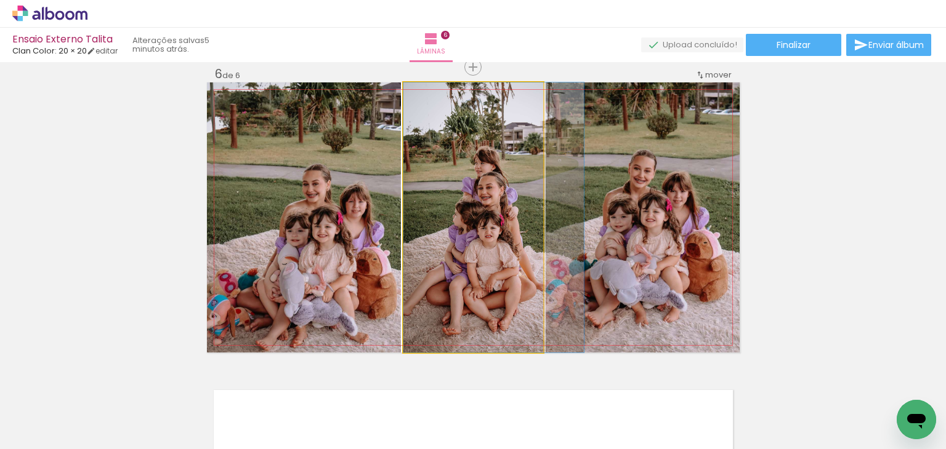
drag, startPoint x: 441, startPoint y: 237, endPoint x: 478, endPoint y: 241, distance: 37.8
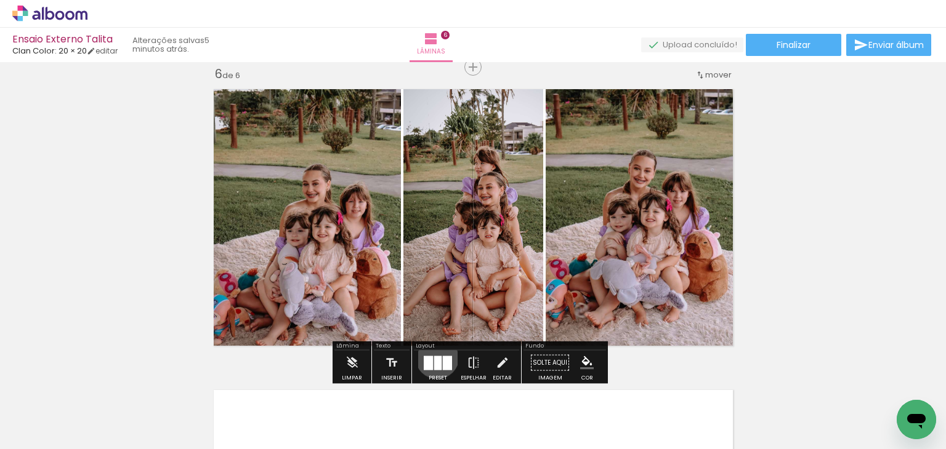
click at [434, 356] on div at bounding box center [437, 363] width 7 height 14
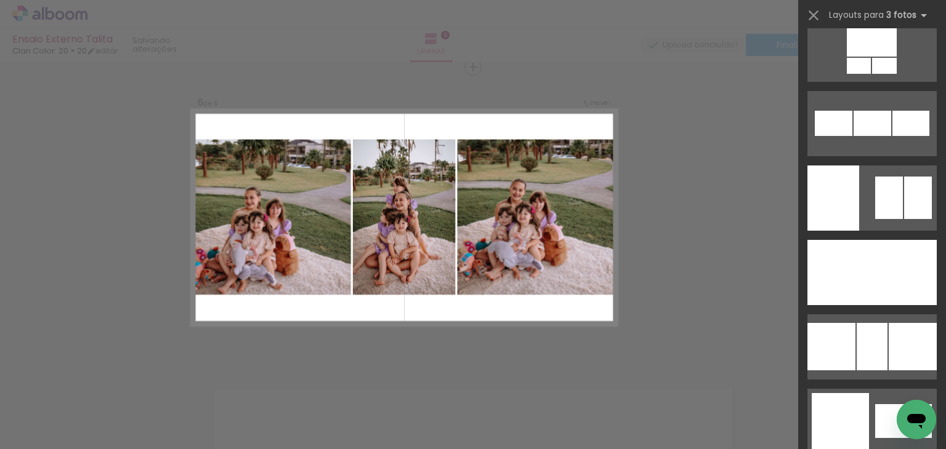
scroll to position [9484, 0]
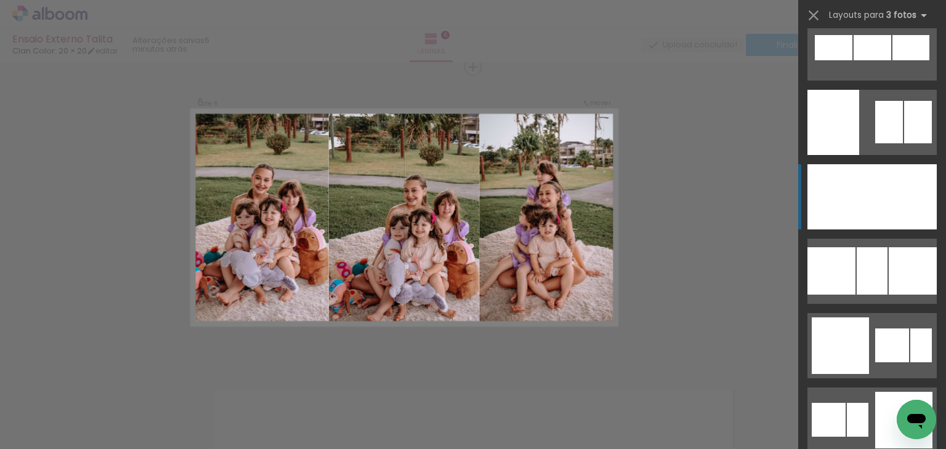
click at [877, 210] on div at bounding box center [872, 196] width 46 height 65
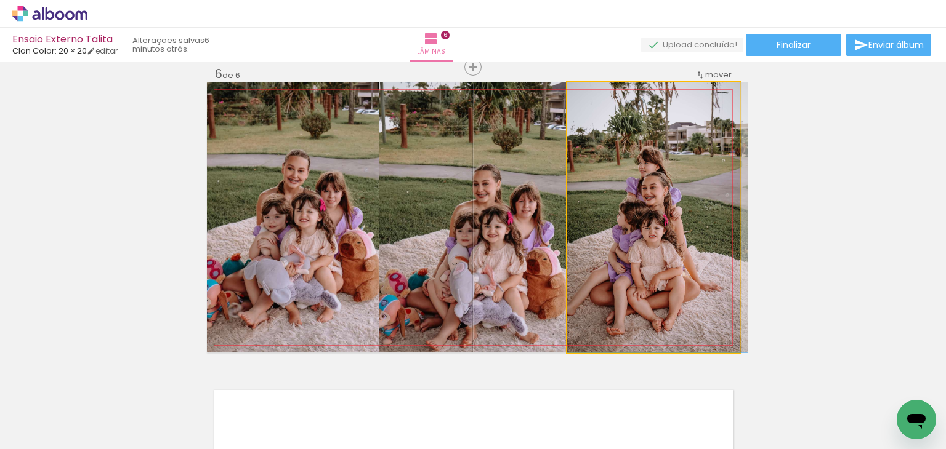
drag, startPoint x: 686, startPoint y: 265, endPoint x: 704, endPoint y: 262, distance: 18.6
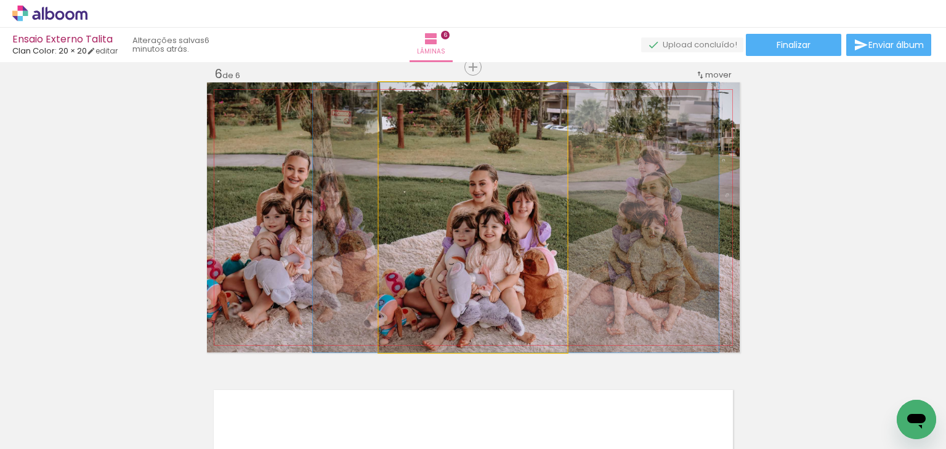
drag, startPoint x: 525, startPoint y: 257, endPoint x: 521, endPoint y: 249, distance: 8.6
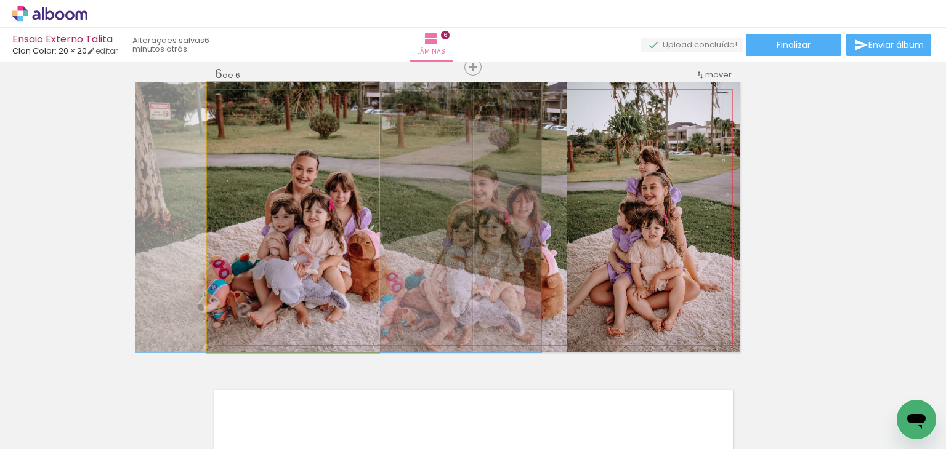
drag, startPoint x: 329, startPoint y: 230, endPoint x: 337, endPoint y: 227, distance: 9.0
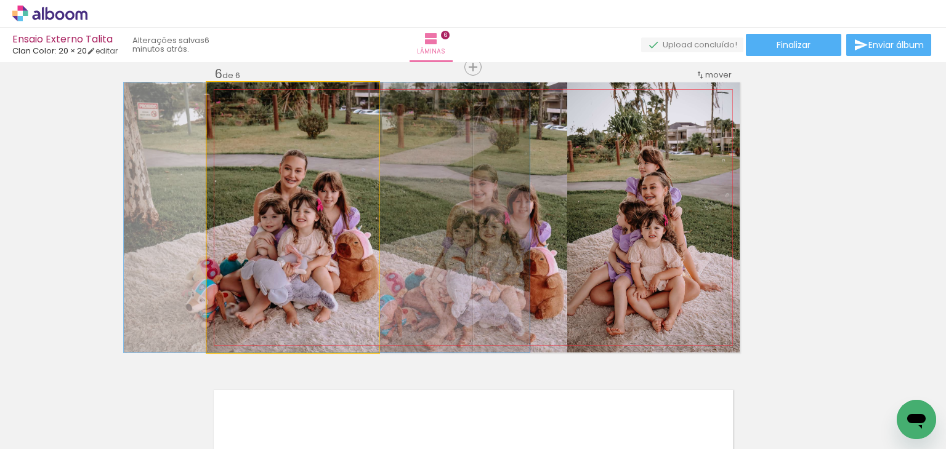
drag, startPoint x: 330, startPoint y: 233, endPoint x: 318, endPoint y: 235, distance: 12.0
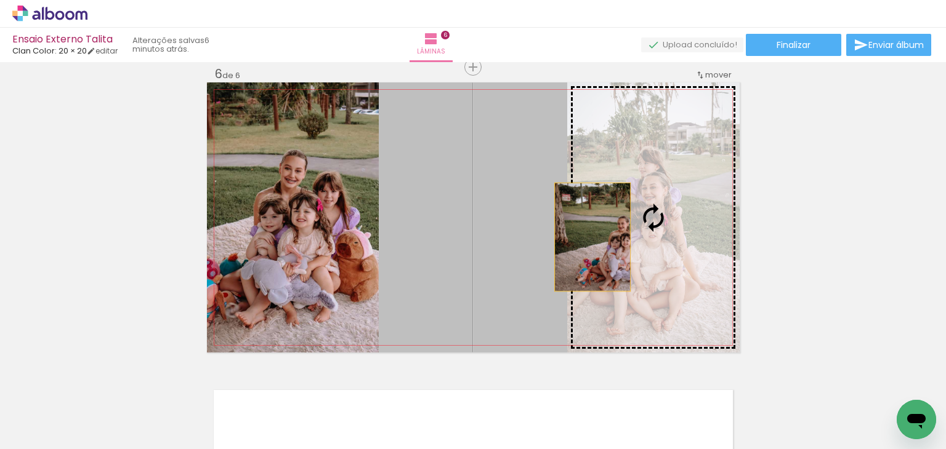
drag, startPoint x: 431, startPoint y: 244, endPoint x: 589, endPoint y: 237, distance: 157.8
click at [0, 0] on slot at bounding box center [0, 0] width 0 height 0
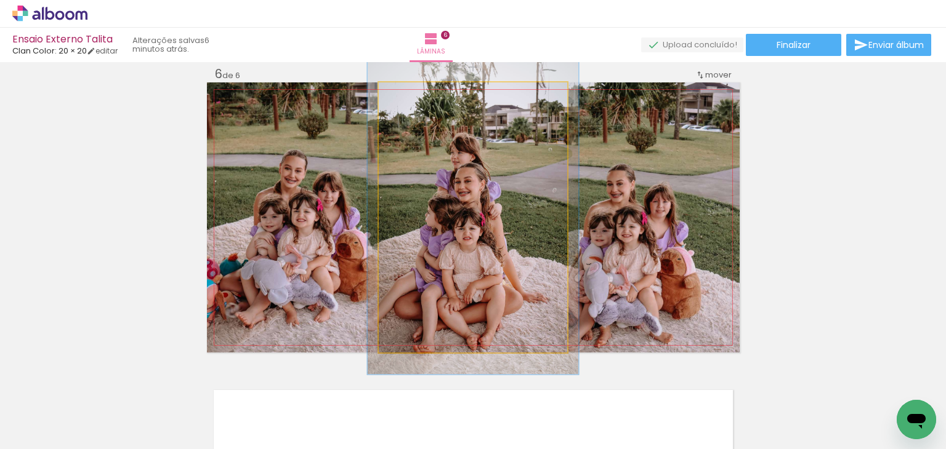
drag, startPoint x: 402, startPoint y: 94, endPoint x: 407, endPoint y: 99, distance: 6.5
click at [407, 99] on div at bounding box center [412, 95] width 11 height 11
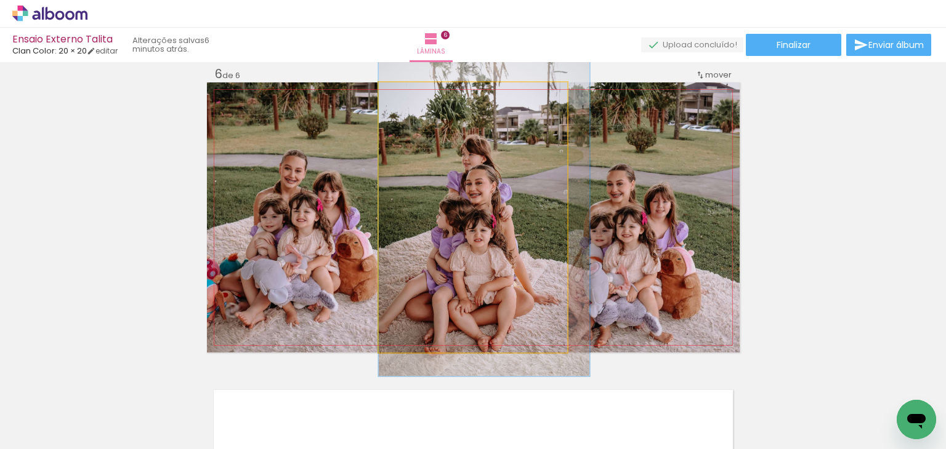
drag, startPoint x: 484, startPoint y: 205, endPoint x: 496, endPoint y: 209, distance: 12.3
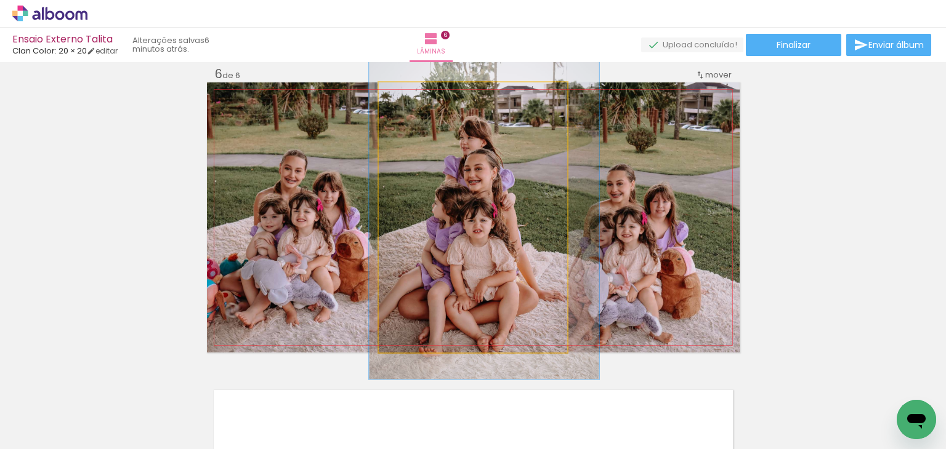
click at [416, 97] on div at bounding box center [418, 96] width 20 height 20
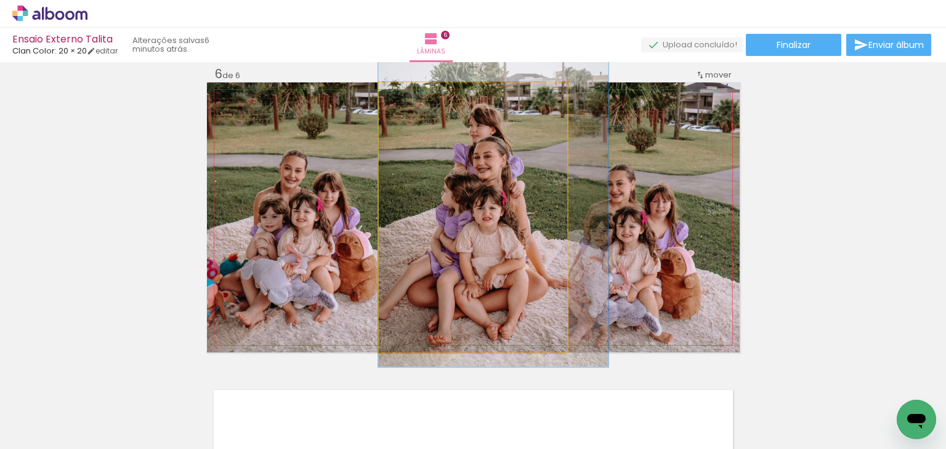
drag, startPoint x: 496, startPoint y: 193, endPoint x: 529, endPoint y: 180, distance: 35.5
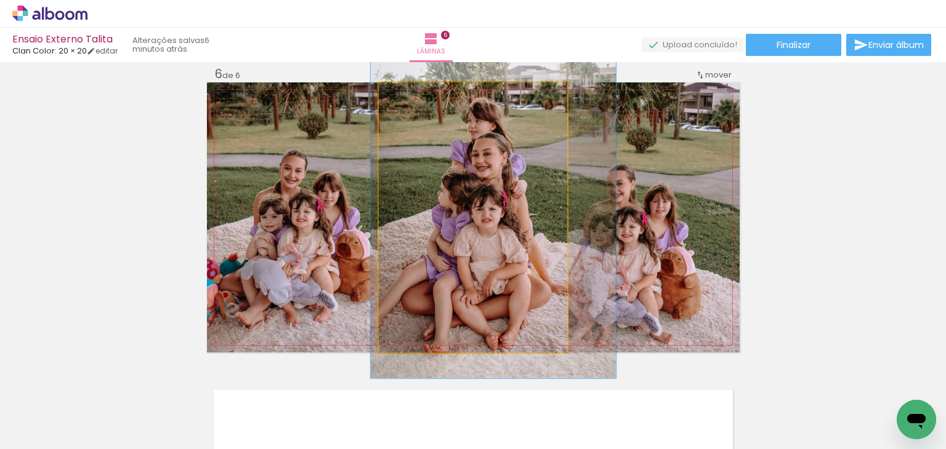
type paper-slider "130"
click at [419, 95] on div at bounding box center [421, 95] width 11 height 11
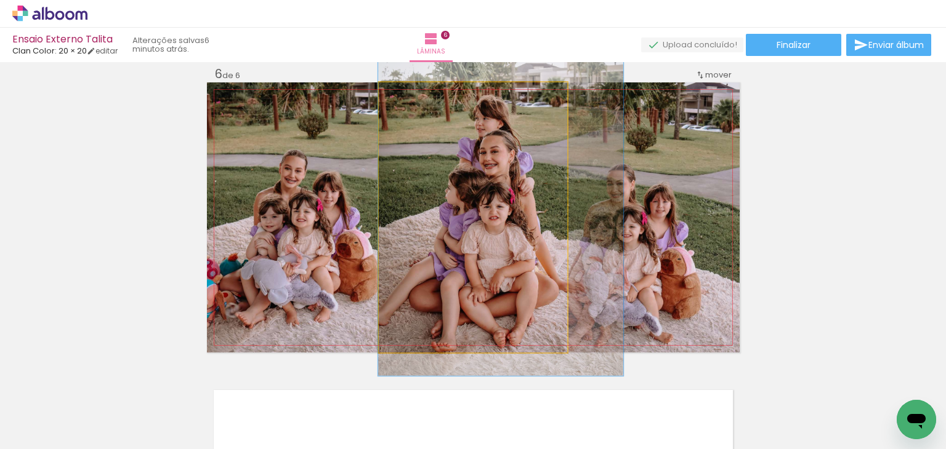
drag, startPoint x: 481, startPoint y: 179, endPoint x: 494, endPoint y: 177, distance: 13.6
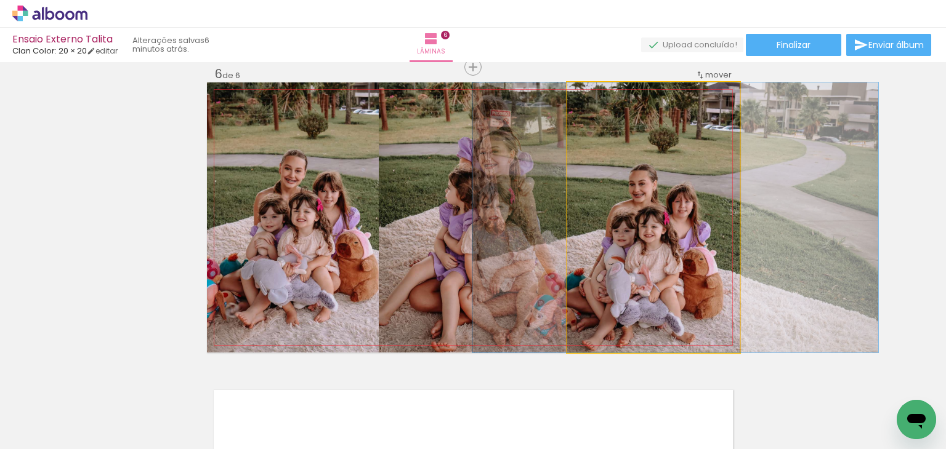
drag, startPoint x: 672, startPoint y: 208, endPoint x: 691, endPoint y: 203, distance: 19.9
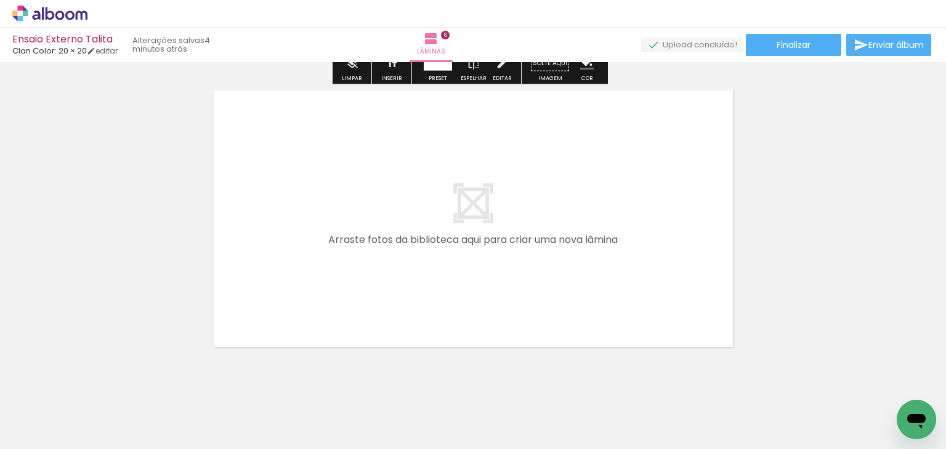
scroll to position [1829, 0]
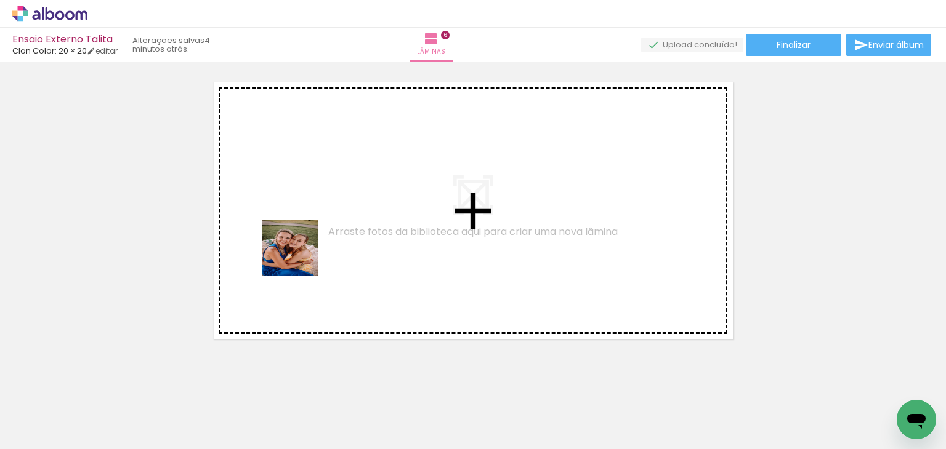
drag, startPoint x: 302, startPoint y: 422, endPoint x: 300, endPoint y: 242, distance: 179.8
click at [300, 242] on quentale-workspace at bounding box center [473, 224] width 946 height 449
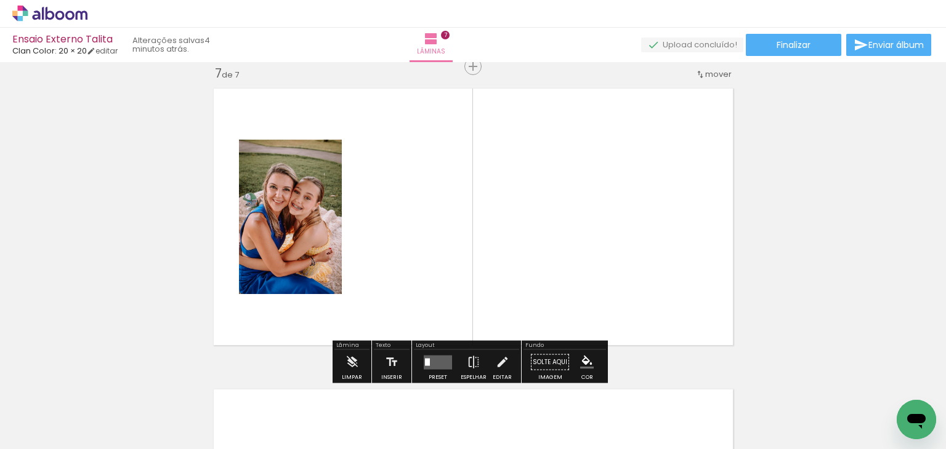
scroll to position [1822, 0]
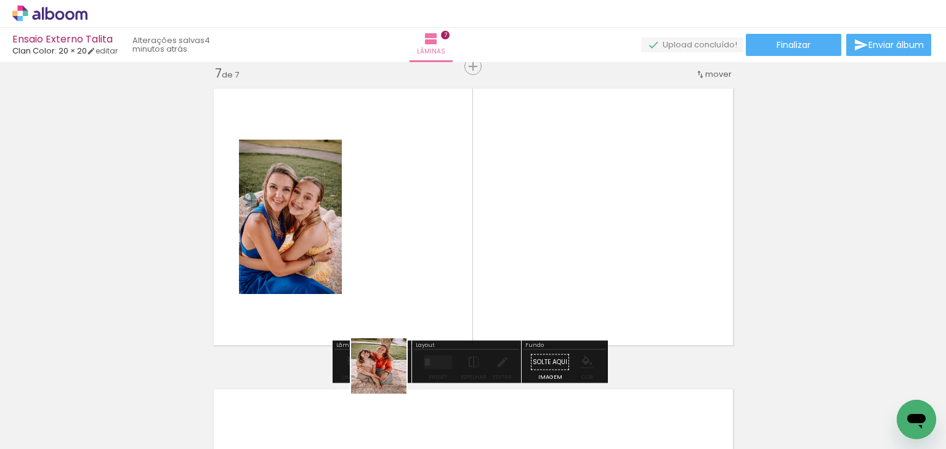
drag, startPoint x: 372, startPoint y: 421, endPoint x: 414, endPoint y: 291, distance: 135.9
click at [414, 291] on quentale-workspace at bounding box center [473, 224] width 946 height 449
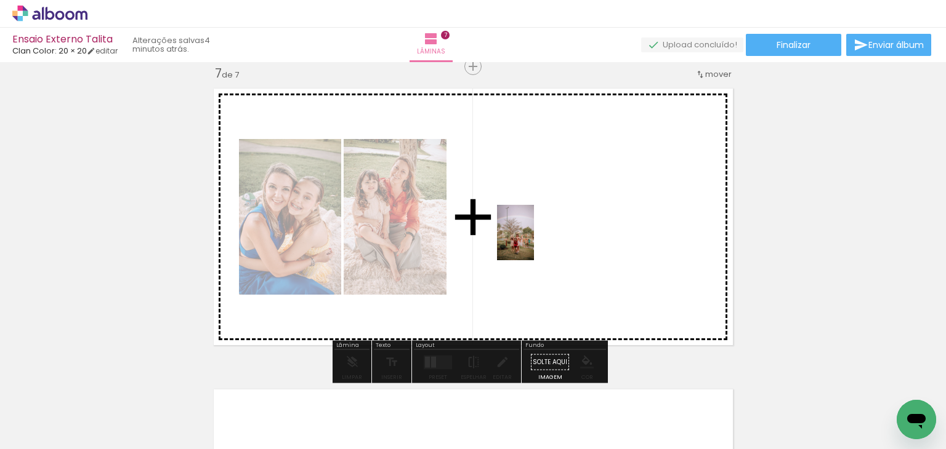
drag, startPoint x: 448, startPoint y: 427, endPoint x: 534, endPoint y: 242, distance: 204.1
click at [534, 242] on quentale-workspace at bounding box center [473, 224] width 946 height 449
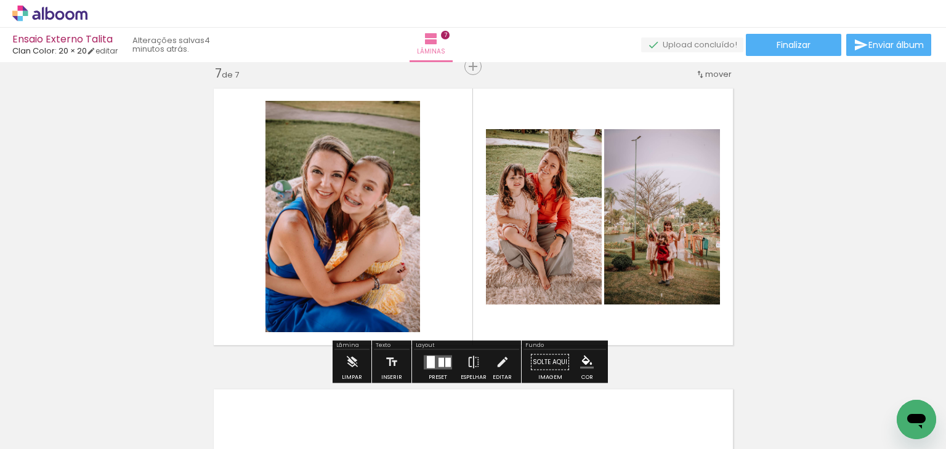
scroll to position [0, 1405]
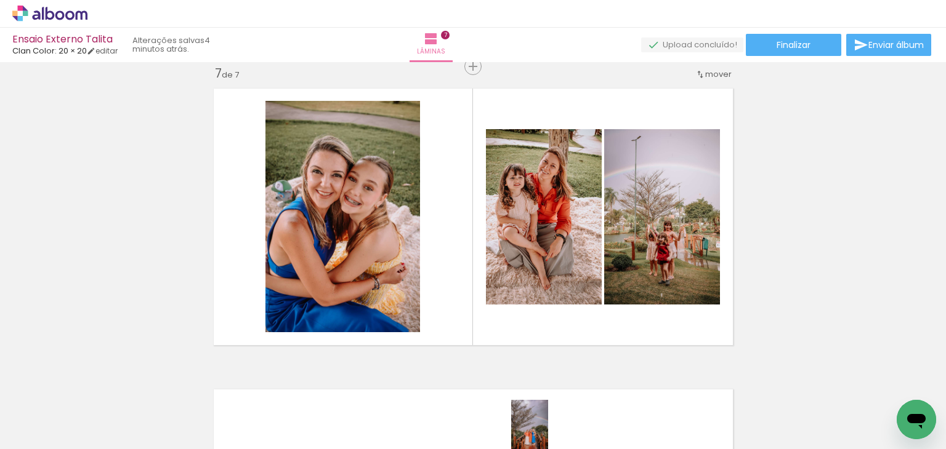
click at [546, 437] on quentale-thumb at bounding box center [511, 407] width 69 height 71
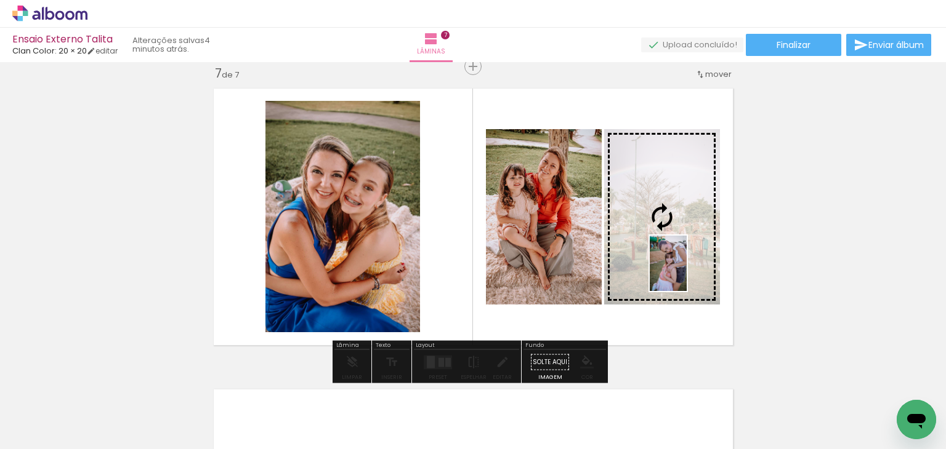
drag, startPoint x: 755, startPoint y: 405, endPoint x: 687, endPoint y: 273, distance: 148.4
click at [687, 273] on quentale-workspace at bounding box center [473, 224] width 946 height 449
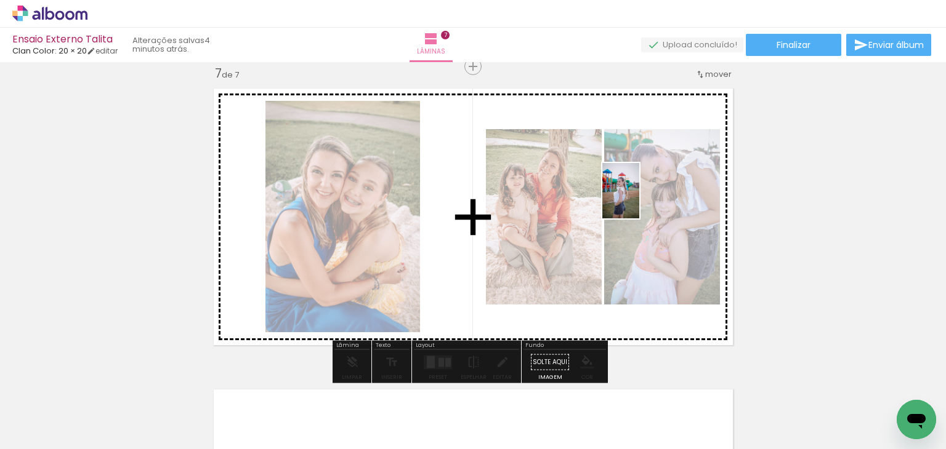
drag, startPoint x: 830, startPoint y: 416, endPoint x: 639, endPoint y: 200, distance: 287.9
click at [639, 200] on quentale-workspace at bounding box center [473, 224] width 946 height 449
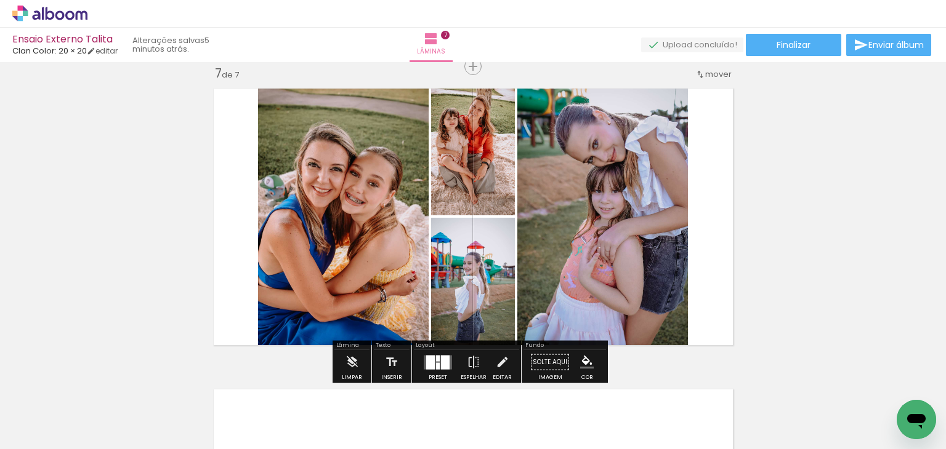
click at [436, 353] on div at bounding box center [437, 362] width 33 height 25
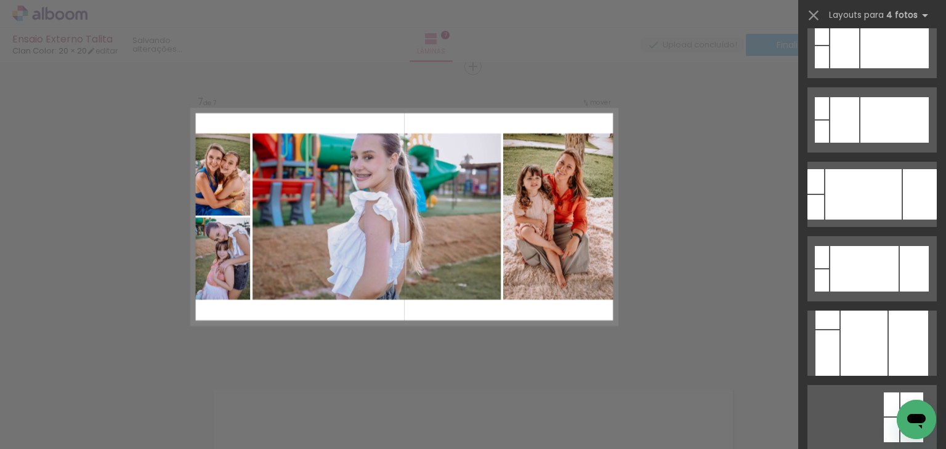
scroll to position [4509, 0]
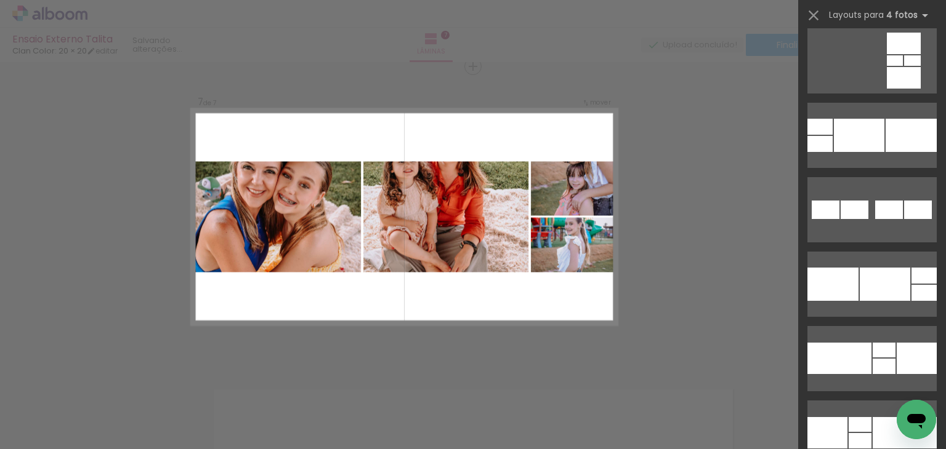
scroll to position [23581, 0]
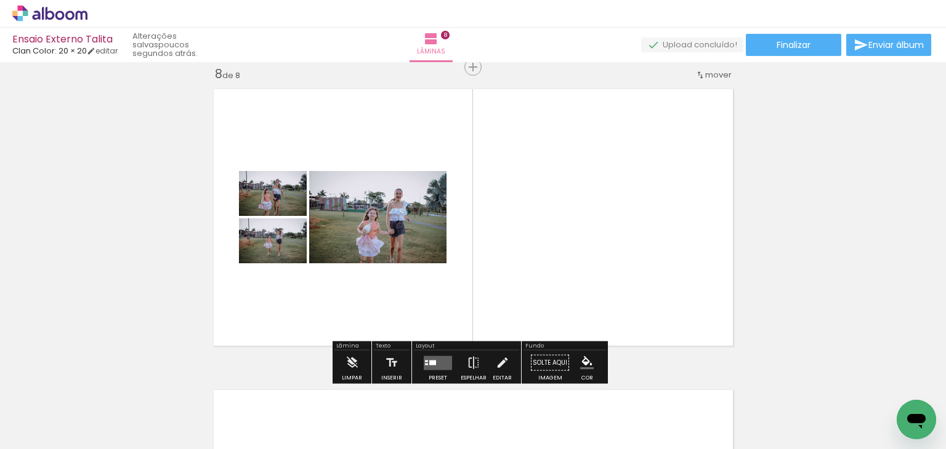
scroll to position [0, 1917]
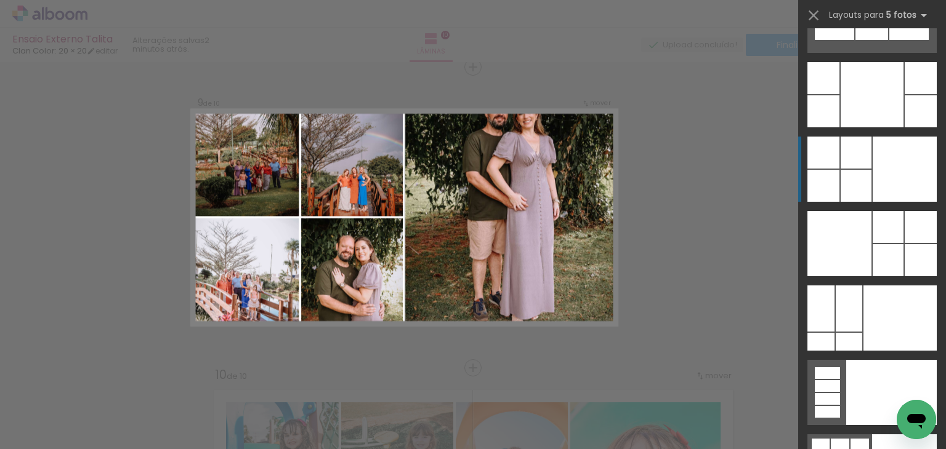
scroll to position [32817, 0]
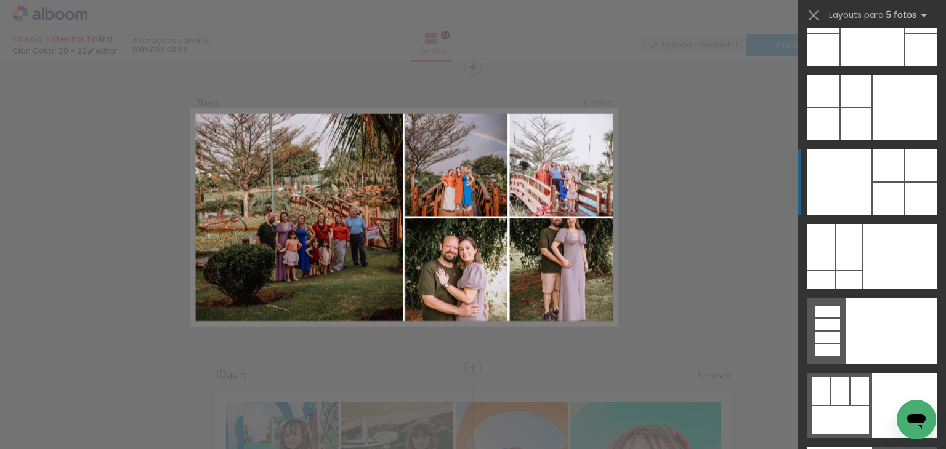
click at [904, 33] on div at bounding box center [920, 17] width 32 height 32
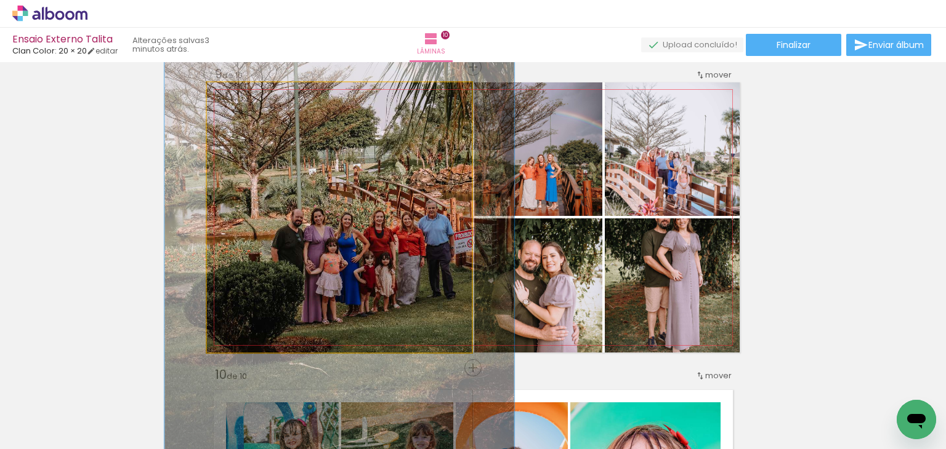
drag, startPoint x: 232, startPoint y: 94, endPoint x: 246, endPoint y: 99, distance: 14.2
click at [246, 99] on div at bounding box center [249, 95] width 11 height 11
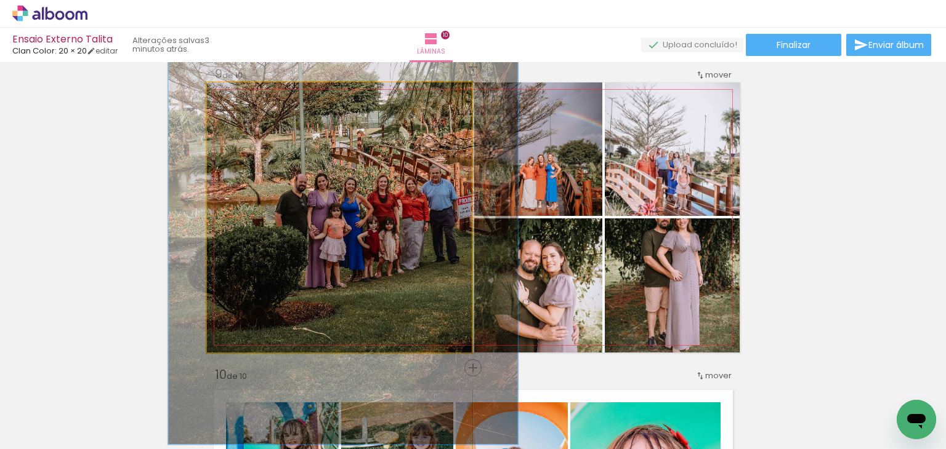
drag, startPoint x: 279, startPoint y: 169, endPoint x: 283, endPoint y: 134, distance: 35.3
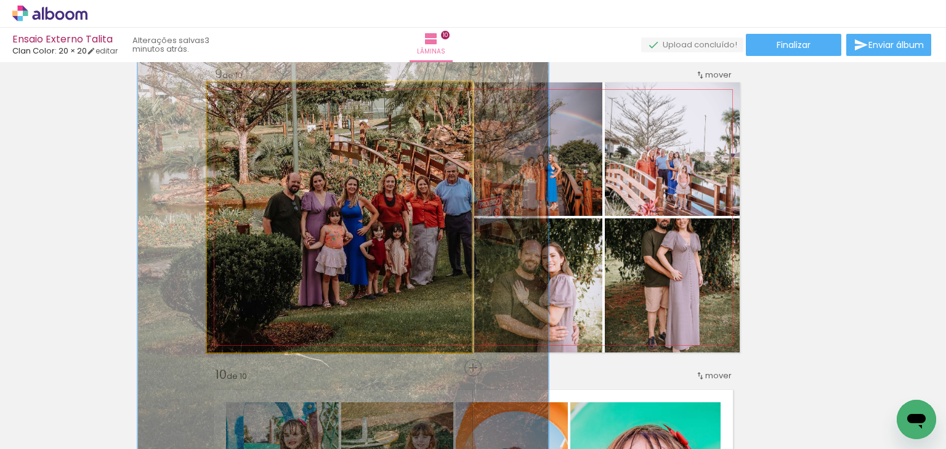
drag, startPoint x: 249, startPoint y: 94, endPoint x: 260, endPoint y: 94, distance: 11.1
click at [260, 94] on div at bounding box center [261, 95] width 11 height 11
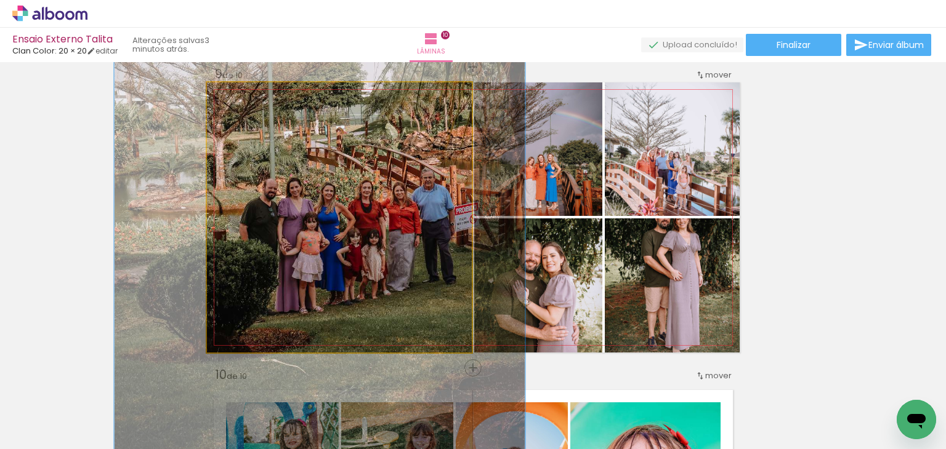
drag, startPoint x: 312, startPoint y: 158, endPoint x: 291, endPoint y: 161, distance: 20.5
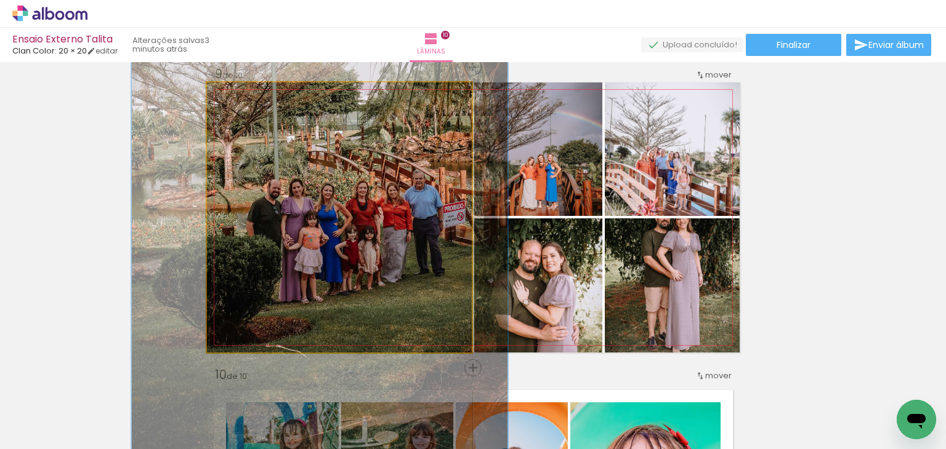
drag, startPoint x: 252, startPoint y: 102, endPoint x: 246, endPoint y: 108, distance: 8.3
type paper-slider "142"
click at [246, 108] on quentale-photo at bounding box center [339, 218] width 265 height 270
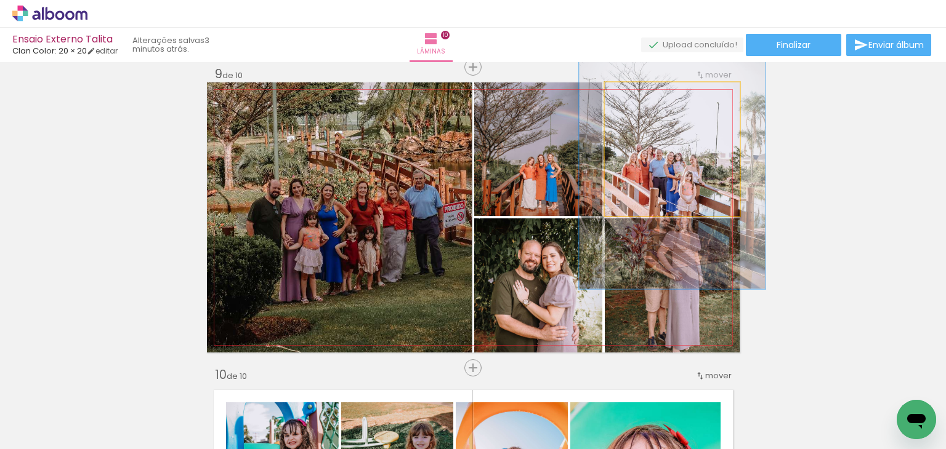
drag, startPoint x: 632, startPoint y: 99, endPoint x: 648, endPoint y: 105, distance: 16.9
type paper-slider "138"
click at [648, 105] on quentale-photo at bounding box center [672, 150] width 135 height 134
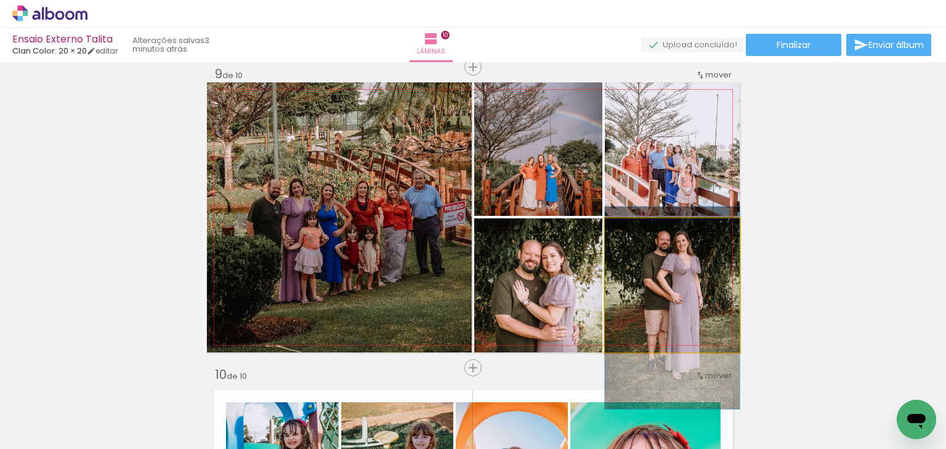
drag, startPoint x: 667, startPoint y: 267, endPoint x: 670, endPoint y: 289, distance: 23.0
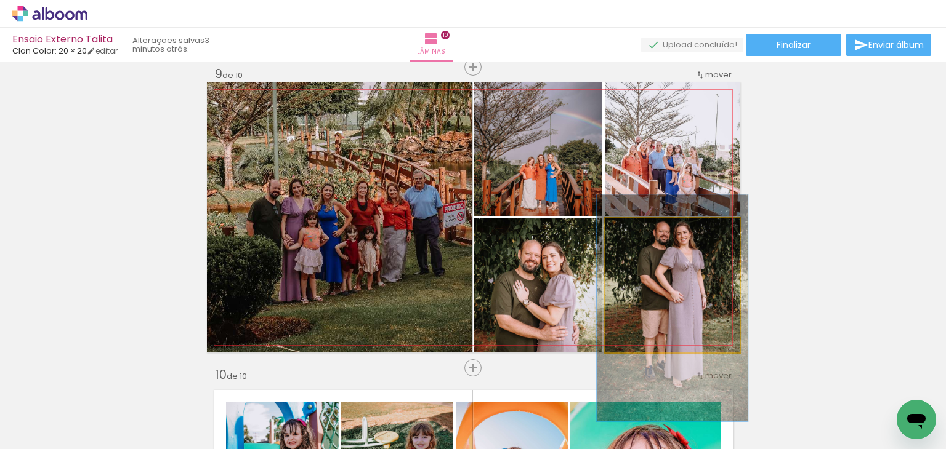
type paper-slider "112"
click at [642, 234] on div at bounding box center [639, 232] width 20 height 20
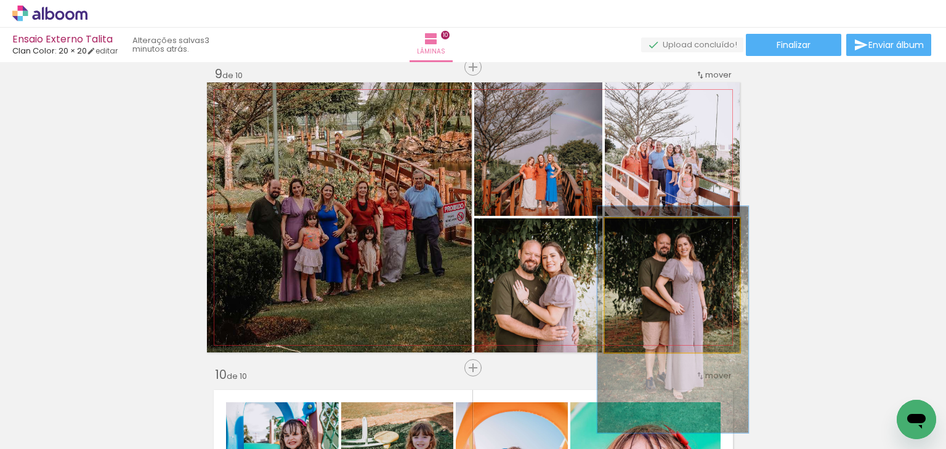
drag, startPoint x: 692, startPoint y: 277, endPoint x: 692, endPoint y: 286, distance: 8.6
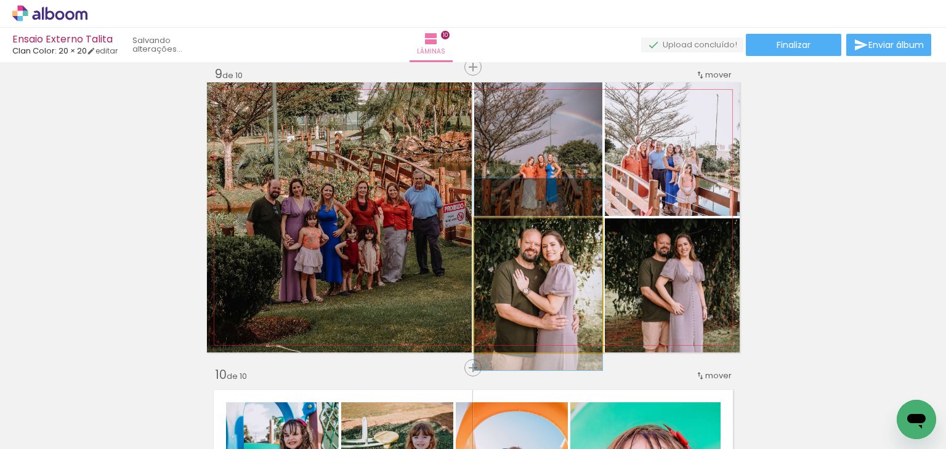
drag, startPoint x: 537, startPoint y: 283, endPoint x: 538, endPoint y: 272, distance: 11.1
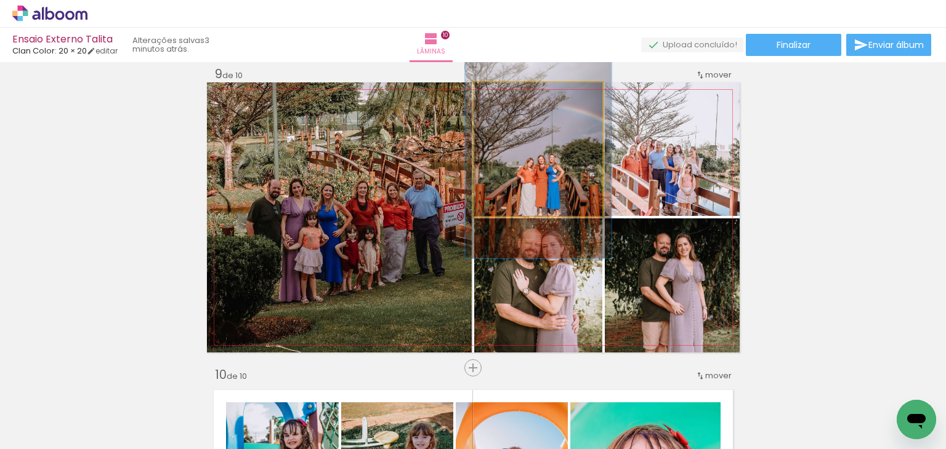
drag, startPoint x: 501, startPoint y: 90, endPoint x: 507, endPoint y: 91, distance: 6.2
click at [507, 91] on div at bounding box center [509, 96] width 20 height 20
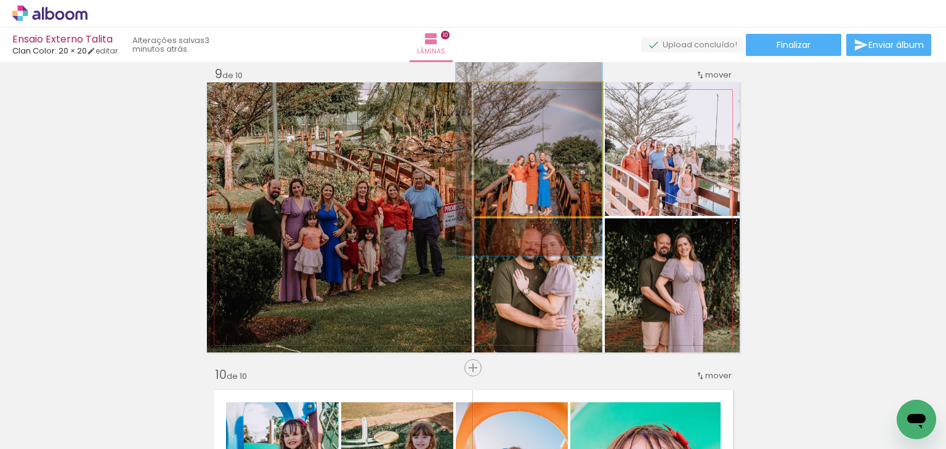
drag, startPoint x: 557, startPoint y: 133, endPoint x: 547, endPoint y: 131, distance: 10.8
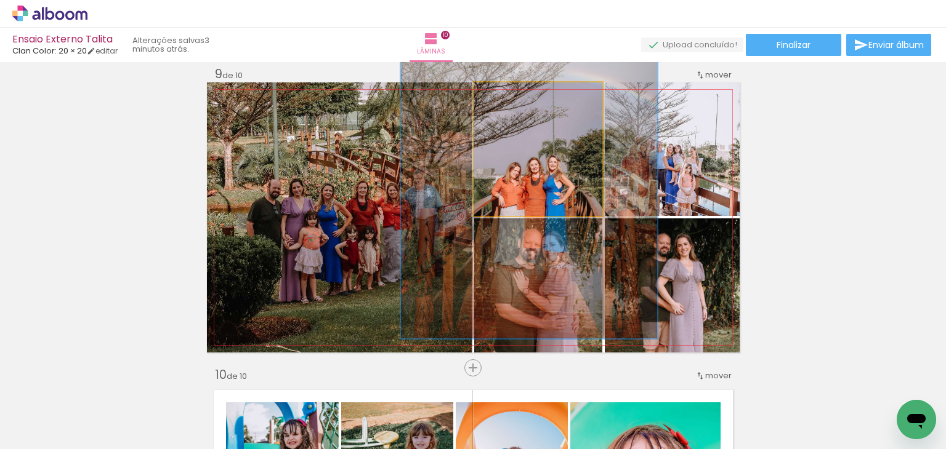
drag, startPoint x: 501, startPoint y: 92, endPoint x: 603, endPoint y: 107, distance: 104.0
click at [602, 107] on quentale-photo at bounding box center [538, 150] width 128 height 134
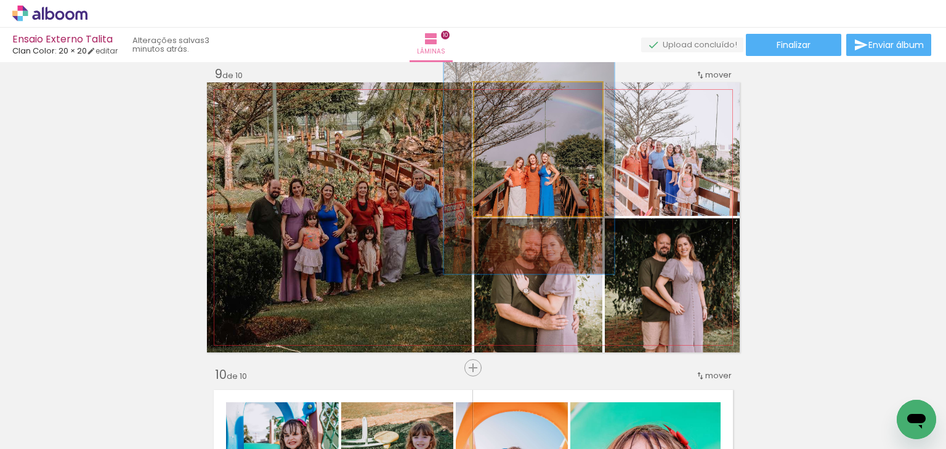
drag, startPoint x: 550, startPoint y: 97, endPoint x: 514, endPoint y: 119, distance: 42.0
type paper-slider "126"
click at [514, 119] on quentale-photo at bounding box center [538, 150] width 128 height 134
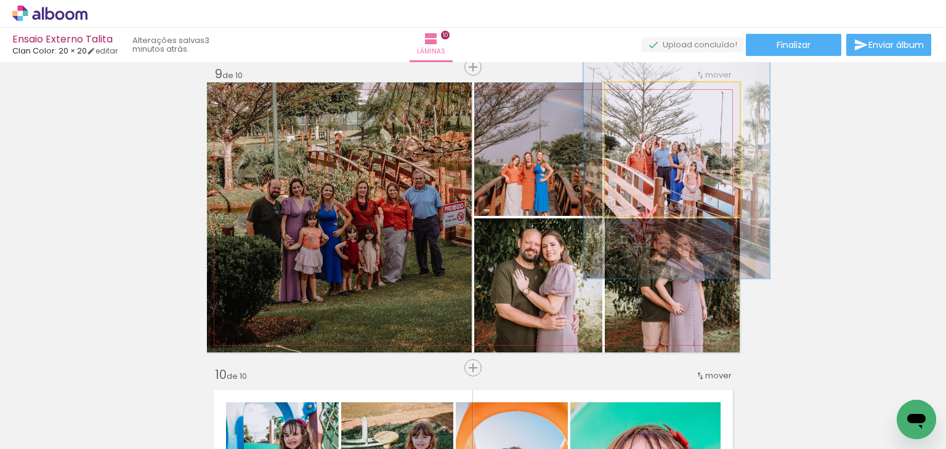
drag, startPoint x: 657, startPoint y: 161, endPoint x: 662, endPoint y: 158, distance: 6.3
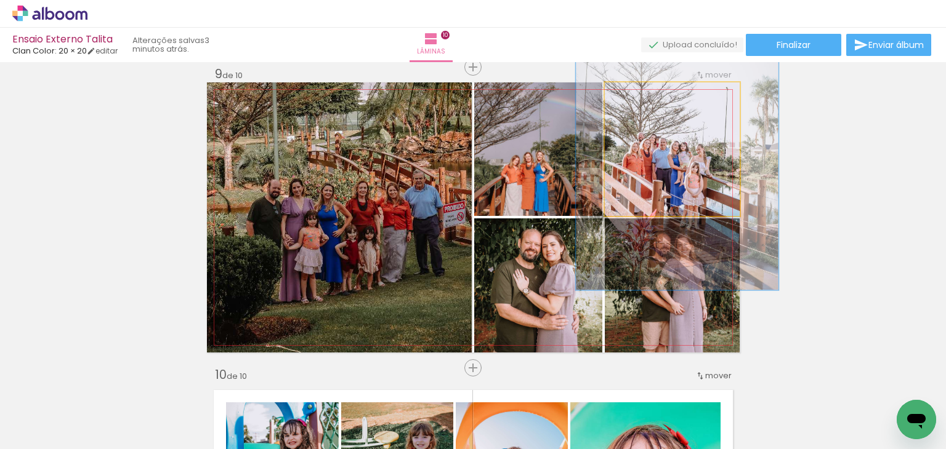
type paper-slider "150"
click at [651, 95] on div at bounding box center [656, 95] width 11 height 11
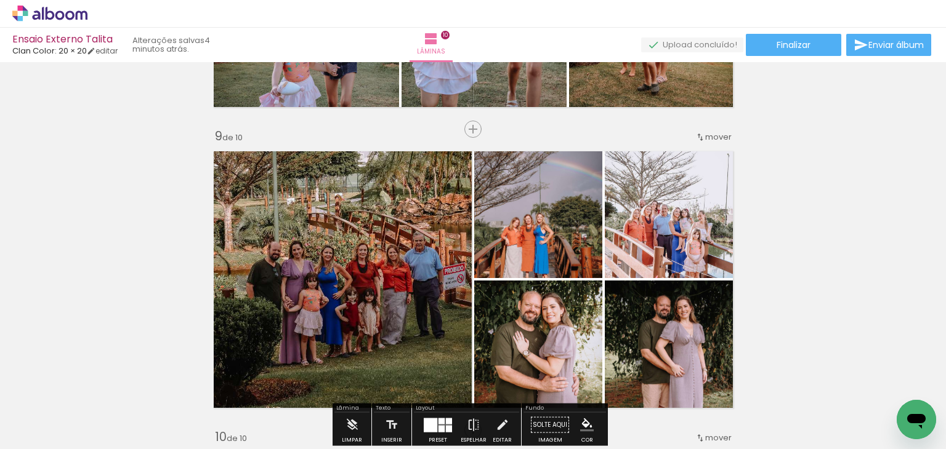
scroll to position [2320, 0]
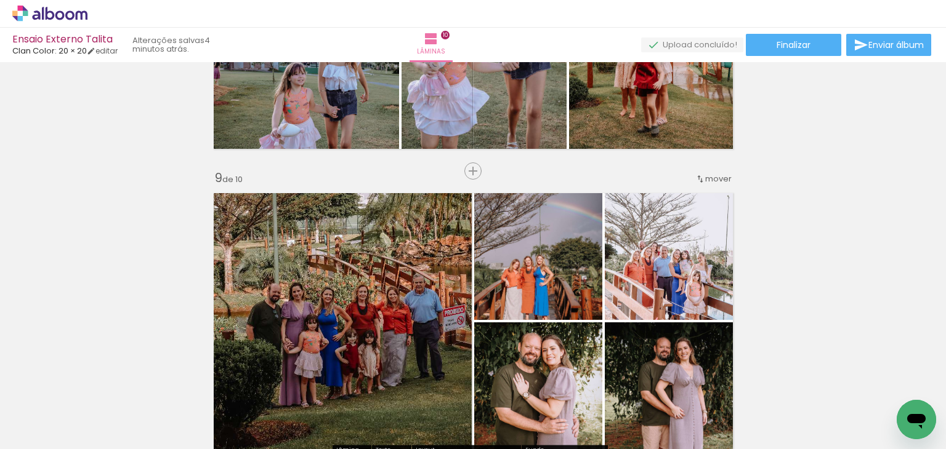
click at [705, 177] on span "mover" at bounding box center [718, 179] width 26 height 12
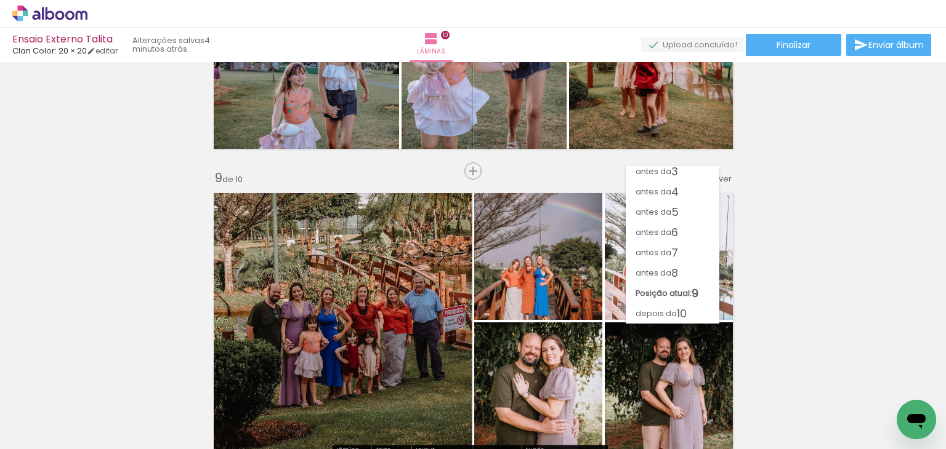
scroll to position [46, 0]
click at [682, 306] on span "10" at bounding box center [682, 314] width 10 height 20
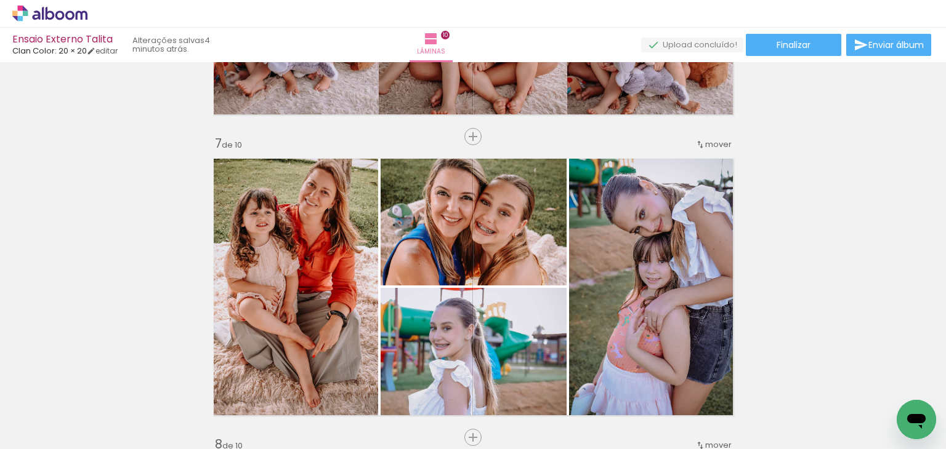
scroll to position [1740, 0]
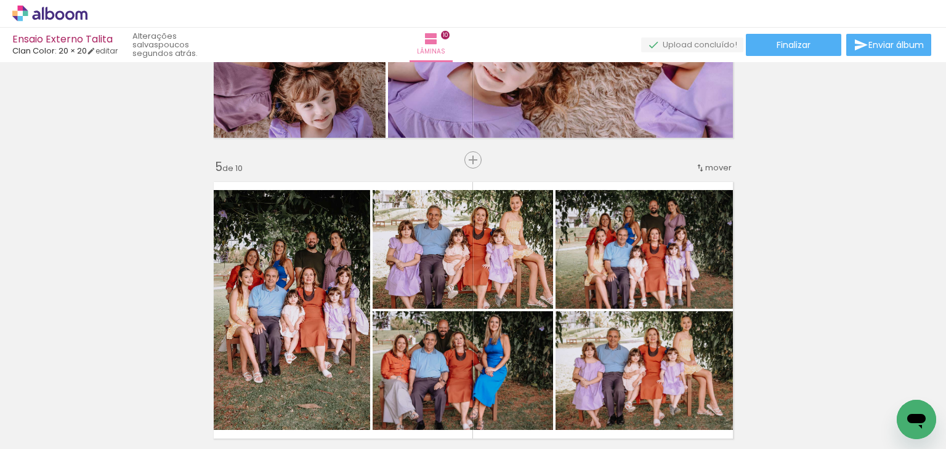
scroll to position [1124, 0]
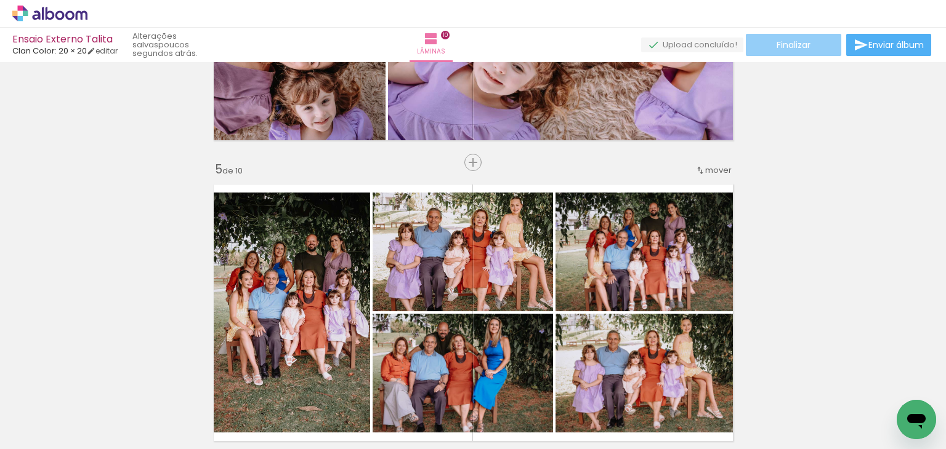
click at [783, 45] on span "Finalizar" at bounding box center [793, 45] width 34 height 9
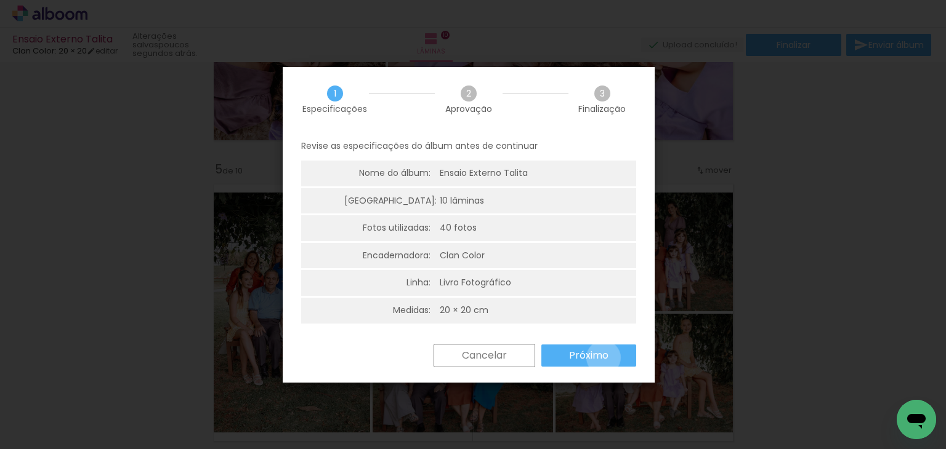
click at [0, 0] on slot "Próximo" at bounding box center [0, 0] width 0 height 0
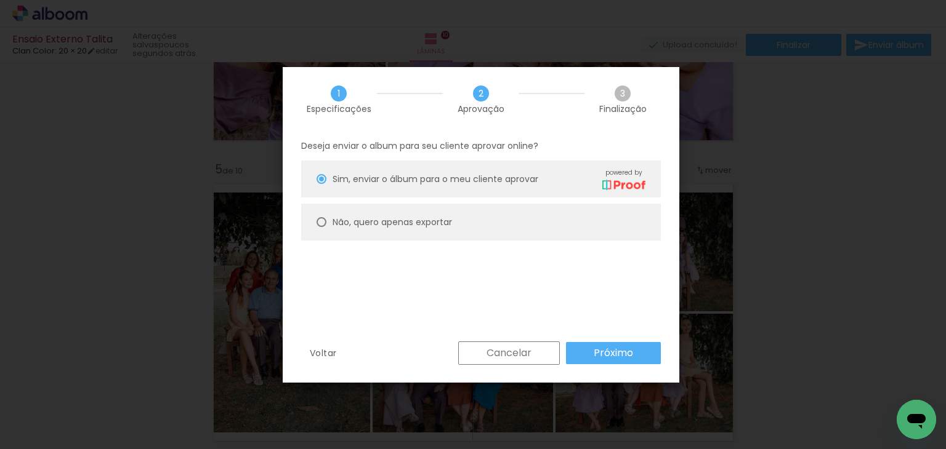
click at [443, 190] on div "Não, quero apenas exportar" at bounding box center [488, 179] width 313 height 22
type paper-radio-button "on"
click at [588, 348] on paper-button "Próximo" at bounding box center [613, 353] width 95 height 22
type input "Alta, 300 DPI"
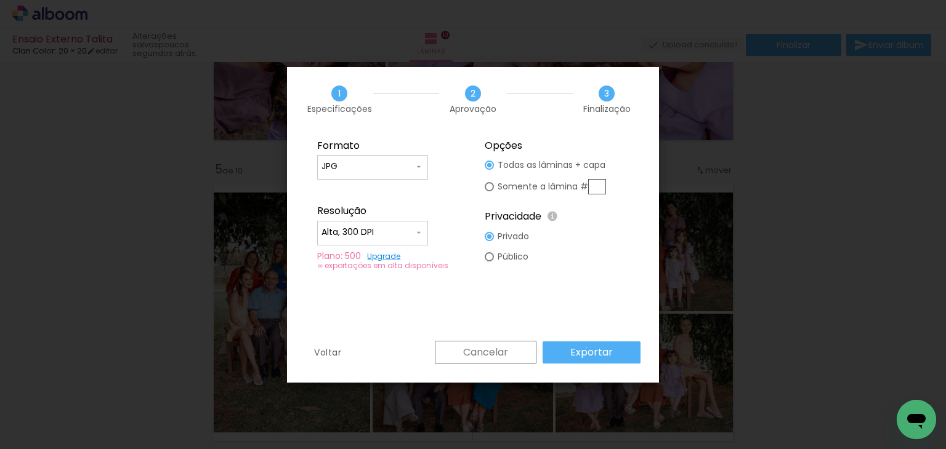
click at [0, 0] on slot "Exportar" at bounding box center [0, 0] width 0 height 0
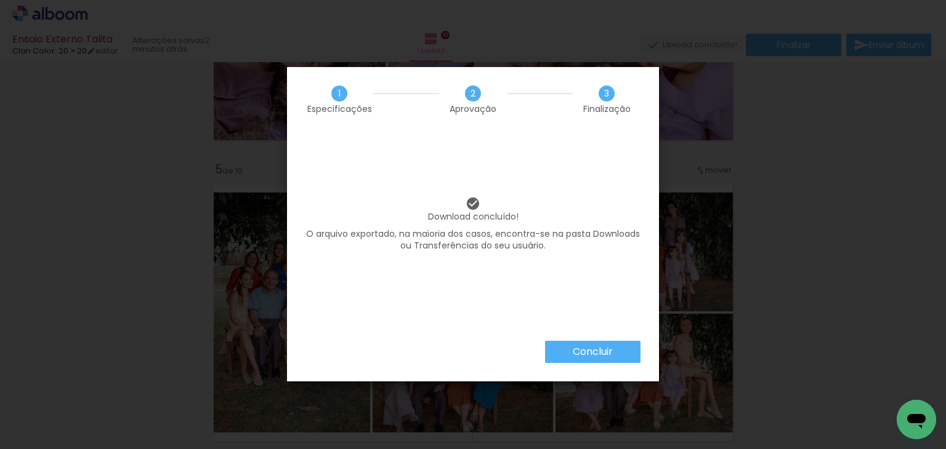
click at [0, 0] on slot "Concluir" at bounding box center [0, 0] width 0 height 0
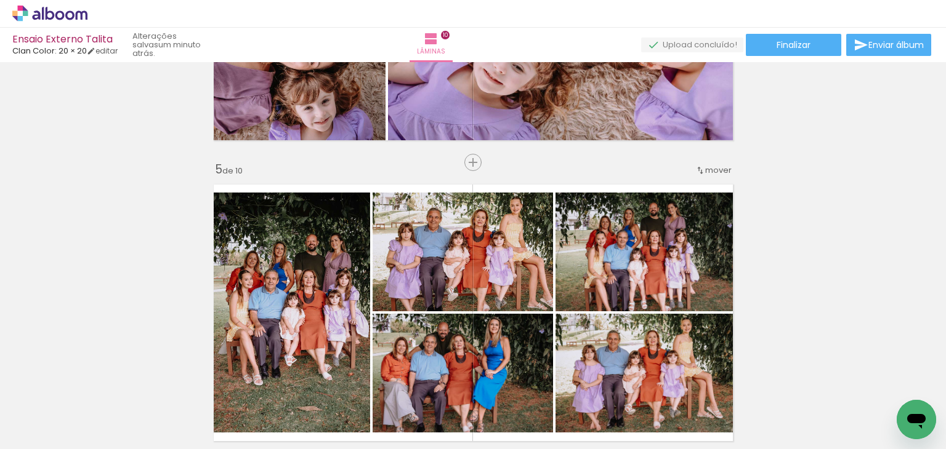
scroll to position [32817, 0]
